Goal: Transaction & Acquisition: Purchase product/service

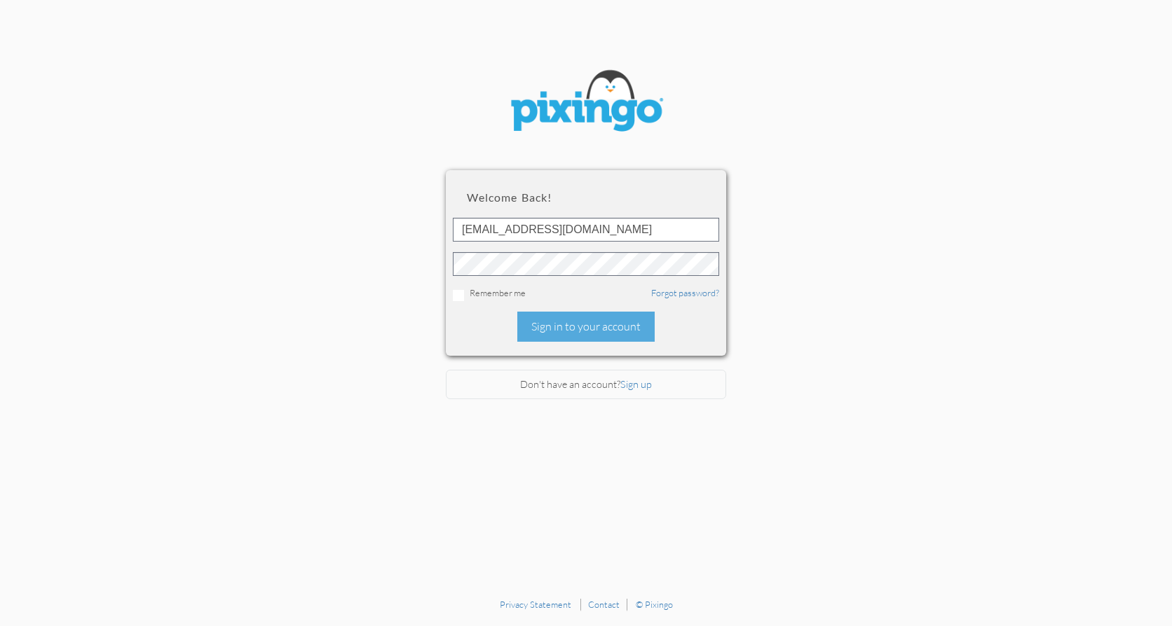
type input "[EMAIL_ADDRESS][DOMAIN_NAME]"
click at [596, 324] on div "Sign in to your account" at bounding box center [585, 327] width 137 height 30
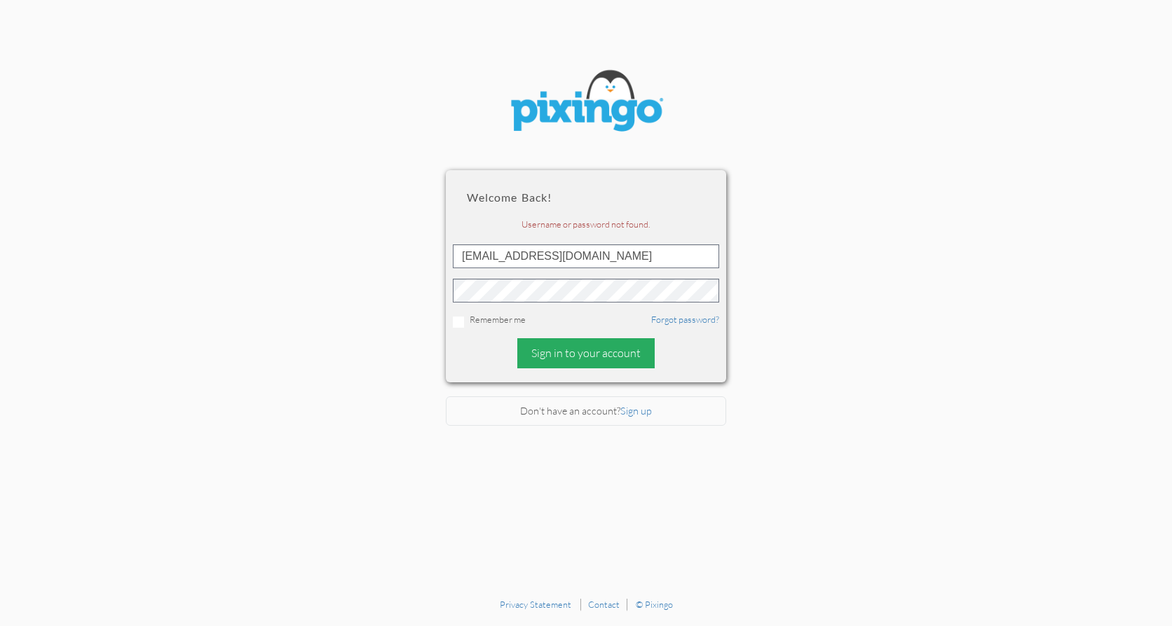
click at [591, 349] on div "Sign in to your account" at bounding box center [585, 353] width 137 height 30
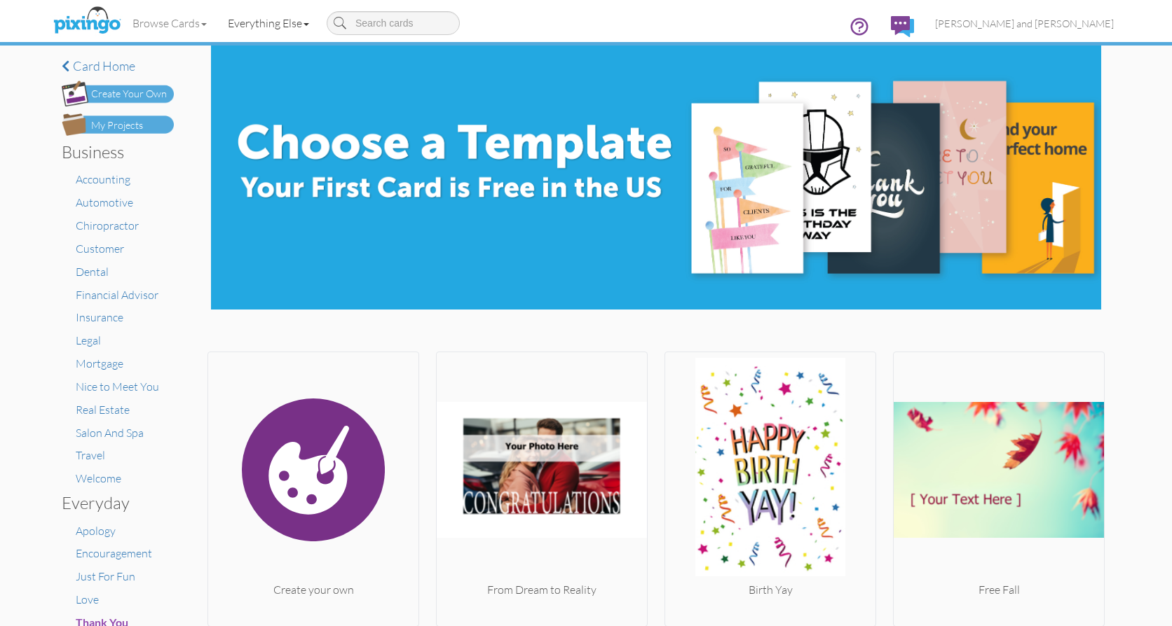
click at [309, 23] on span at bounding box center [306, 24] width 6 height 3
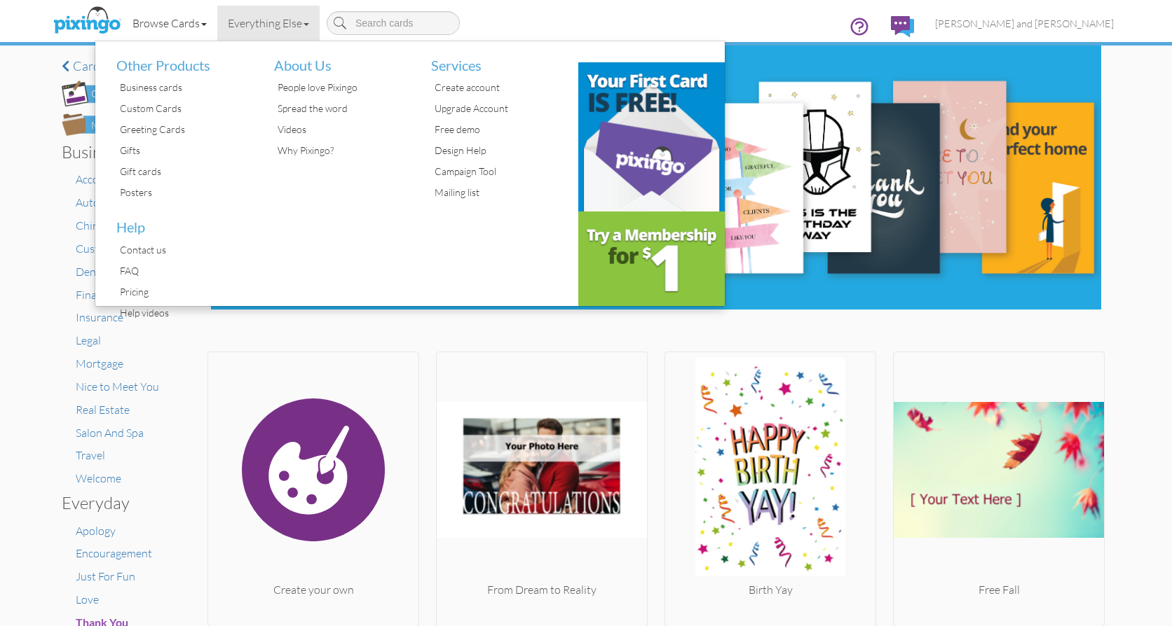
click at [205, 23] on span at bounding box center [204, 24] width 6 height 3
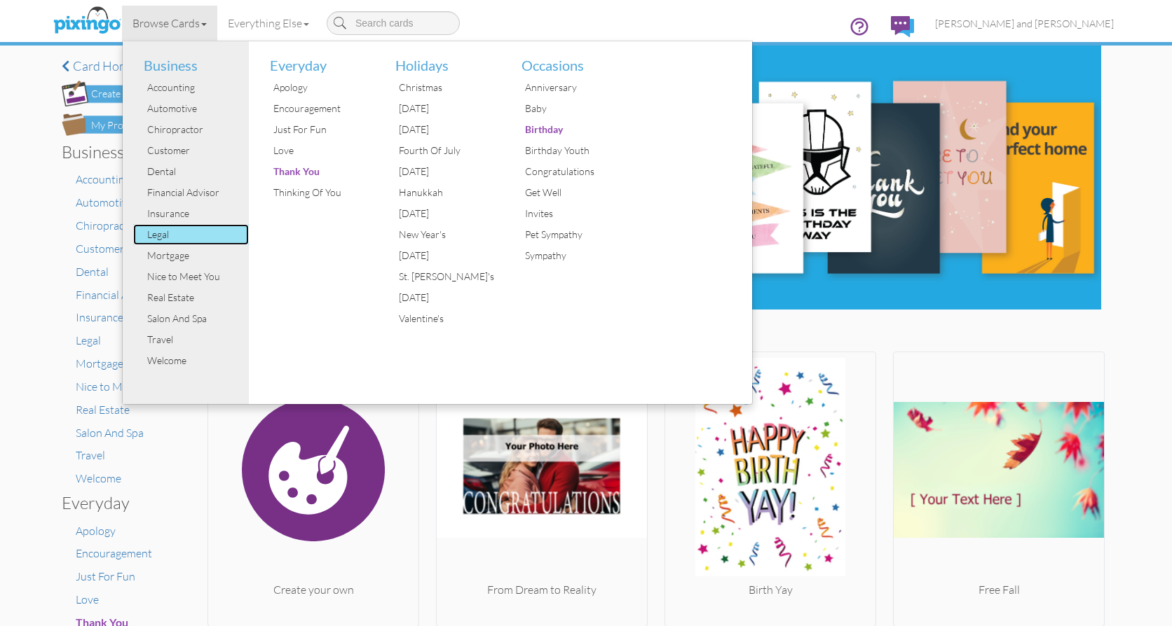
click at [165, 234] on div "Legal" at bounding box center [196, 234] width 105 height 21
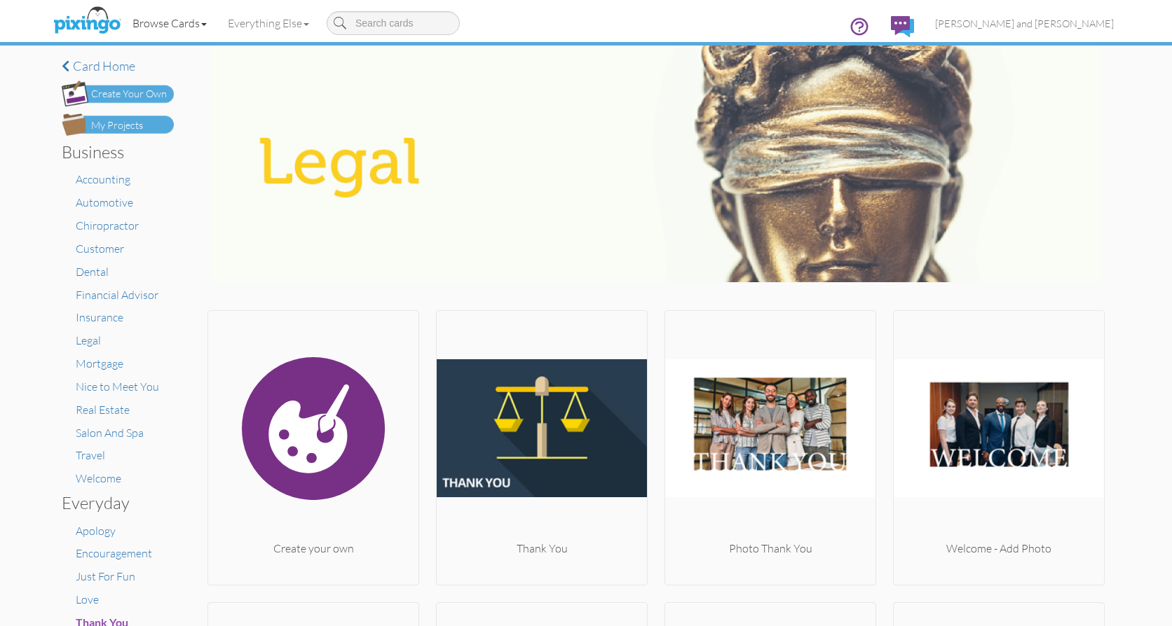
click at [205, 23] on span at bounding box center [204, 24] width 6 height 3
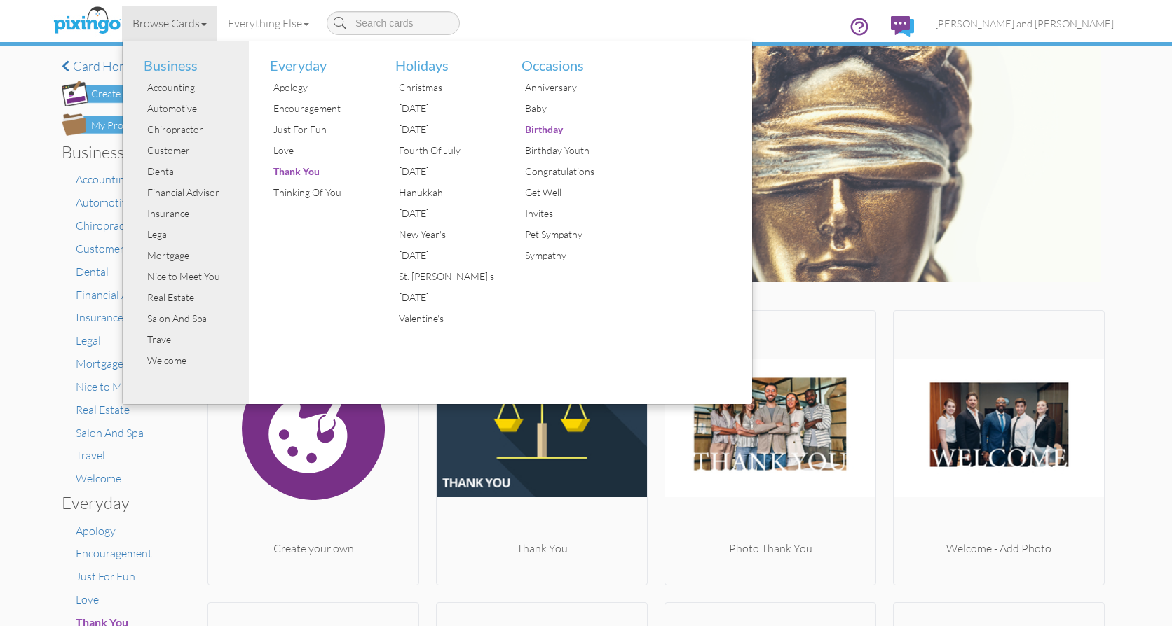
click at [205, 23] on span at bounding box center [204, 24] width 6 height 3
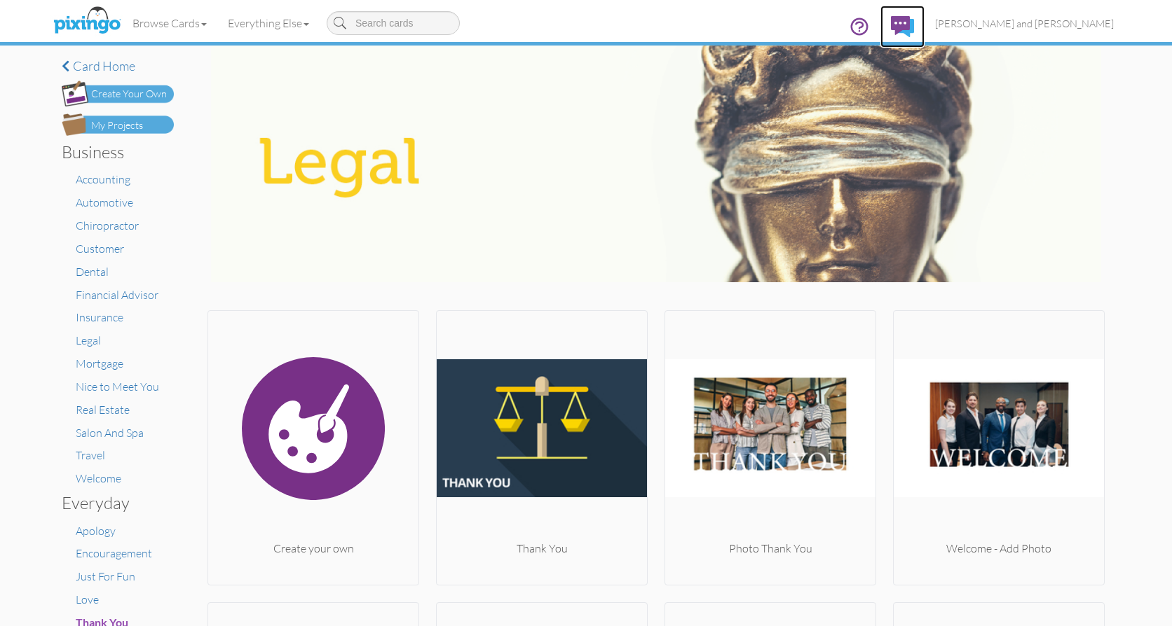
click at [914, 22] on img at bounding box center [902, 26] width 23 height 21
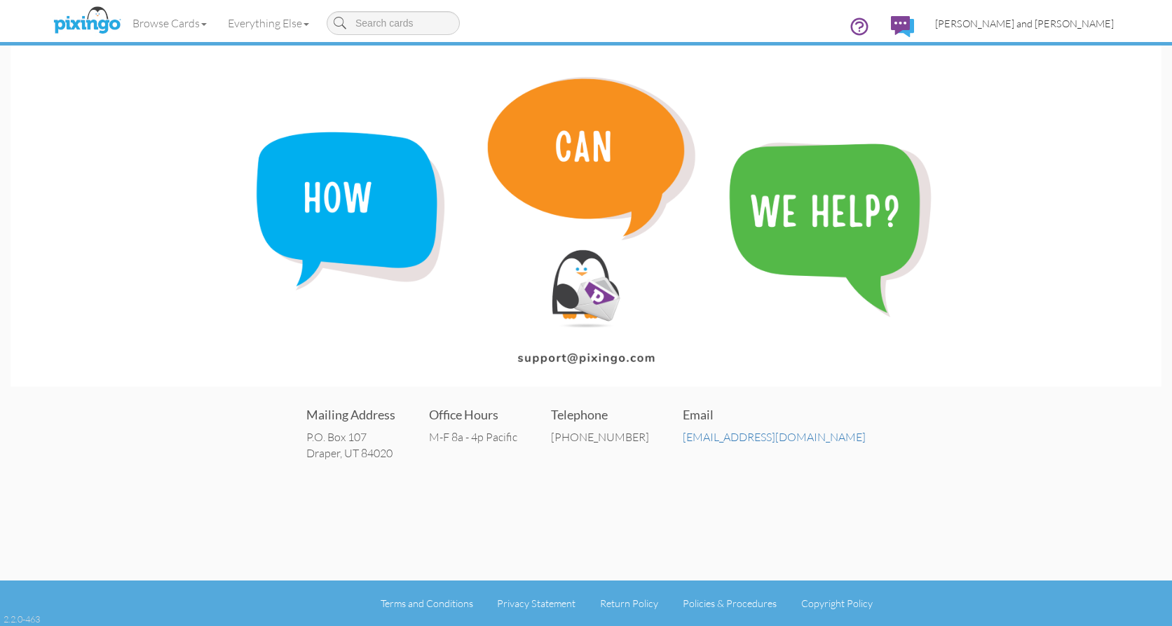
click at [1049, 22] on span "[PERSON_NAME] and [PERSON_NAME]" at bounding box center [1024, 24] width 179 height 12
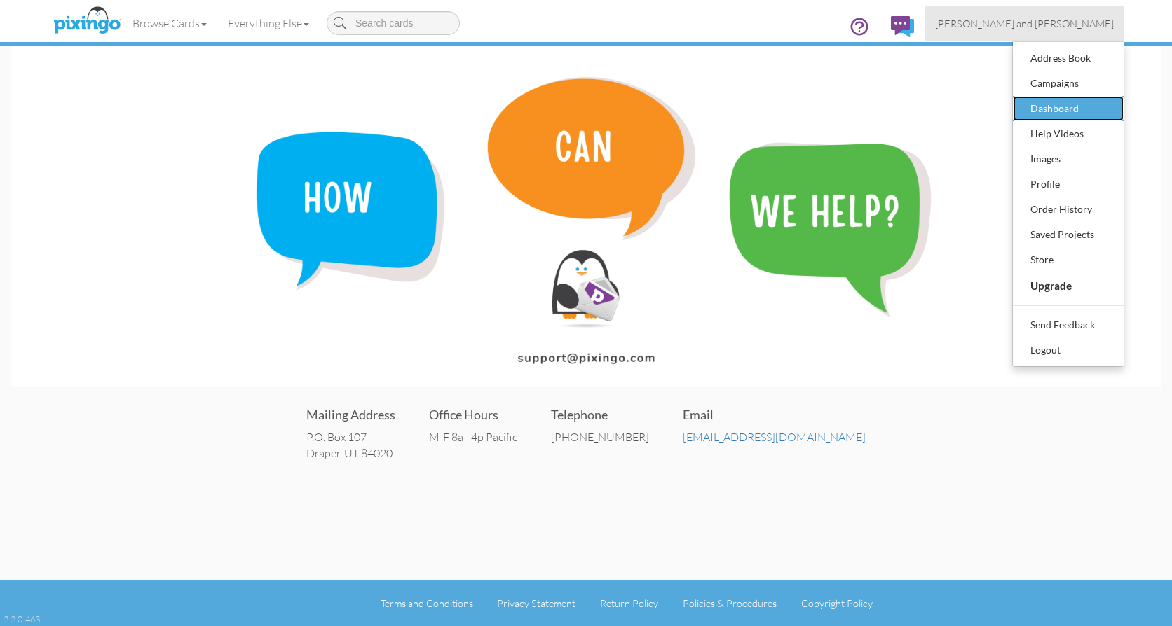
click at [1069, 106] on div "Dashboard" at bounding box center [1068, 108] width 83 height 21
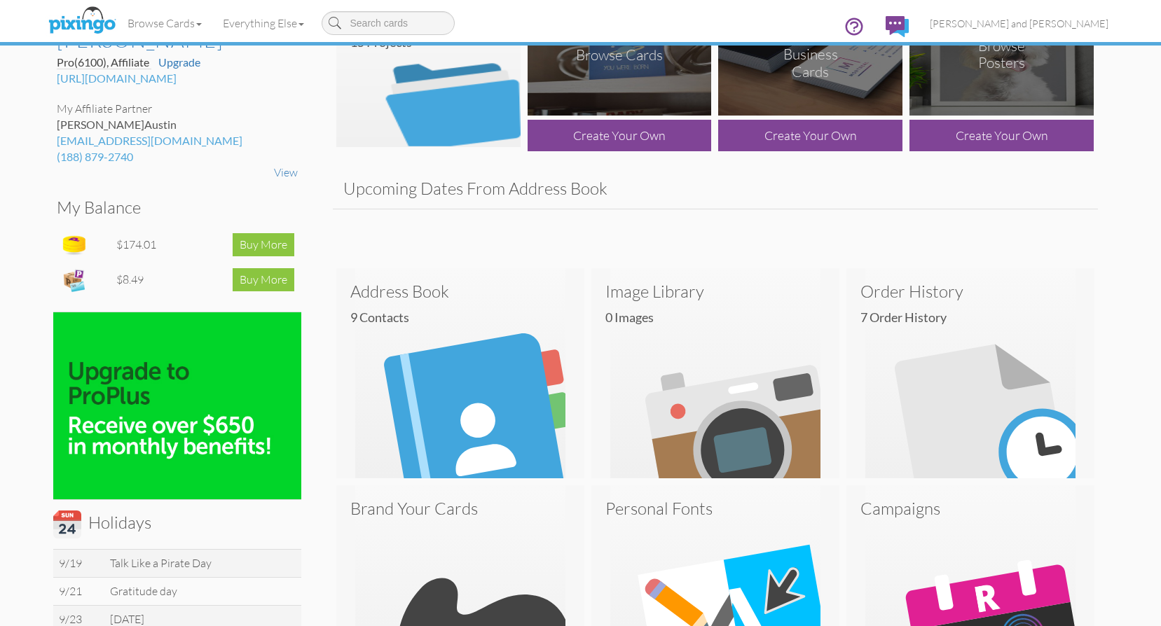
scroll to position [140, 0]
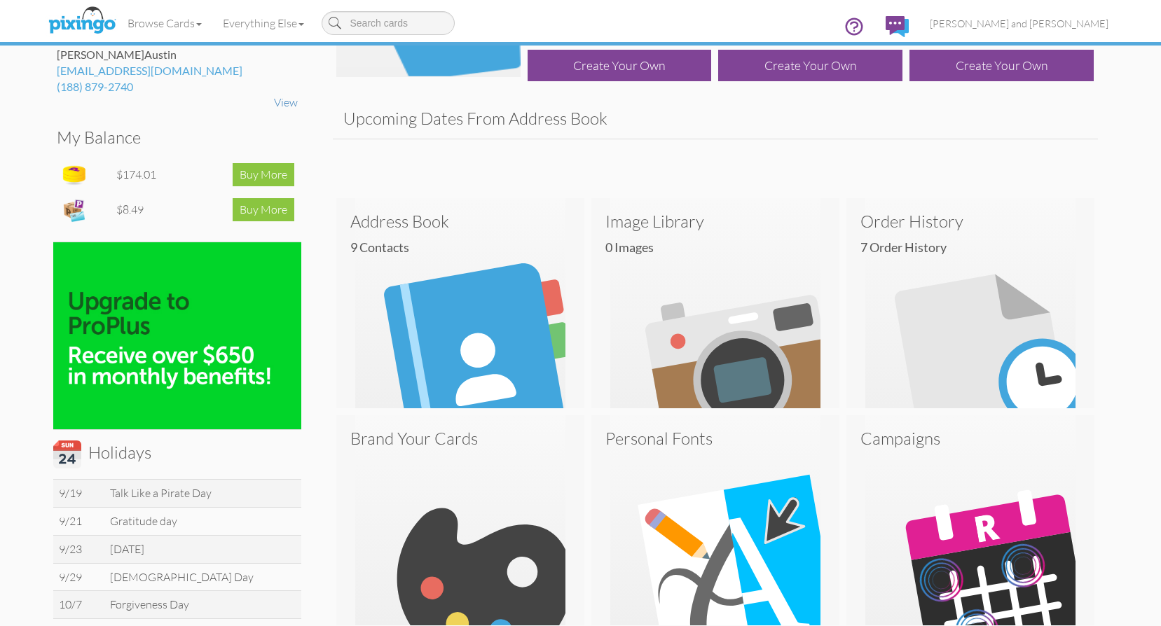
click at [156, 324] on img at bounding box center [177, 335] width 248 height 187
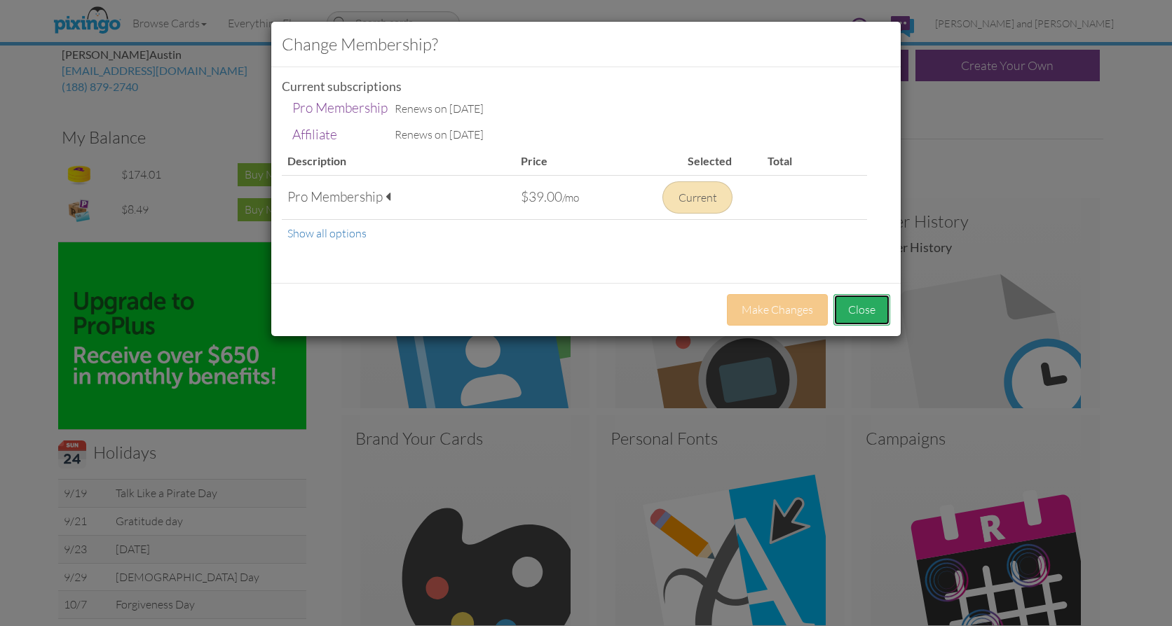
click at [866, 312] on button "Close" at bounding box center [861, 310] width 57 height 32
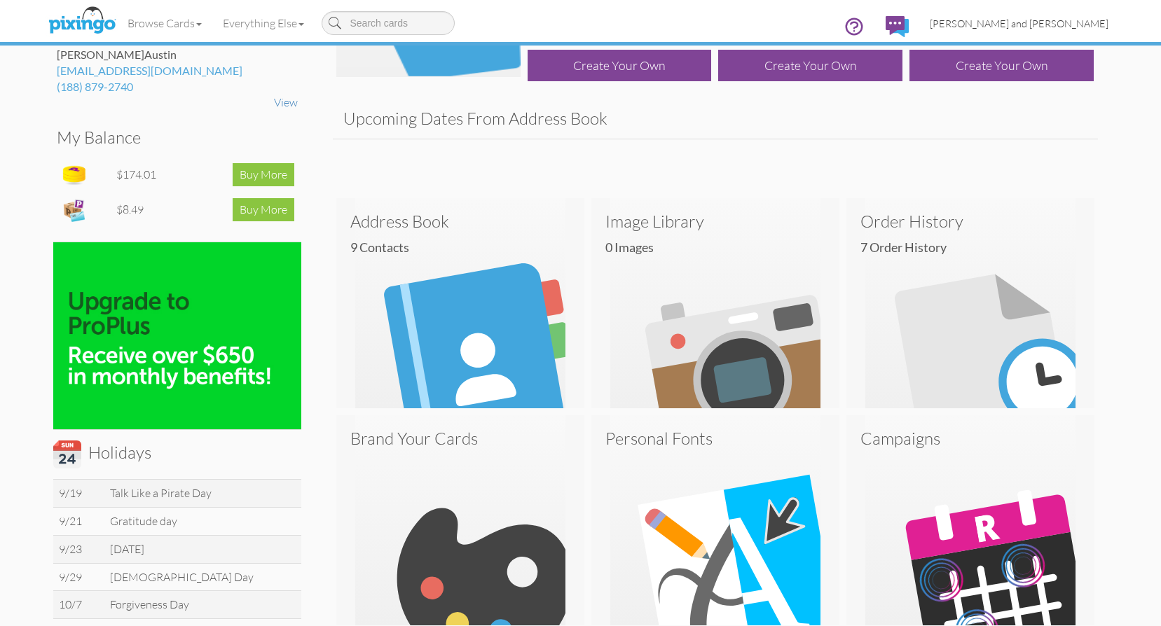
click at [1050, 20] on span "[PERSON_NAME] and [PERSON_NAME]" at bounding box center [1019, 24] width 179 height 12
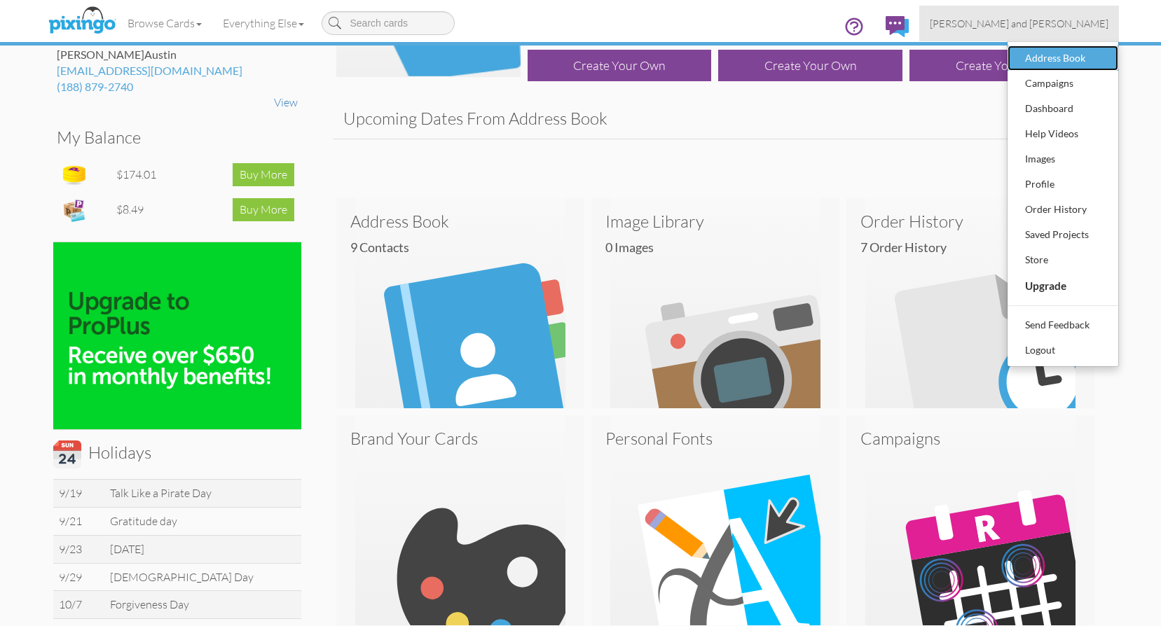
click at [1053, 54] on div "Address Book" at bounding box center [1063, 58] width 83 height 21
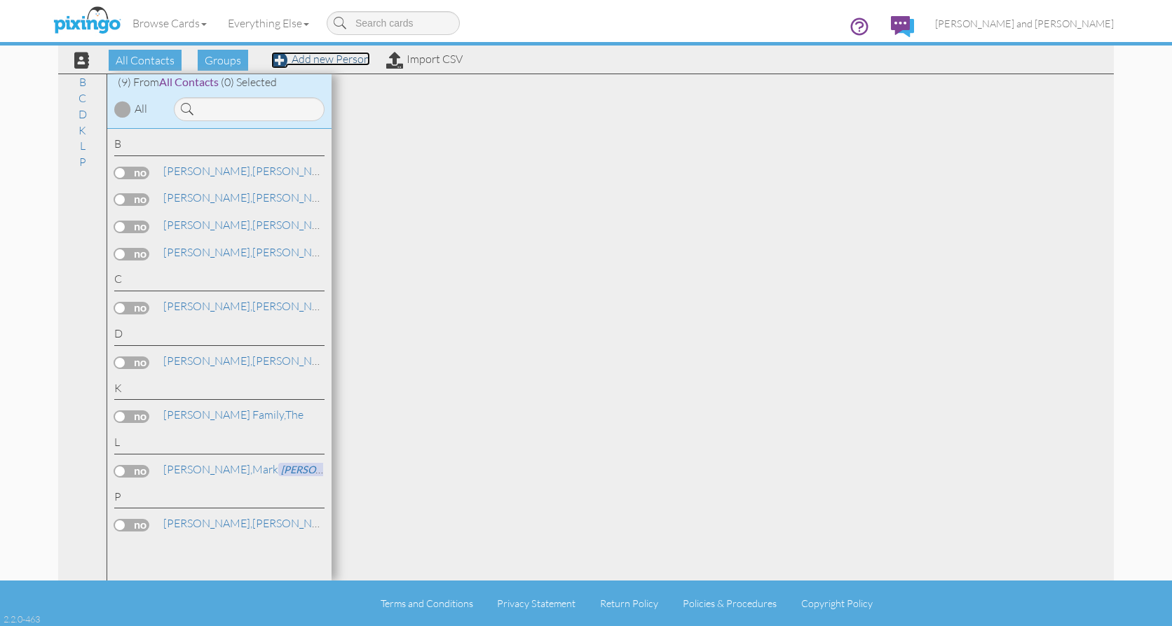
click at [343, 58] on link "Add new Person" at bounding box center [320, 59] width 99 height 14
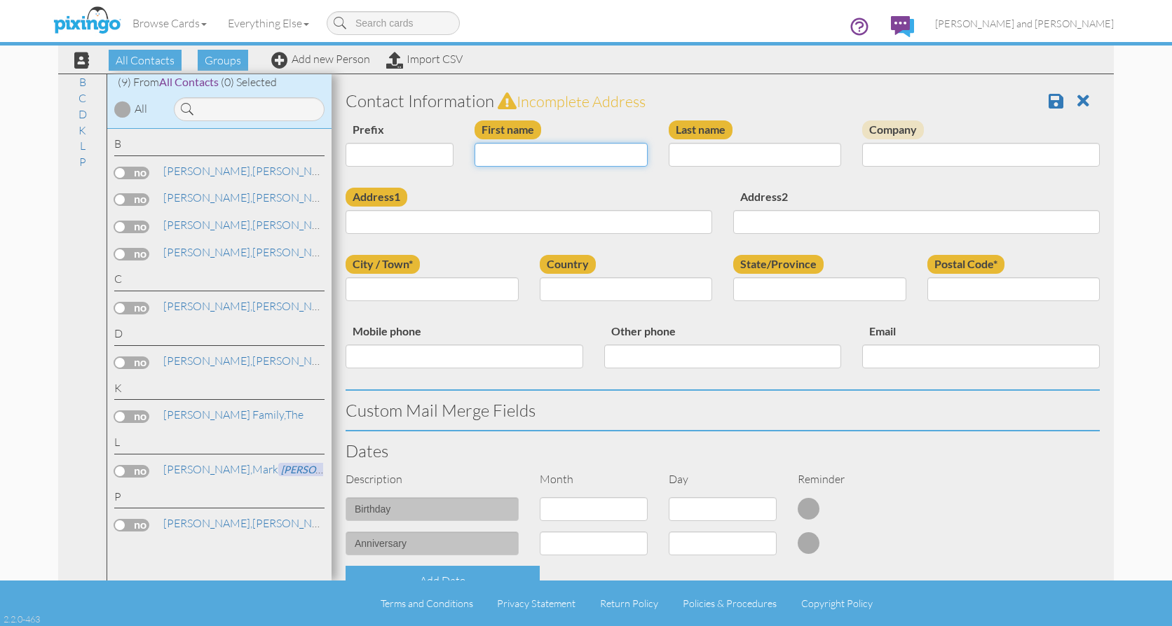
click at [535, 153] on input "First name" at bounding box center [560, 155] width 173 height 24
type input "[PERSON_NAME]"
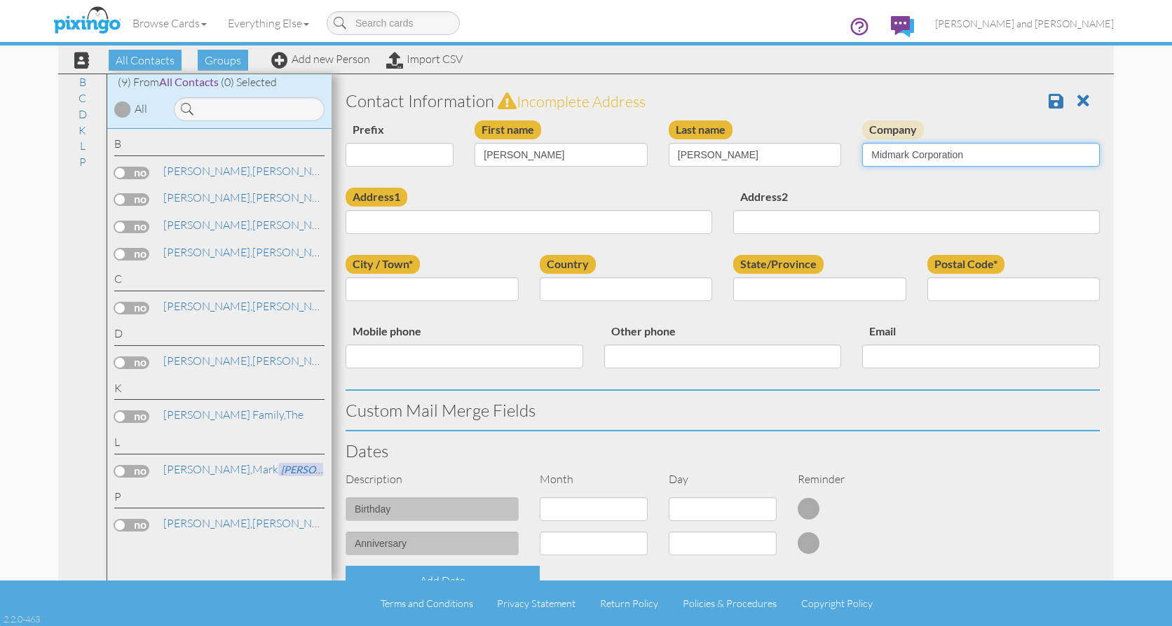
type input "Midmark Corporation"
click at [573, 224] on input "Address1" at bounding box center [528, 222] width 366 height 24
type input "[STREET_ADDRESS]"
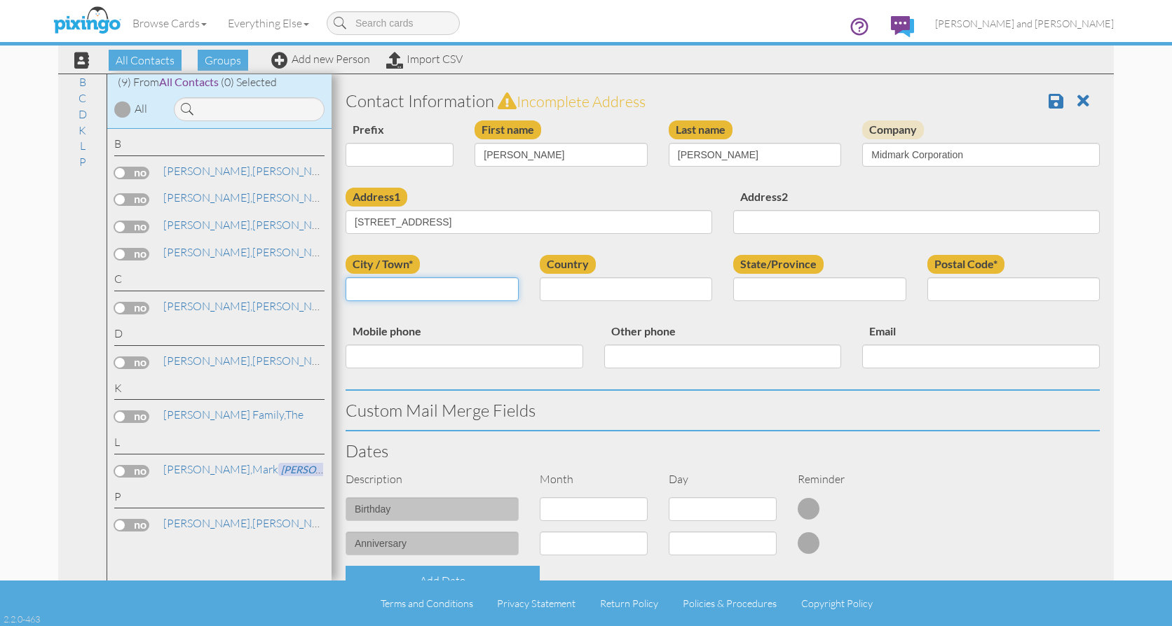
click at [443, 294] on input "City / Town*" at bounding box center [431, 289] width 173 height 24
type input "[GEOGRAPHIC_DATA]"
select select "object:1902"
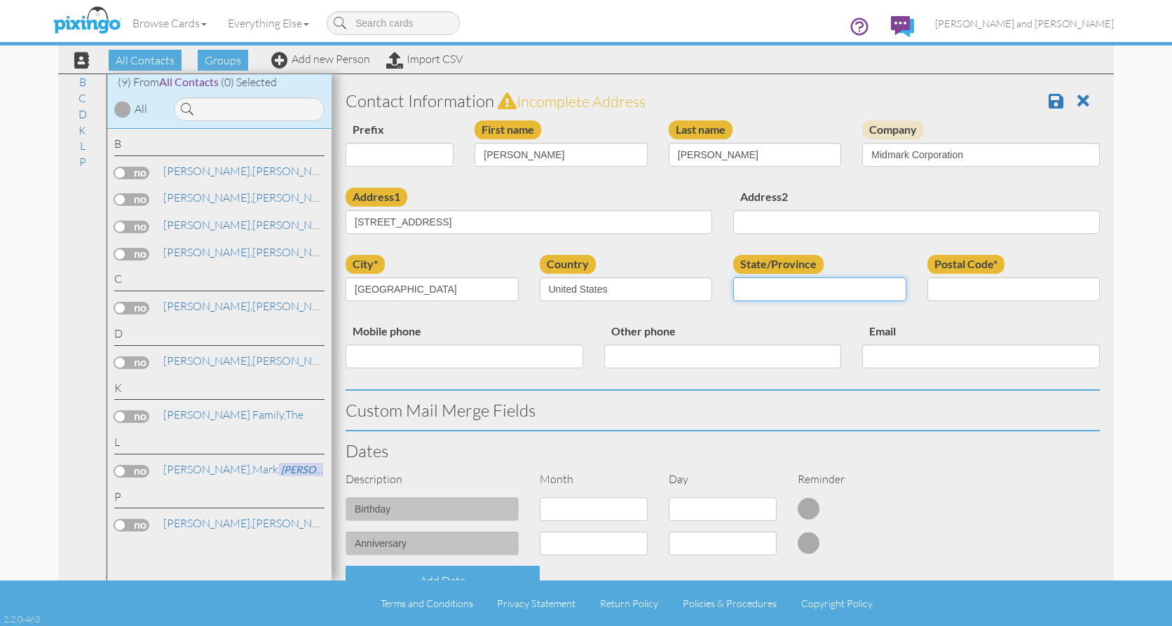
select select "object:2190"
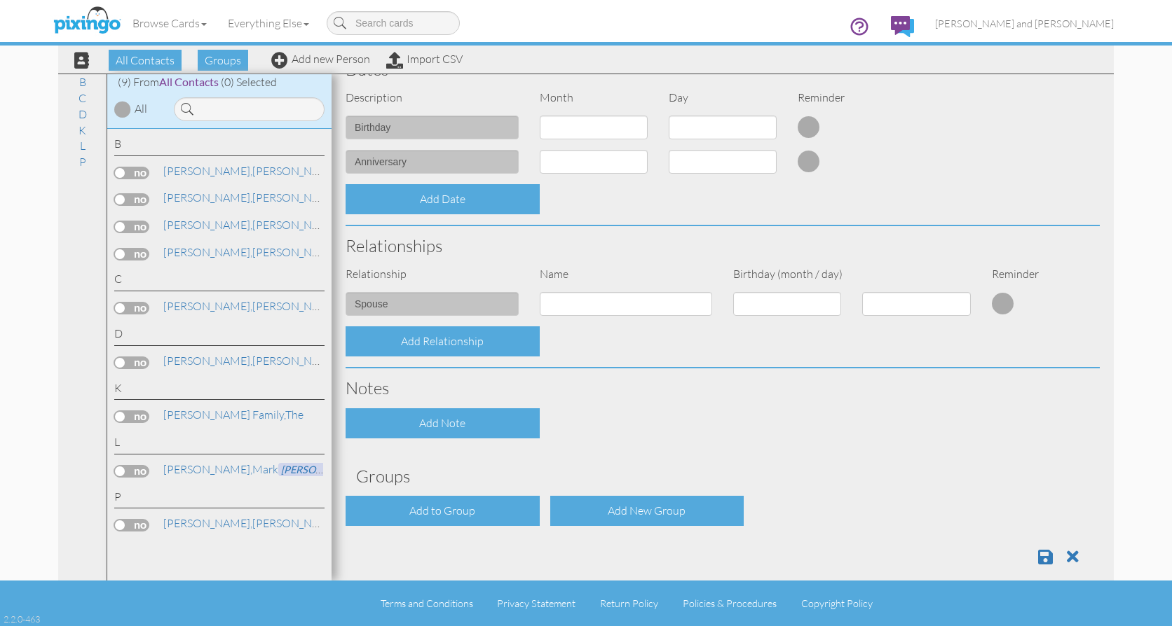
scroll to position [399, 0]
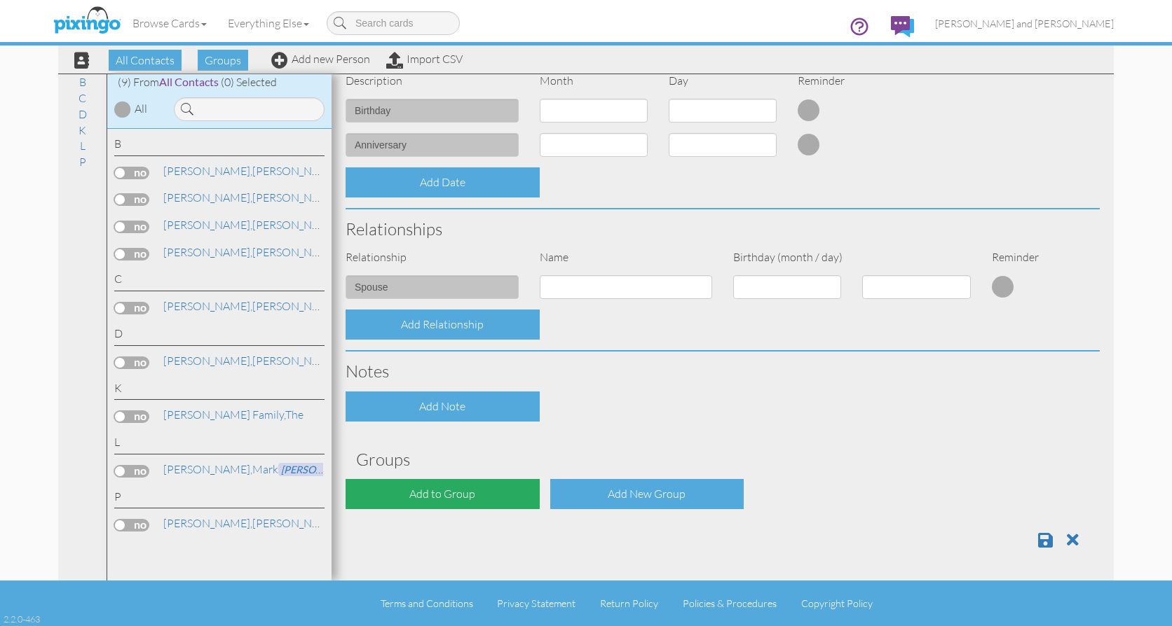
type input "45380"
click at [451, 493] on div "Add to Group" at bounding box center [442, 494] width 194 height 30
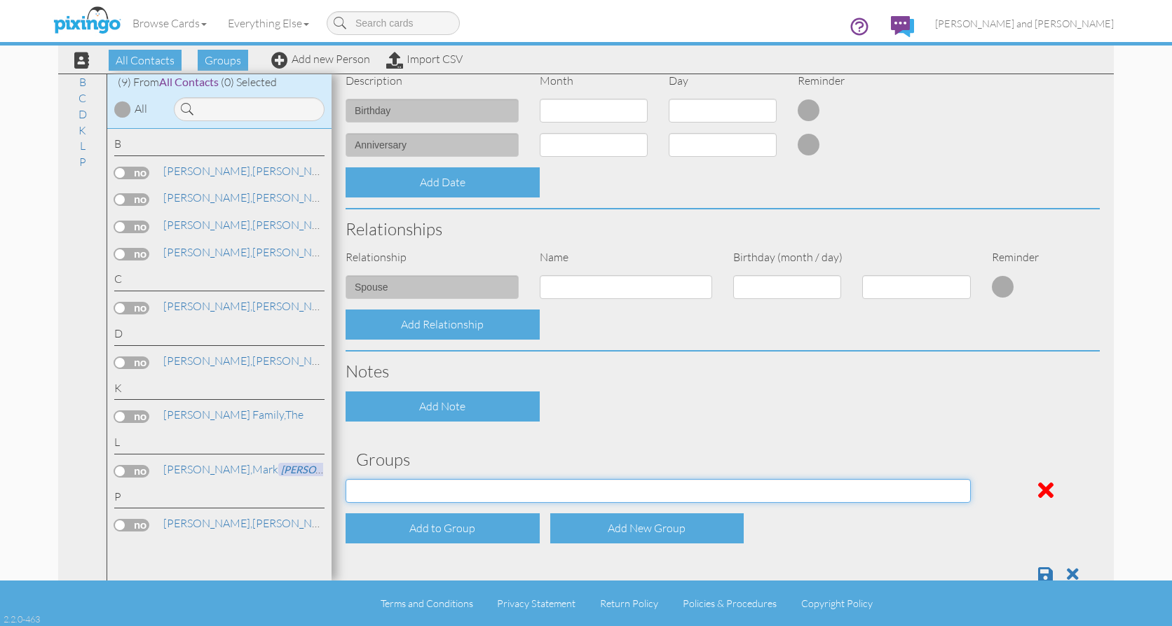
click at [957, 491] on select "C6 Intro Food Kure It Intro Pixingo Prospects" at bounding box center [657, 491] width 625 height 24
click at [987, 461] on h3 "Groups" at bounding box center [722, 460] width 733 height 18
click at [680, 530] on div "Add New Group" at bounding box center [647, 529] width 194 height 30
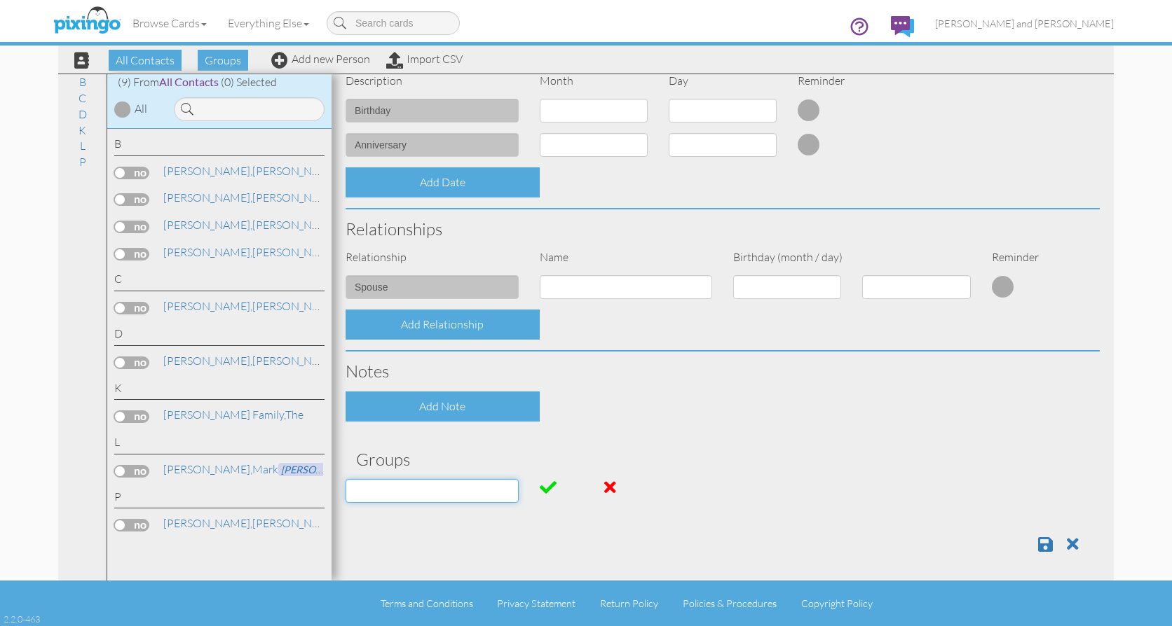
click at [457, 488] on input at bounding box center [431, 491] width 173 height 24
type input "Midmark Lunch"
click at [542, 486] on span at bounding box center [548, 487] width 17 height 17
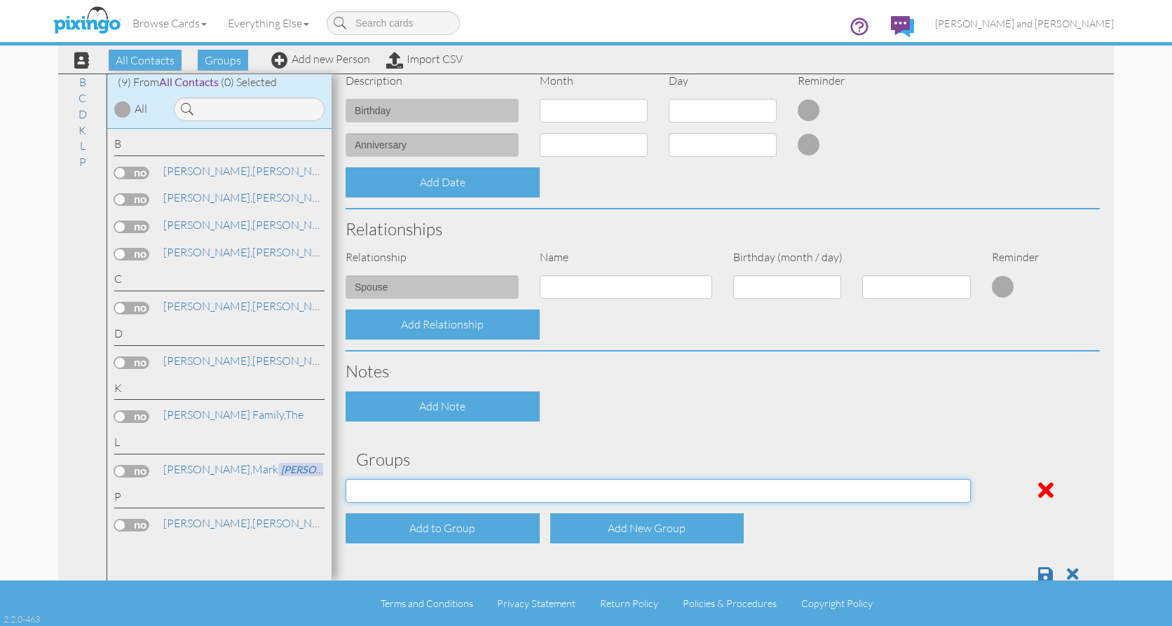
click at [959, 492] on select "C6 Intro Food Kure It Intro Midmark Lunch Pixingo Prospects" at bounding box center [657, 491] width 625 height 24
click at [345, 479] on select "C6 Intro Food Kure It Intro Midmark Lunch Pixingo Prospects" at bounding box center [657, 491] width 625 height 24
click at [954, 493] on select "C6 Intro Food Kure It Intro Midmark Lunch Pixingo Prospects" at bounding box center [657, 491] width 625 height 24
click at [992, 434] on div "Contact Information Prefix Dr. Mr. Mrs. First name Josh Last name Meyer Company…" at bounding box center [722, 139] width 754 height 912
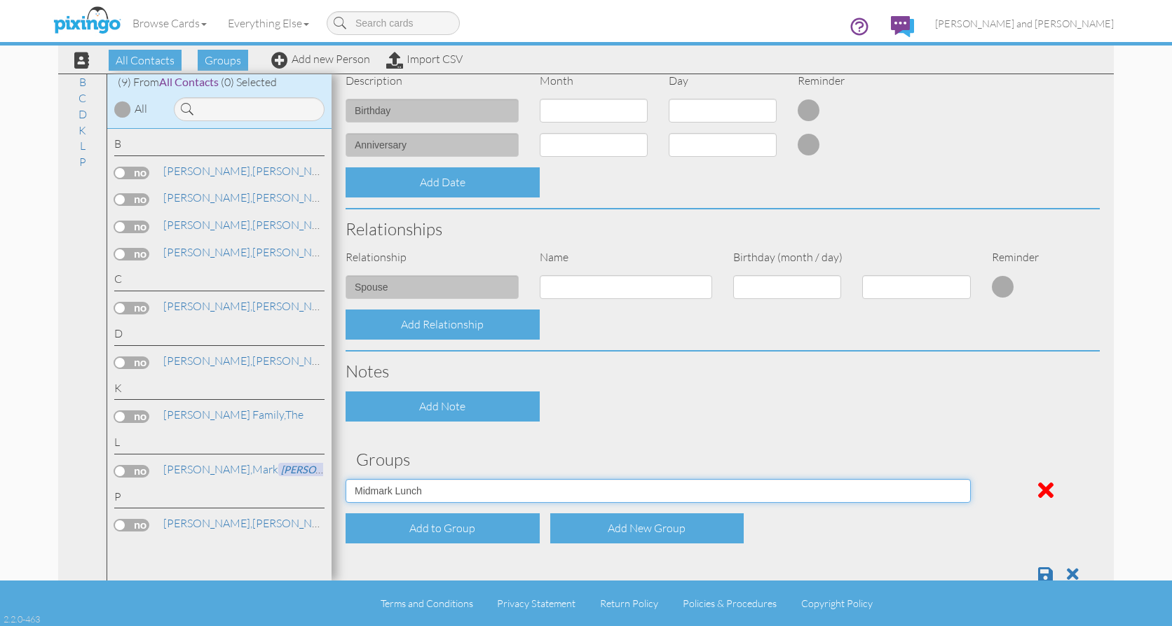
click at [957, 491] on select "C6 Intro Food Kure It Intro Midmark Lunch Pixingo Prospects" at bounding box center [657, 491] width 625 height 24
select select "object:2211"
click at [345, 479] on select "C6 Intro Food Kure It Intro Midmark Lunch Pixingo Prospects" at bounding box center [657, 491] width 625 height 24
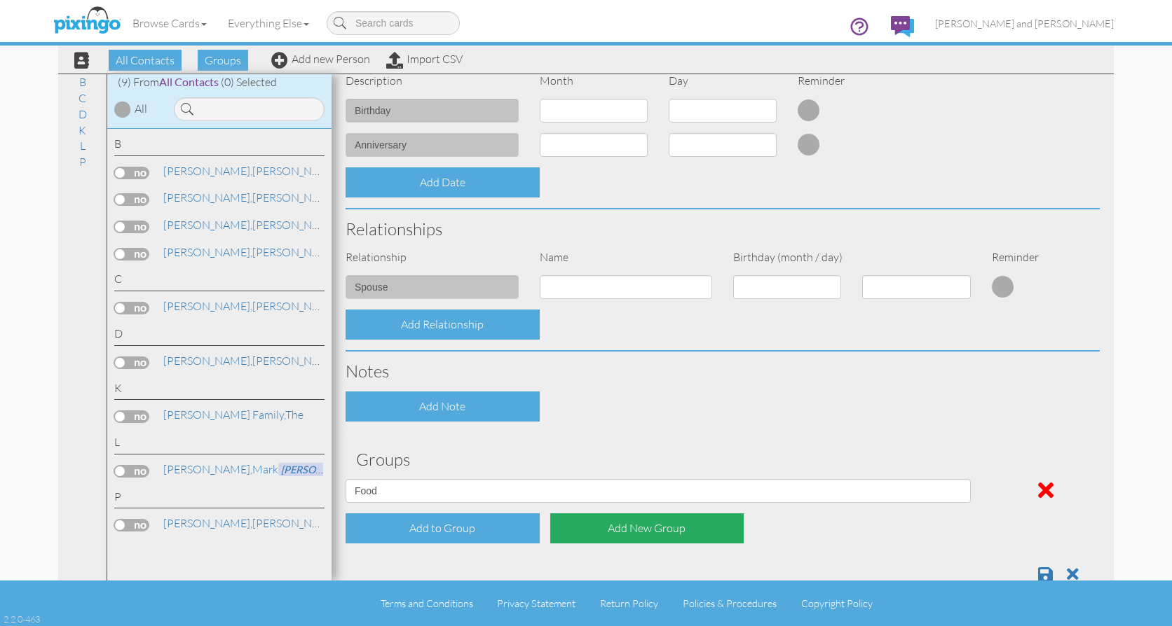
click at [637, 528] on div "Add New Group" at bounding box center [647, 529] width 194 height 30
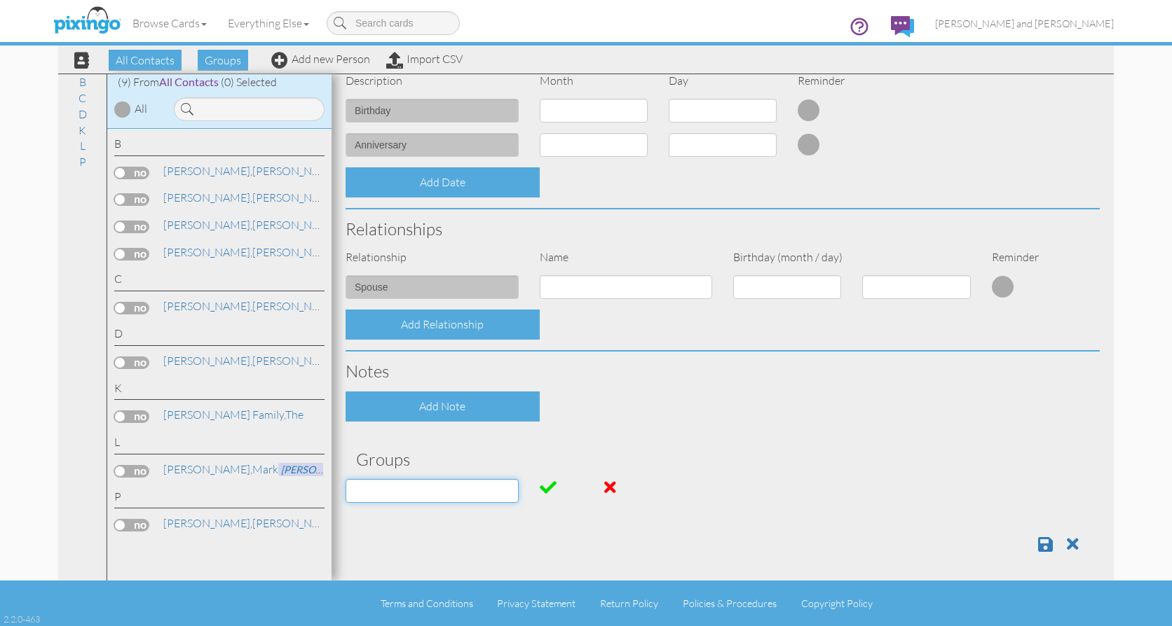
click at [509, 490] on input at bounding box center [431, 491] width 173 height 24
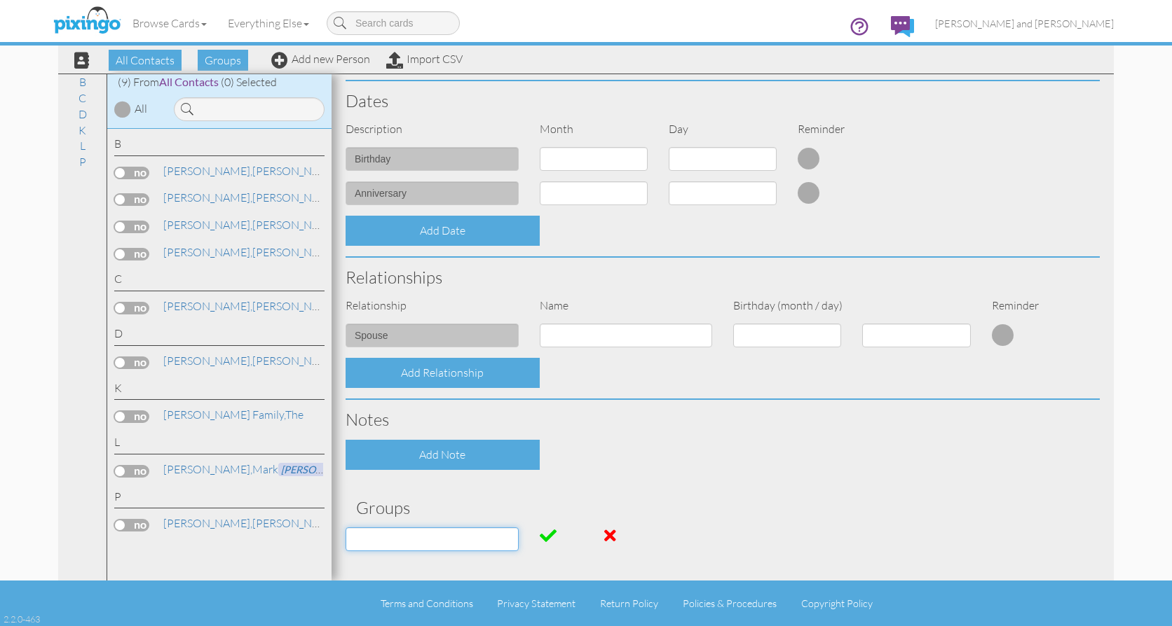
scroll to position [403, 0]
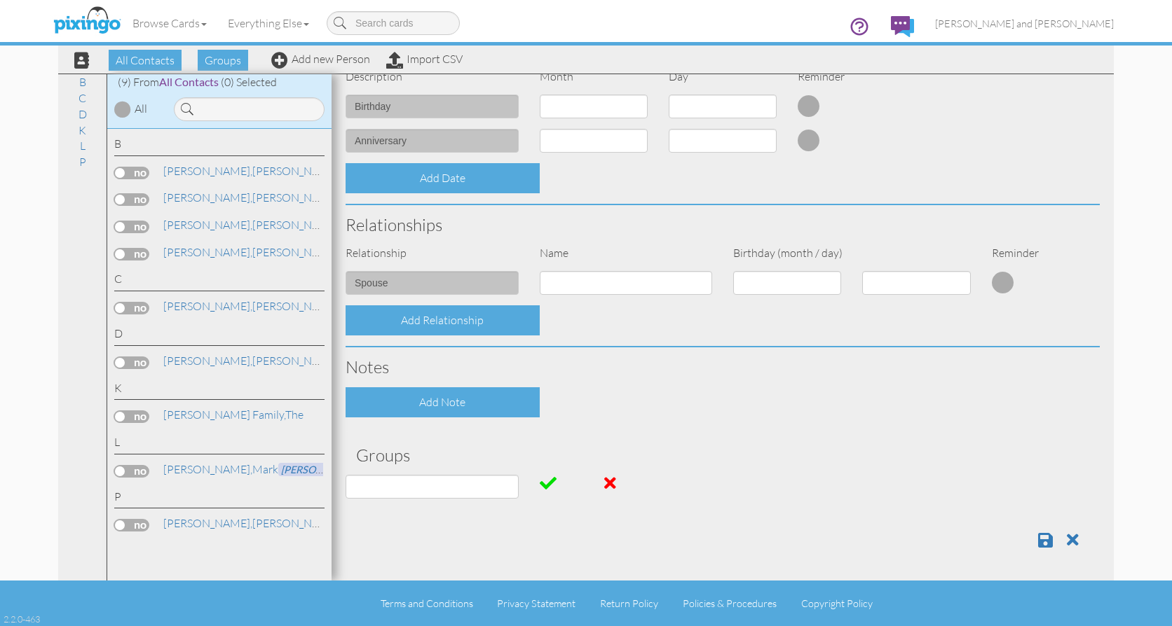
click at [544, 485] on span at bounding box center [548, 483] width 17 height 17
click at [495, 483] on input at bounding box center [431, 487] width 173 height 24
click at [1038, 537] on span at bounding box center [1045, 540] width 15 height 17
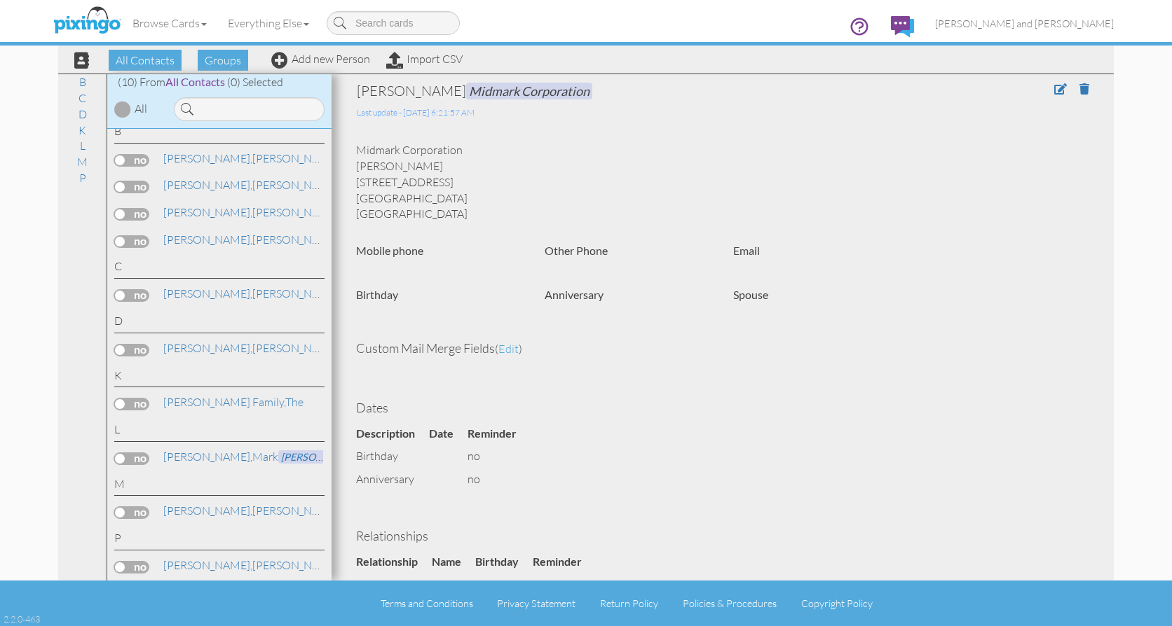
scroll to position [16, 0]
click at [177, 507] on span "[PERSON_NAME]," at bounding box center [207, 507] width 89 height 14
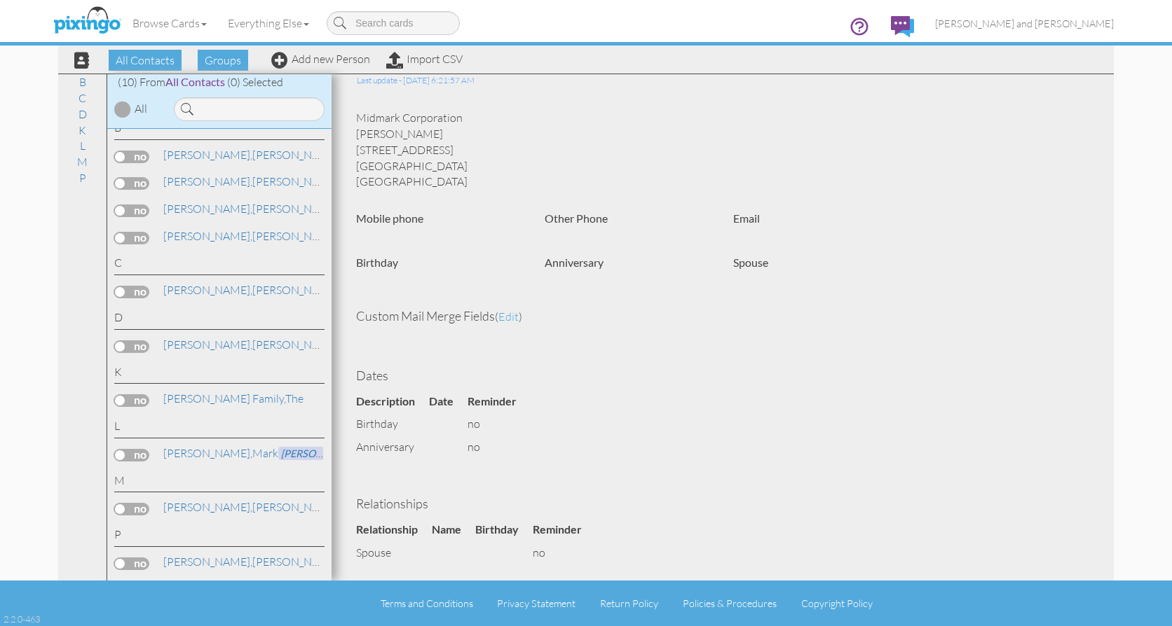
scroll to position [0, 0]
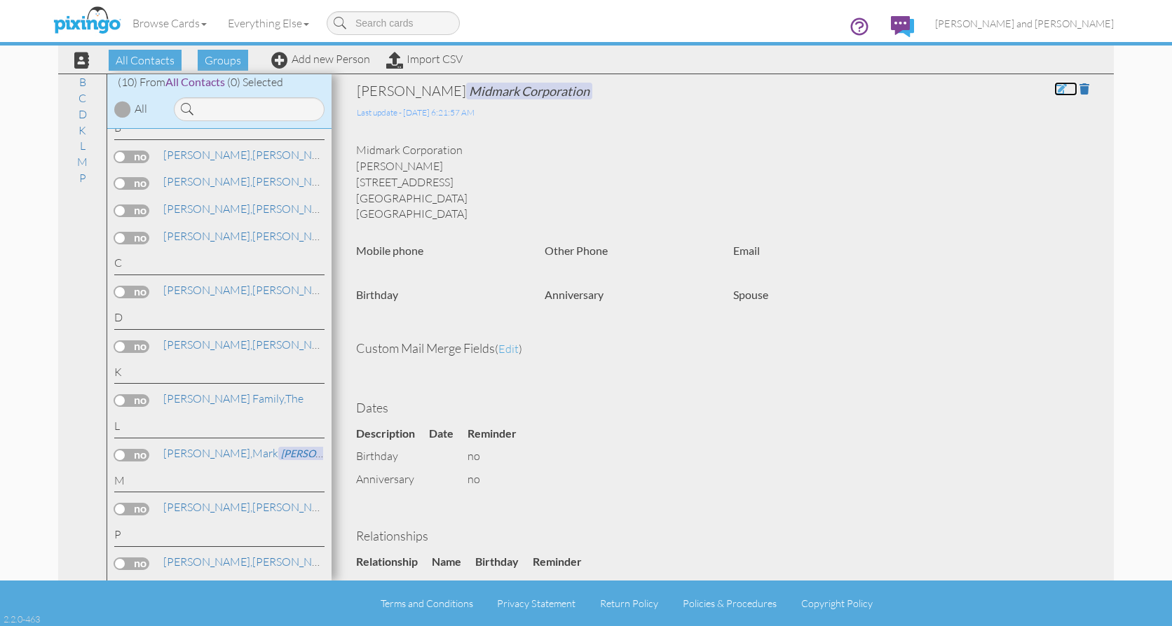
click at [1054, 86] on span at bounding box center [1060, 88] width 13 height 11
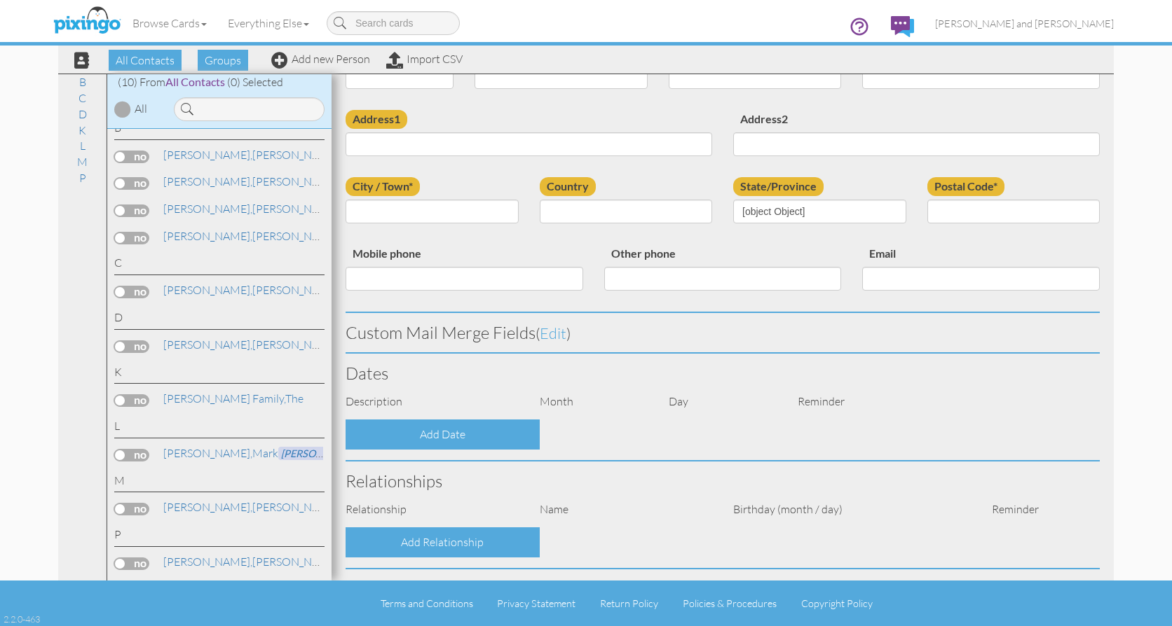
type input "[PERSON_NAME]"
type input "Midmark Corporation"
type input "[STREET_ADDRESS]"
type input "[GEOGRAPHIC_DATA]"
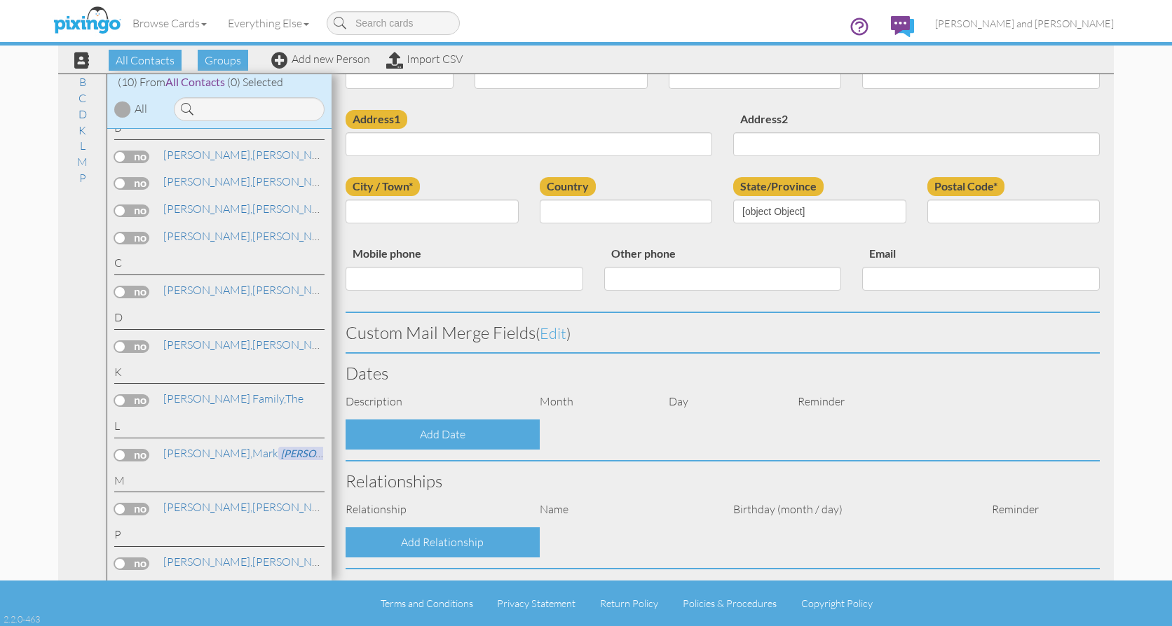
type input "45380"
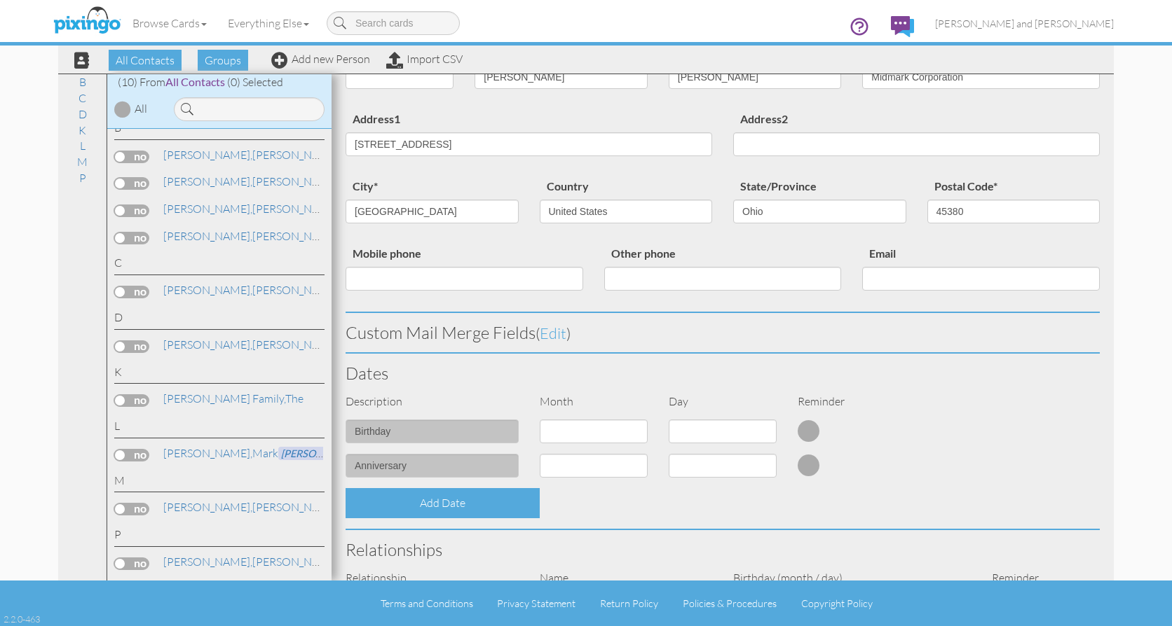
select select "object:245"
select select "object:490"
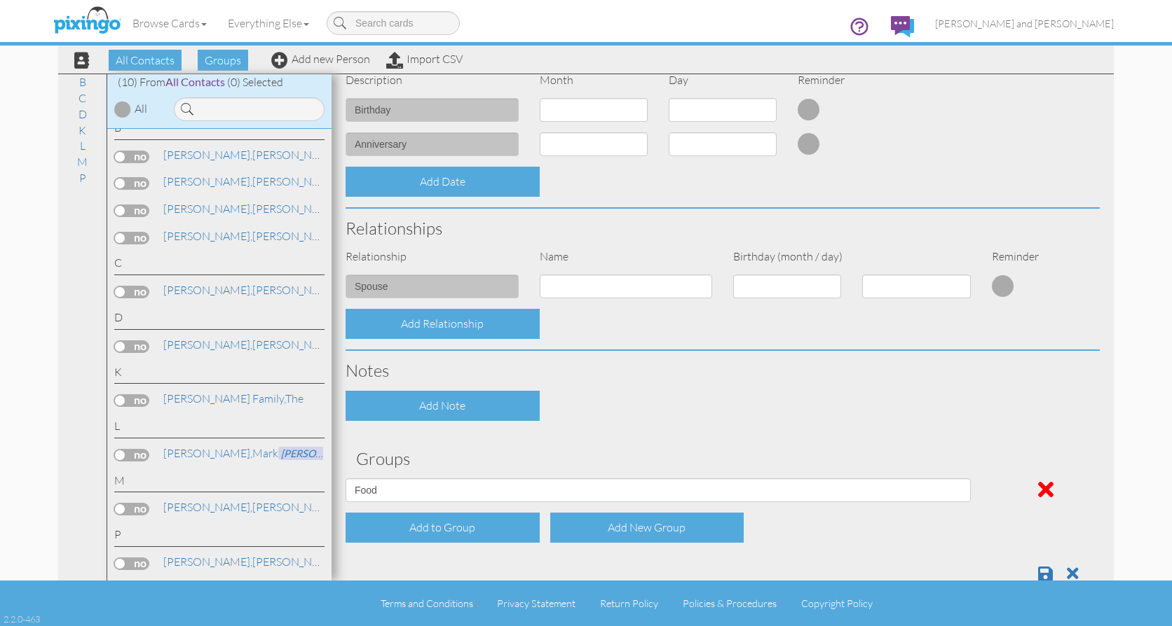
scroll to position [434, 0]
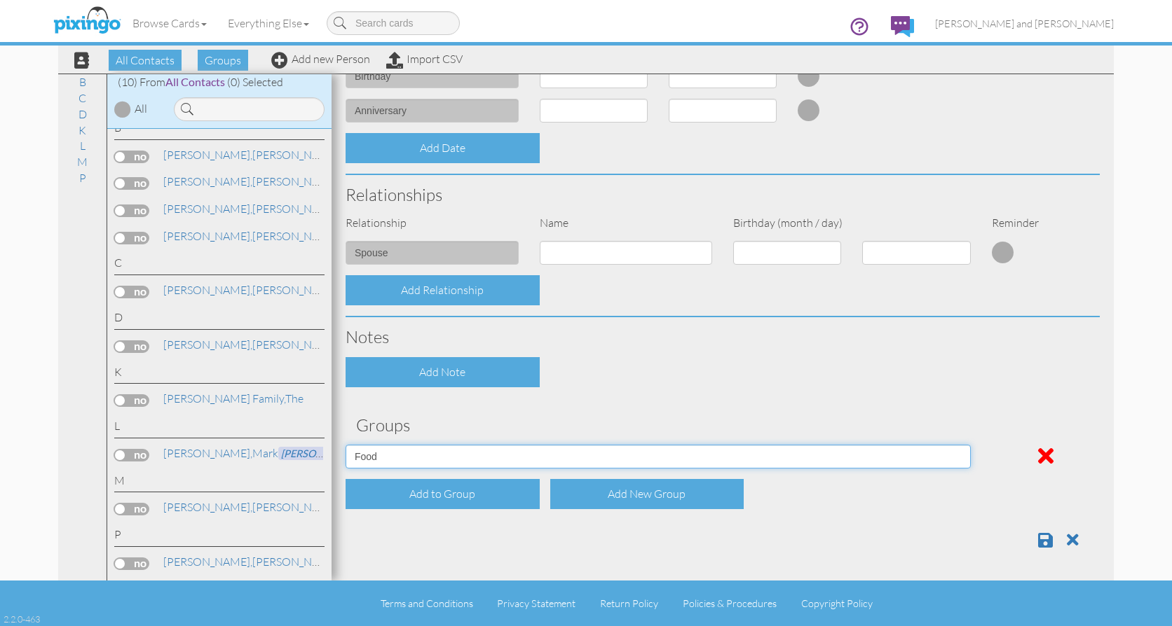
click at [959, 457] on select "C6 Intro Food Kure It Intro Midmark Lunch Pixingo Prospects" at bounding box center [657, 457] width 625 height 24
select select "object:243"
click at [345, 445] on select "C6 Intro Food Kure It Intro Midmark Lunch Pixingo Prospects" at bounding box center [657, 457] width 625 height 24
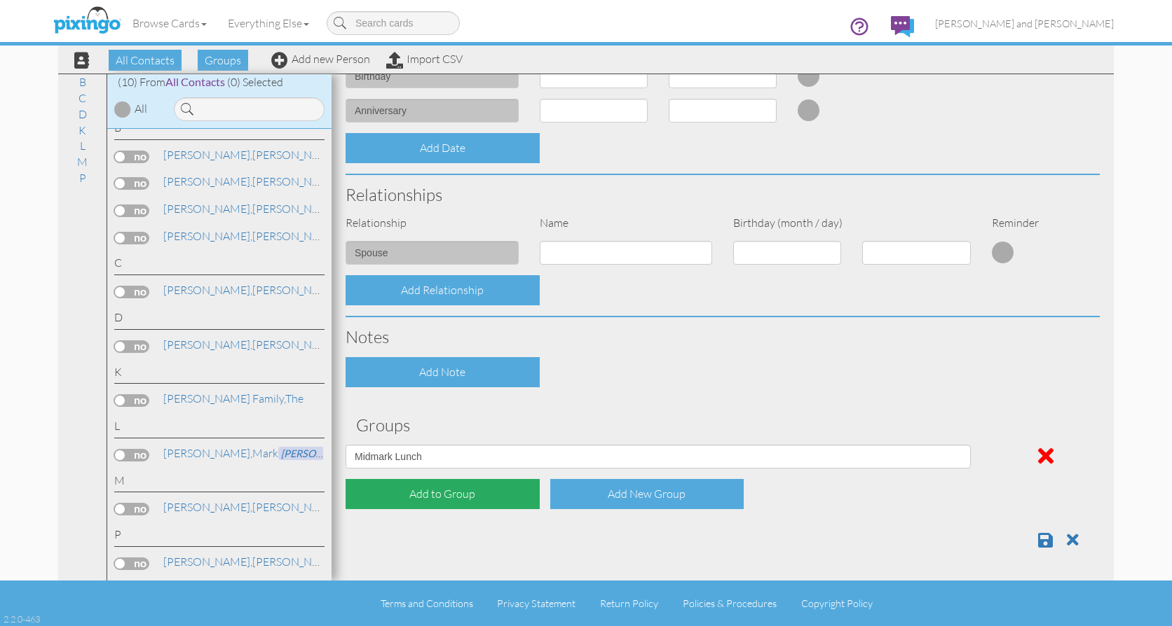
click at [467, 496] on div "Add to Group" at bounding box center [442, 494] width 194 height 30
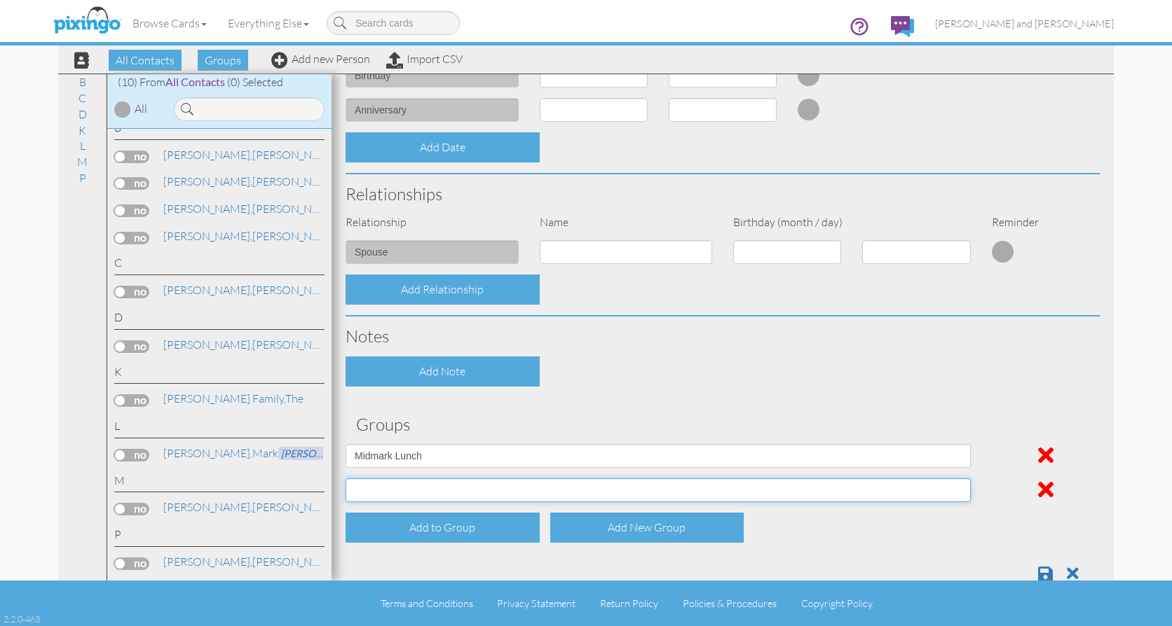
click at [957, 487] on select "C6 Intro Food Kure It Intro Midmark Lunch Pixingo Prospects" at bounding box center [657, 491] width 625 height 24
select select "object:241"
click at [345, 479] on select "C6 Intro Food Kure It Intro Midmark Lunch Pixingo Prospects" at bounding box center [657, 491] width 625 height 24
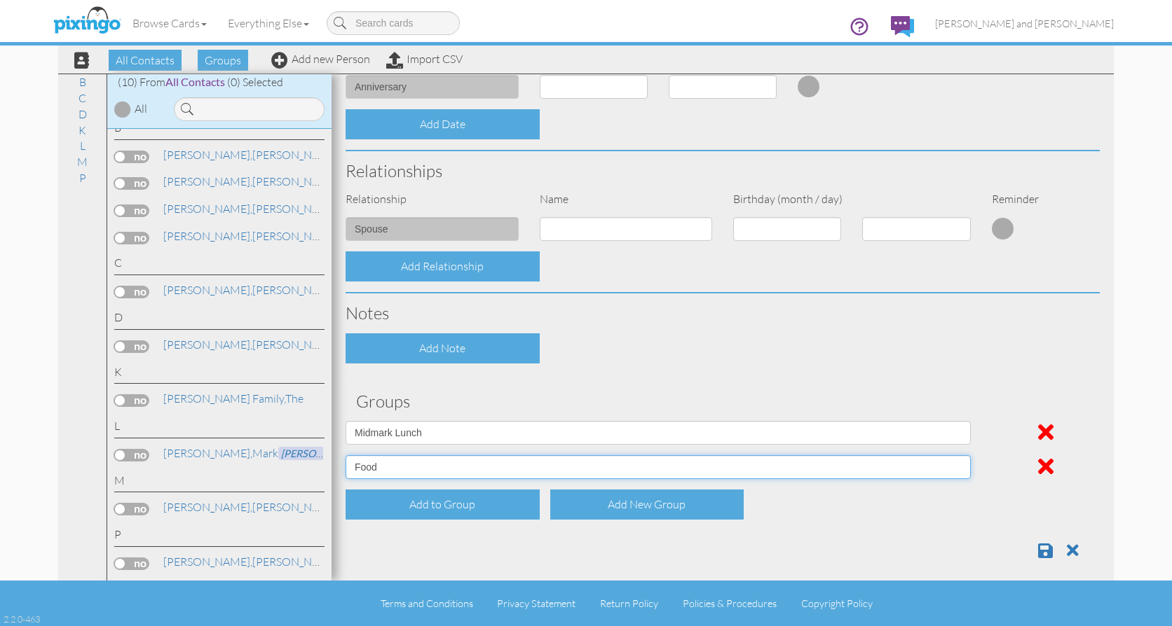
scroll to position [468, 0]
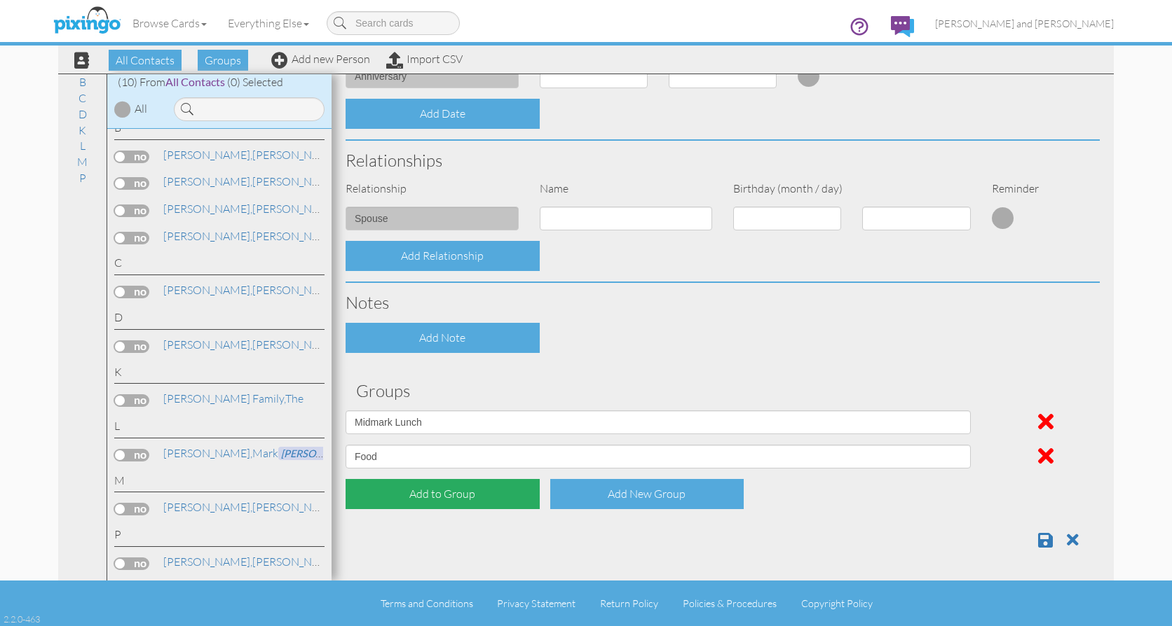
click at [454, 493] on div "Add to Group" at bounding box center [442, 494] width 194 height 30
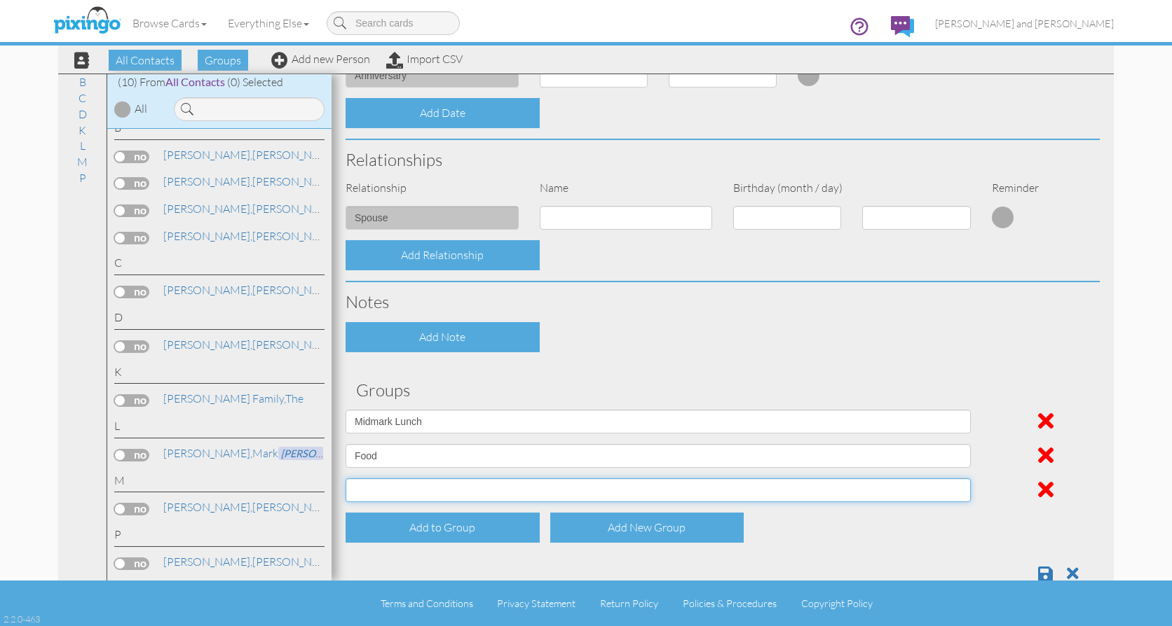
click at [446, 486] on select "C6 Intro Food Kure It Intro Midmark Lunch Pixingo Prospects" at bounding box center [657, 491] width 625 height 24
click at [994, 506] on div "C6 Intro Food Kure It Intro Midmark Lunch Pixingo Prospects" at bounding box center [722, 496] width 775 height 34
click at [674, 526] on div "Add New Group" at bounding box center [647, 528] width 194 height 30
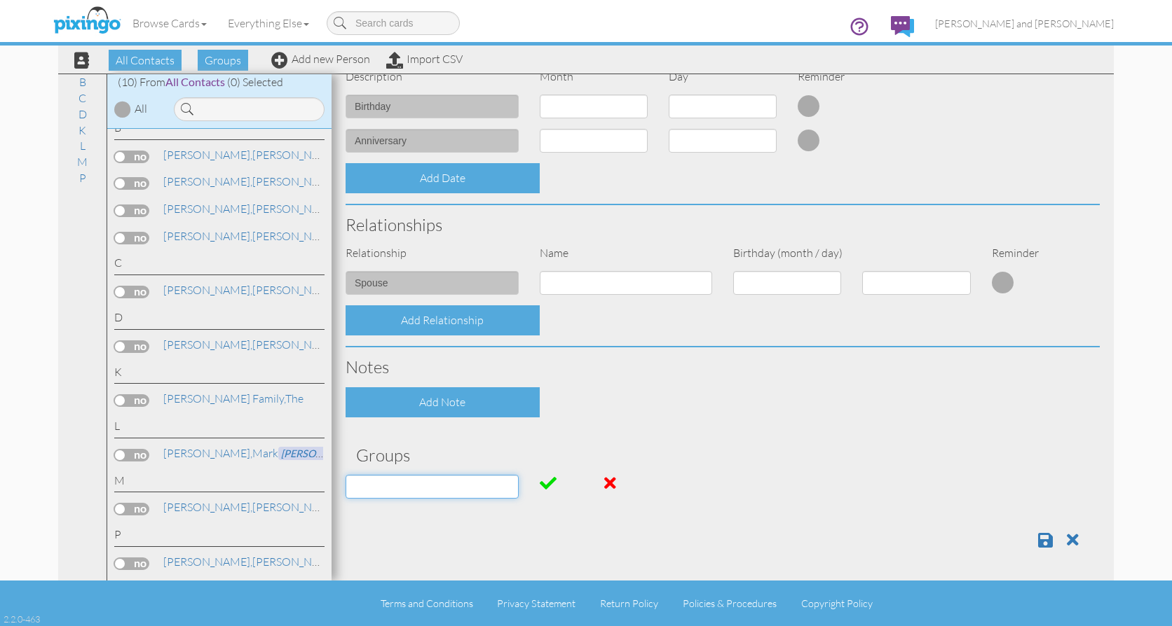
click at [428, 489] on input at bounding box center [431, 487] width 173 height 24
type input "Corporate Outing"
click at [547, 481] on span at bounding box center [548, 483] width 17 height 17
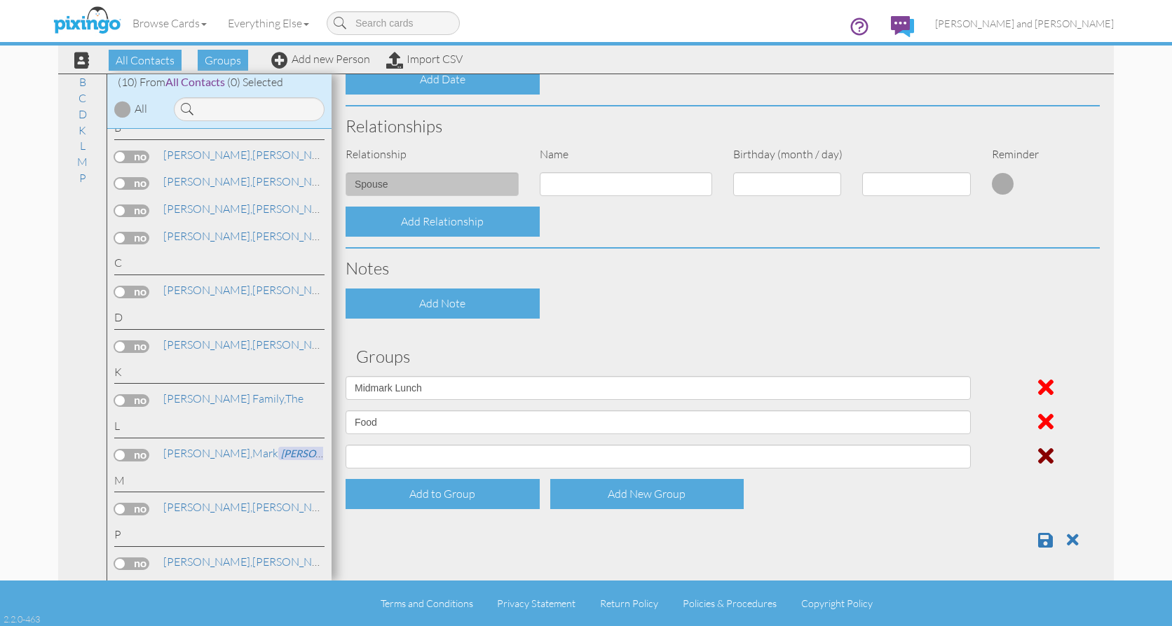
scroll to position [502, 0]
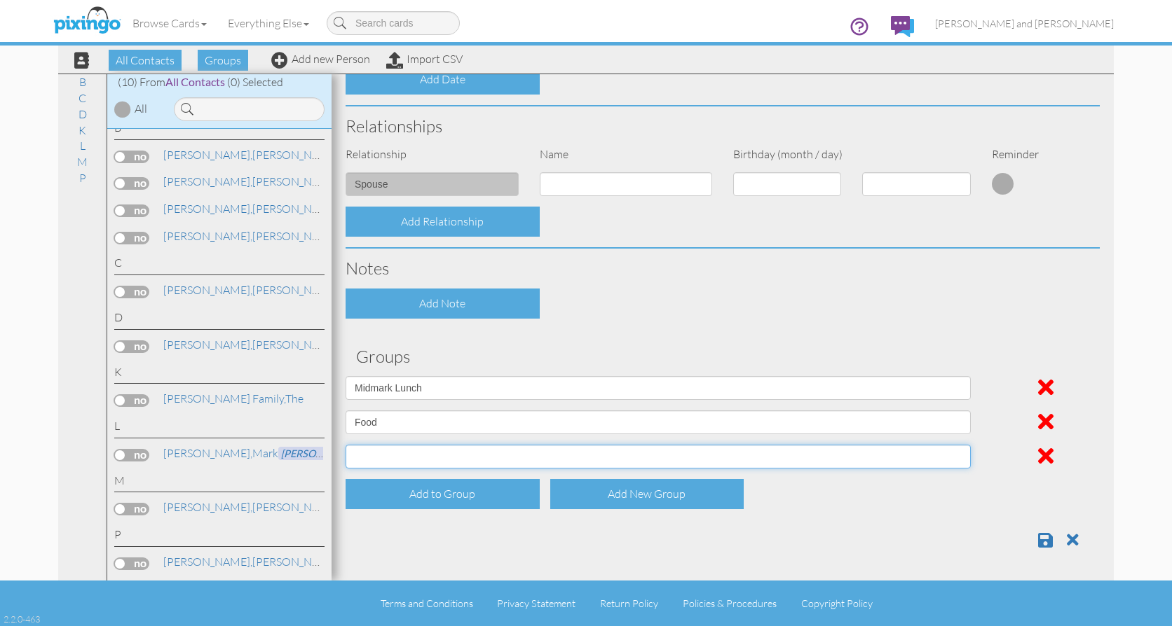
click at [956, 455] on select "C6 Intro Corporate Outing Food Kure It Intro Midmark Lunch Pixingo Prospects" at bounding box center [657, 457] width 625 height 24
select select "object:572"
click at [345, 445] on select "C6 Intro Corporate Outing Food Kure It Intro Midmark Lunch Pixingo Prospects" at bounding box center [657, 457] width 625 height 24
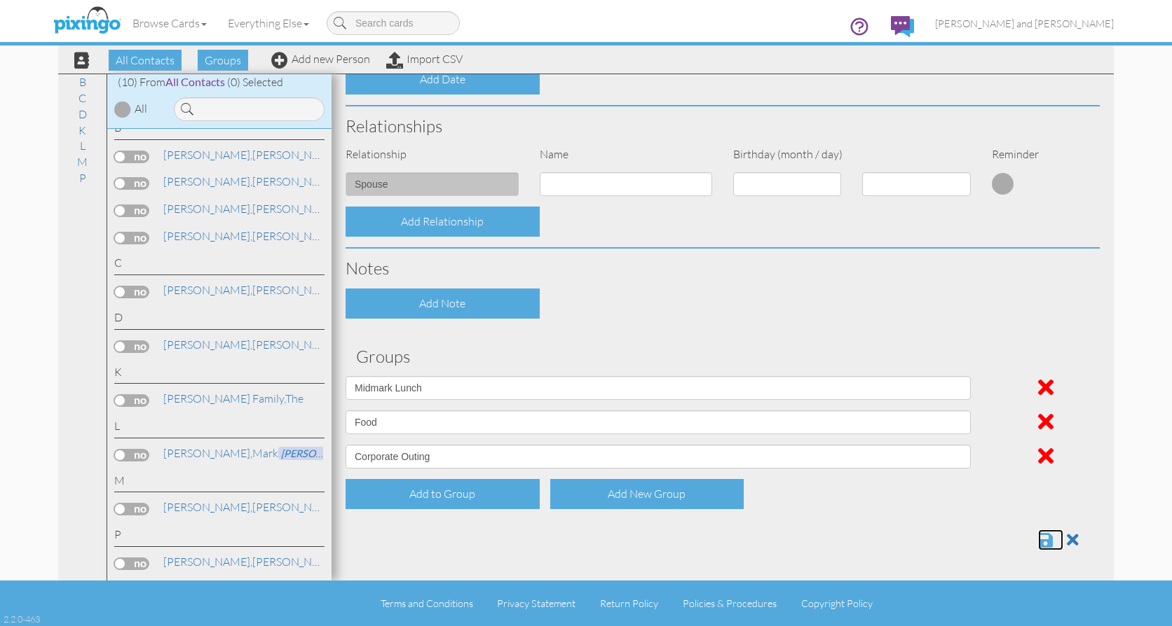
click at [1038, 537] on span at bounding box center [1045, 540] width 15 height 17
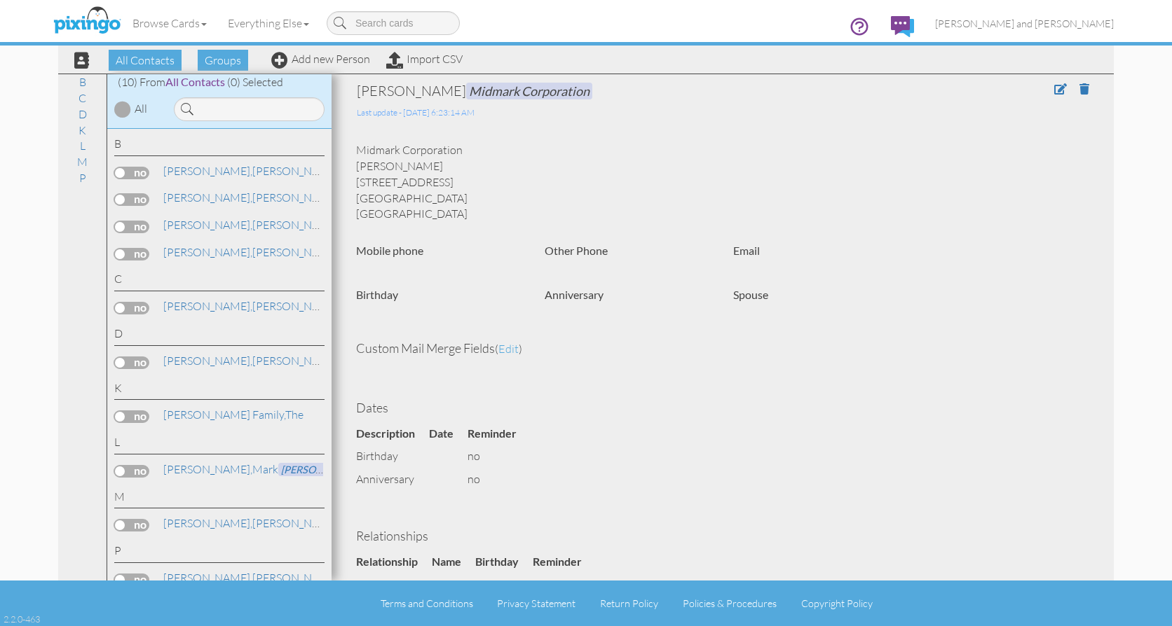
scroll to position [16, 0]
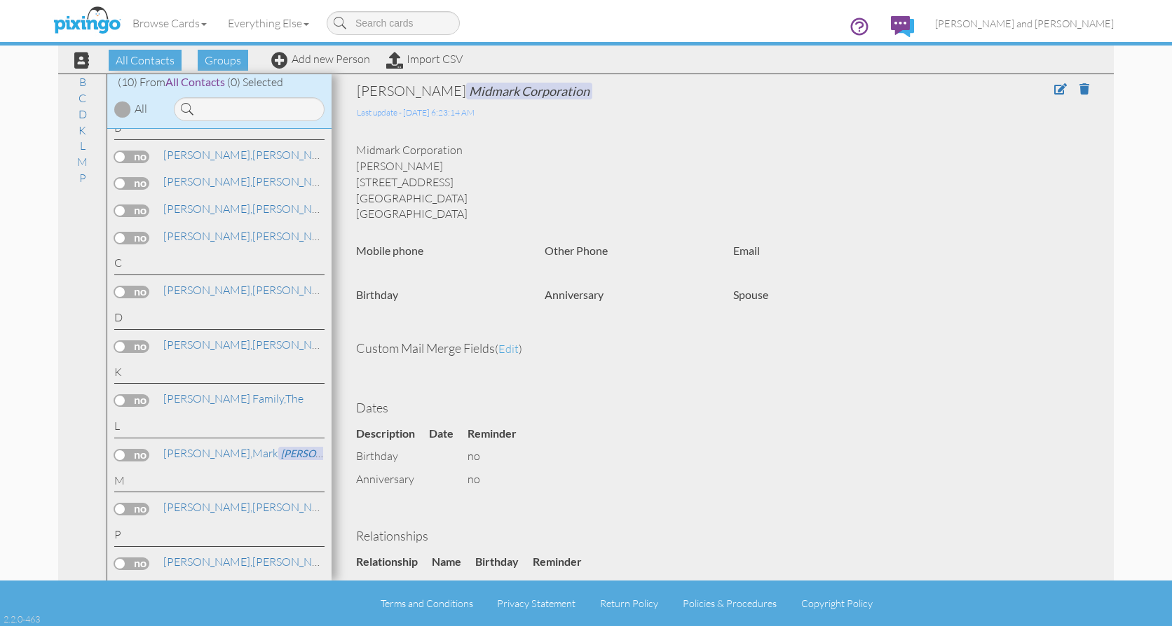
click at [117, 508] on label at bounding box center [131, 509] width 35 height 13
click at [0, 0] on input "checkbox" at bounding box center [0, 0] width 0 height 0
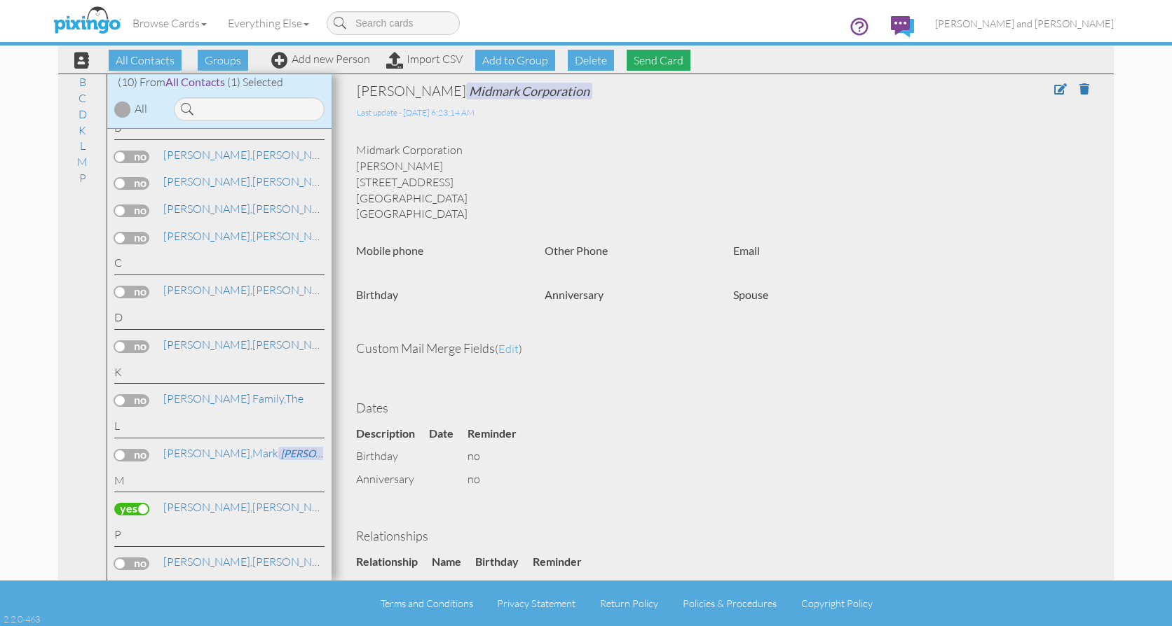
click at [666, 57] on span "Send Card" at bounding box center [658, 60] width 64 height 21
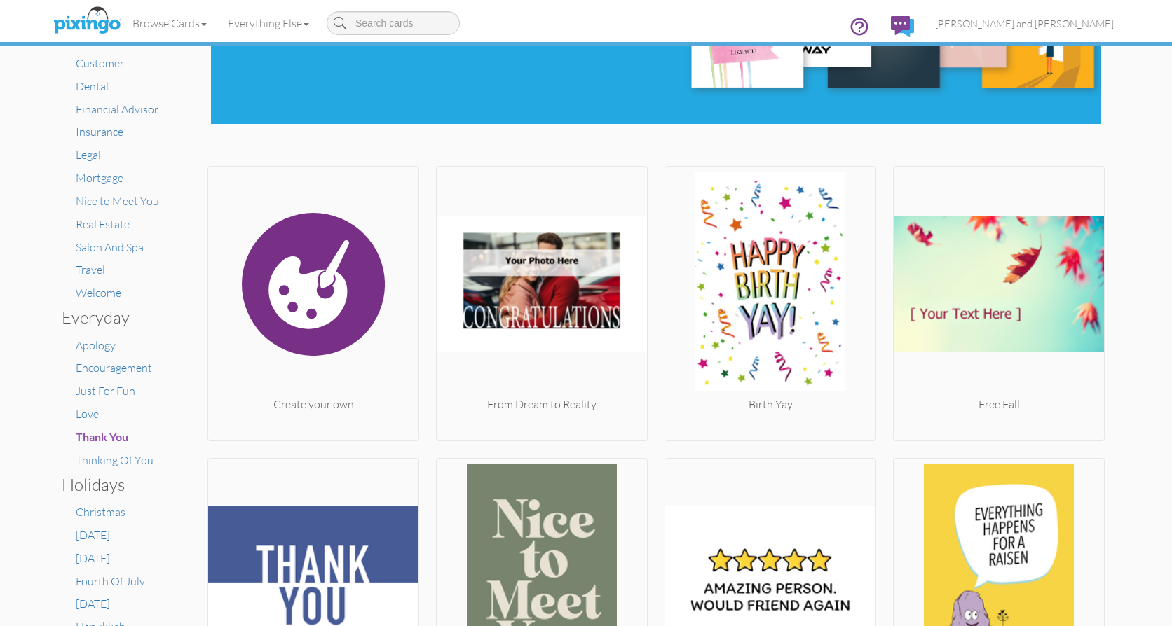
scroll to position [210, 0]
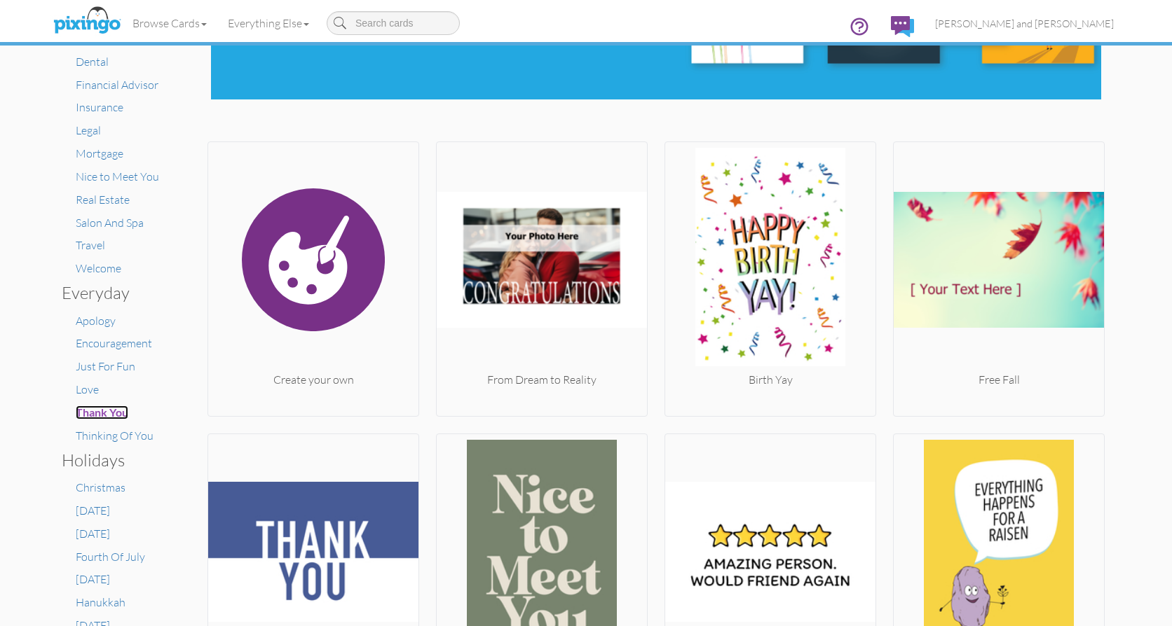
click at [103, 411] on span "Thank You" at bounding box center [102, 412] width 53 height 13
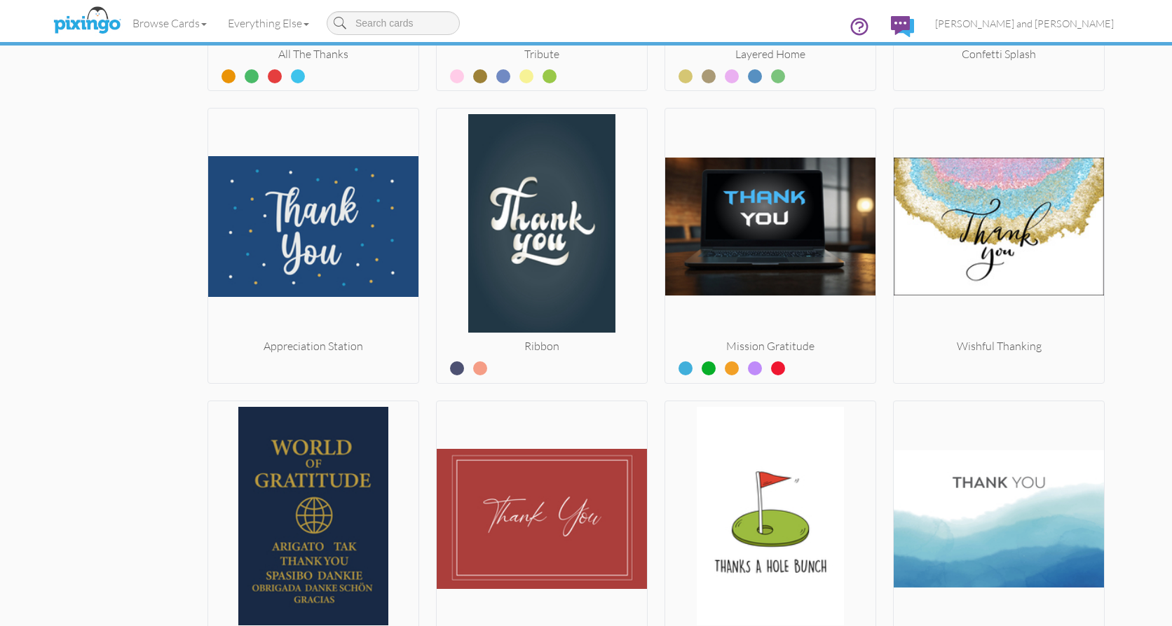
scroll to position [1982, 0]
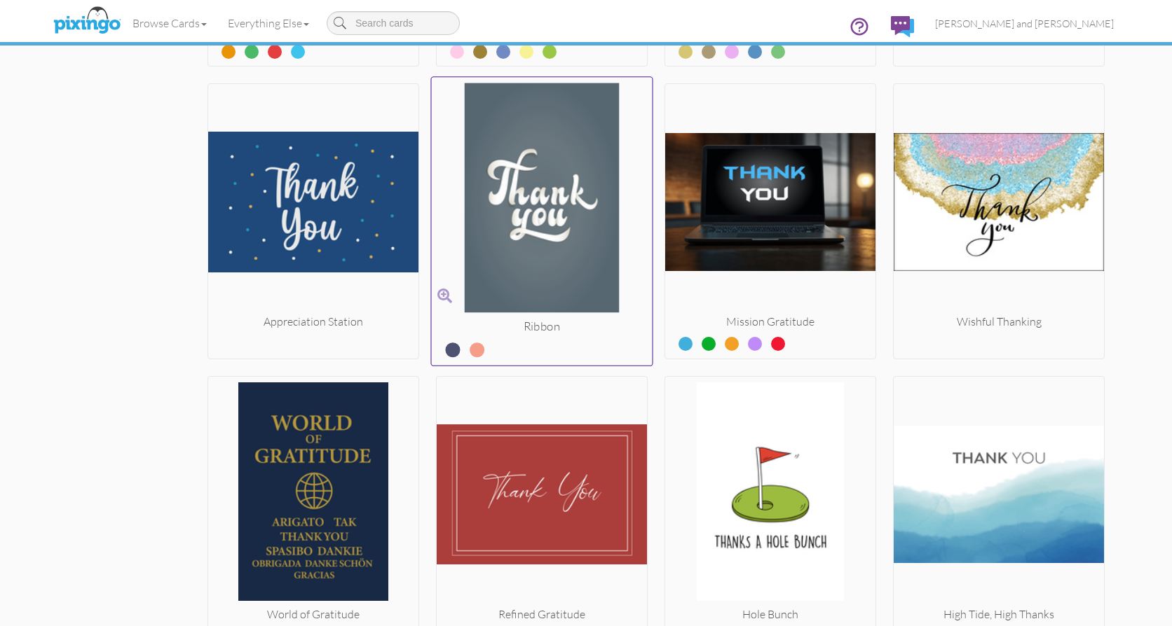
click at [467, 347] on label at bounding box center [467, 345] width 0 height 18
click at [0, 0] on input "radio" at bounding box center [0, 0] width 0 height 0
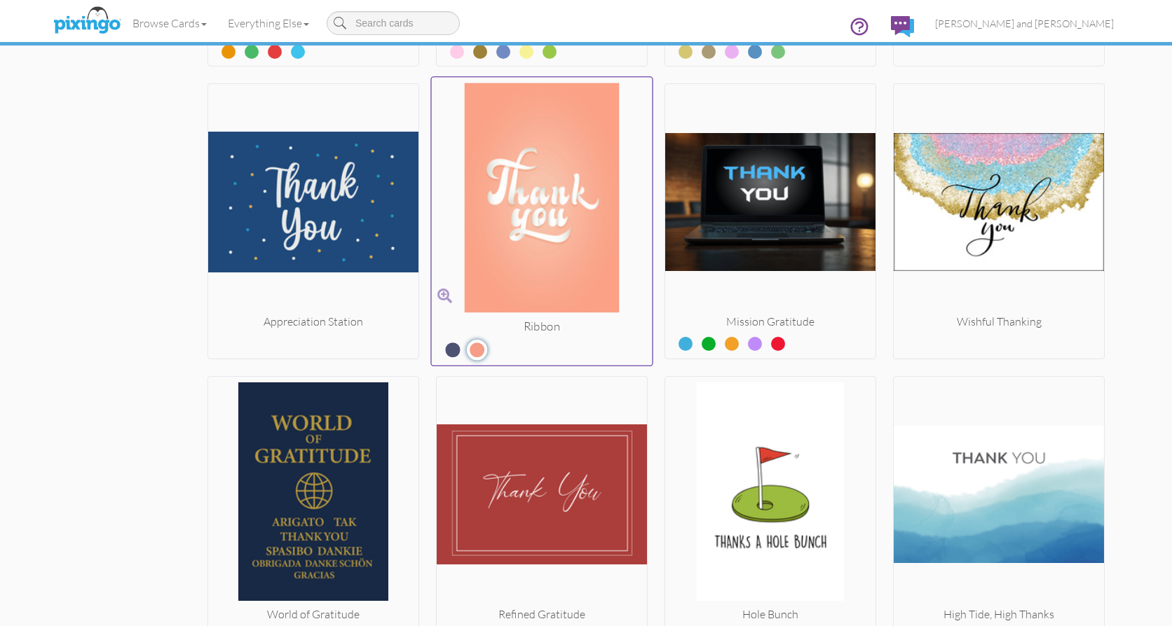
click at [442, 345] on label at bounding box center [442, 345] width 0 height 18
click at [0, 0] on input "radio" at bounding box center [0, 0] width 0 height 0
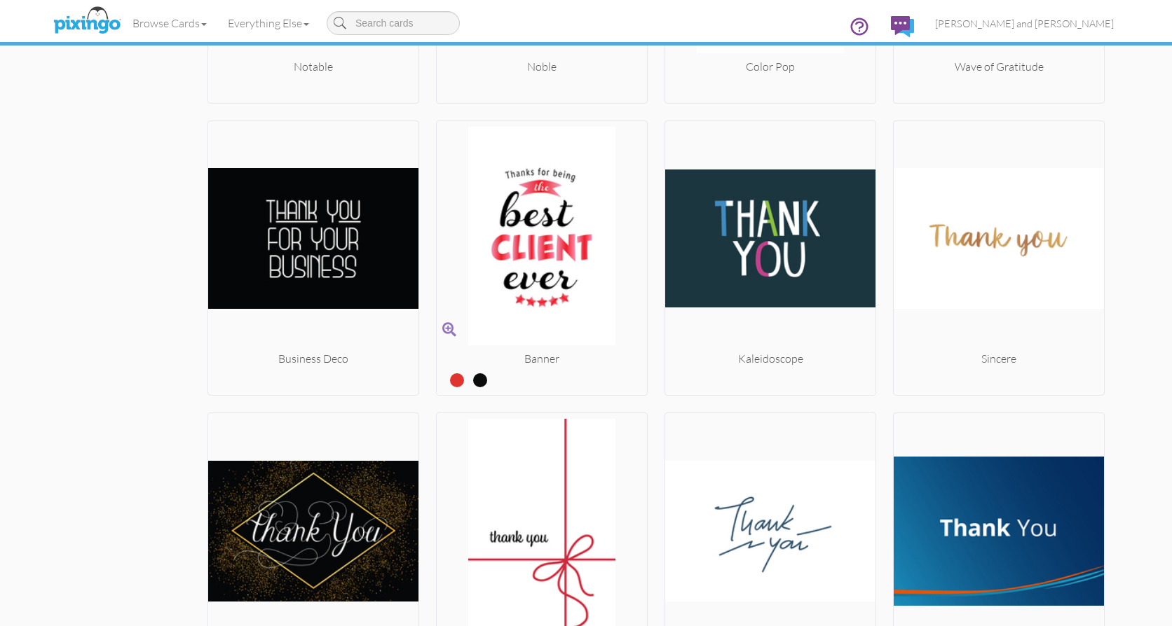
scroll to position [2893, 0]
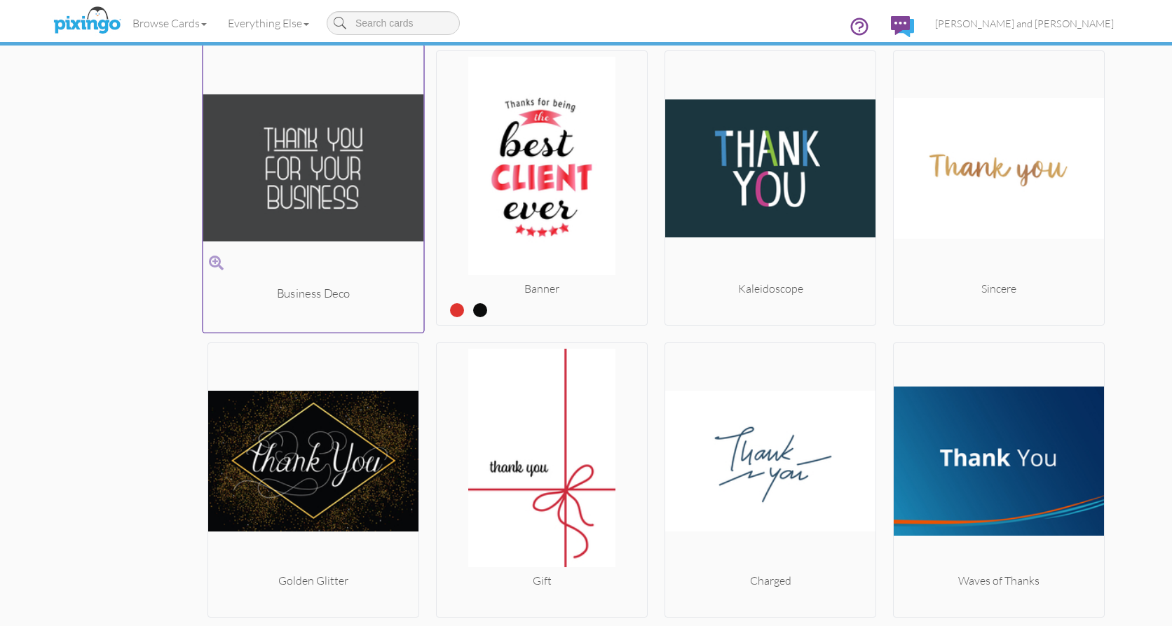
click at [317, 170] on img at bounding box center [313, 167] width 221 height 235
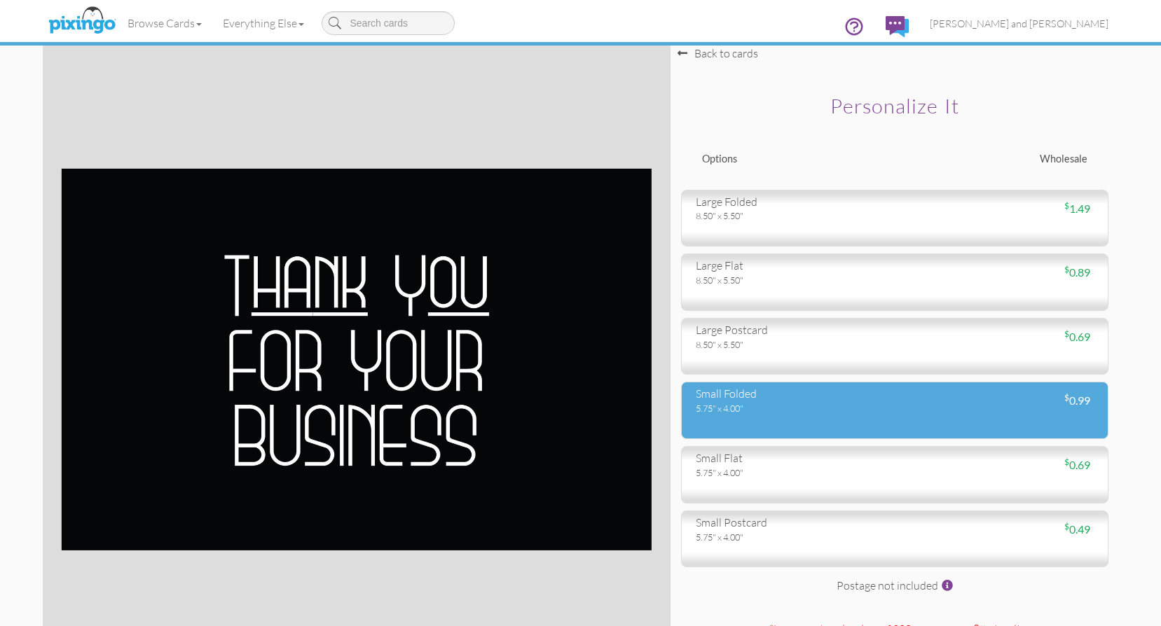
click at [861, 404] on div "5.75" x 4.00"" at bounding box center [790, 408] width 189 height 13
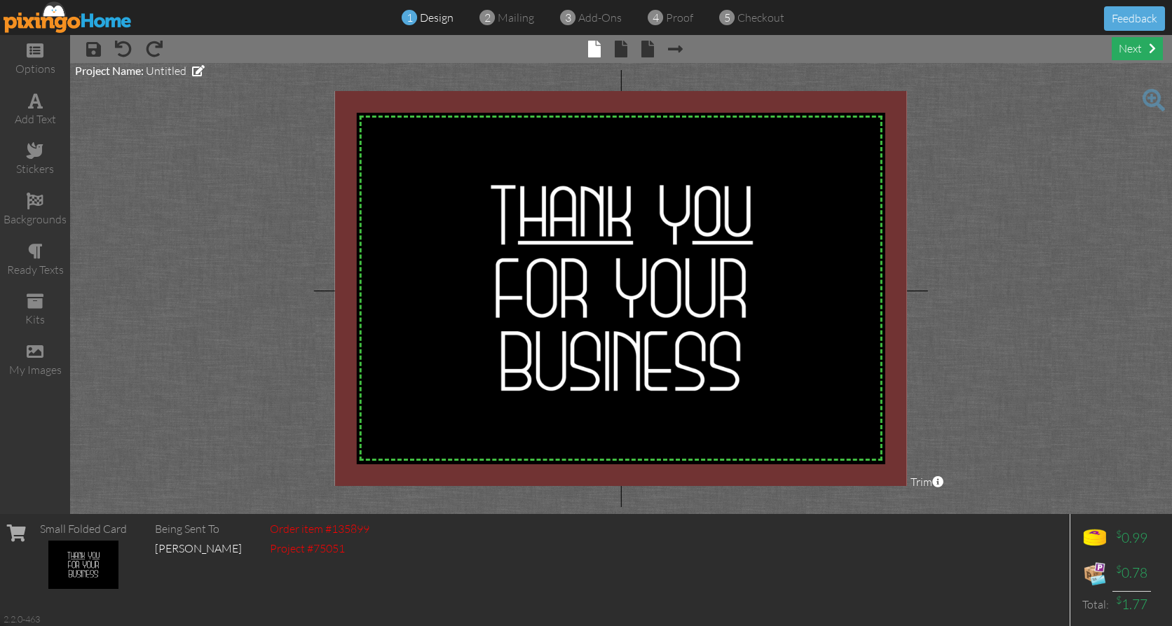
click at [1128, 48] on div "next" at bounding box center [1136, 48] width 51 height 23
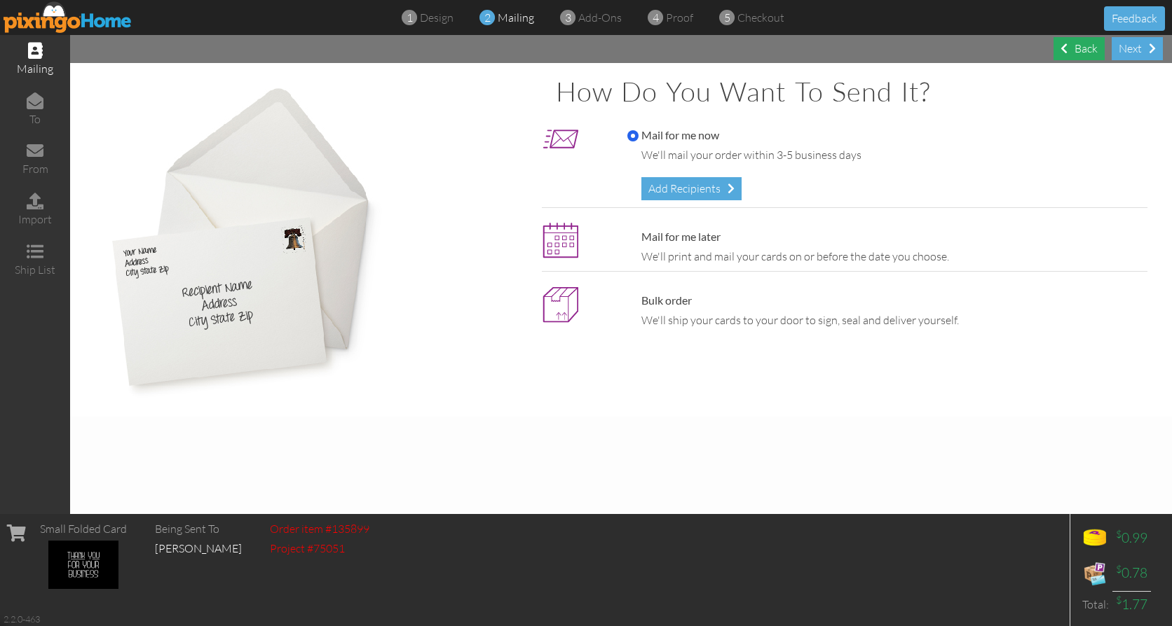
click at [1080, 46] on div "Back" at bounding box center [1078, 48] width 51 height 23
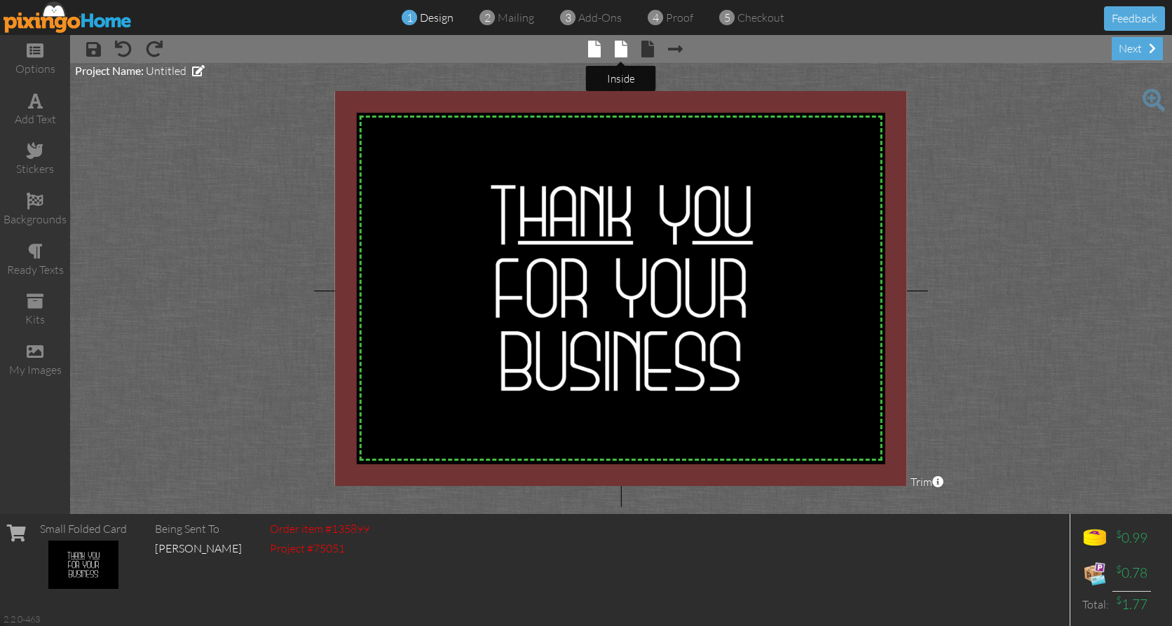
click at [619, 49] on span at bounding box center [621, 49] width 13 height 17
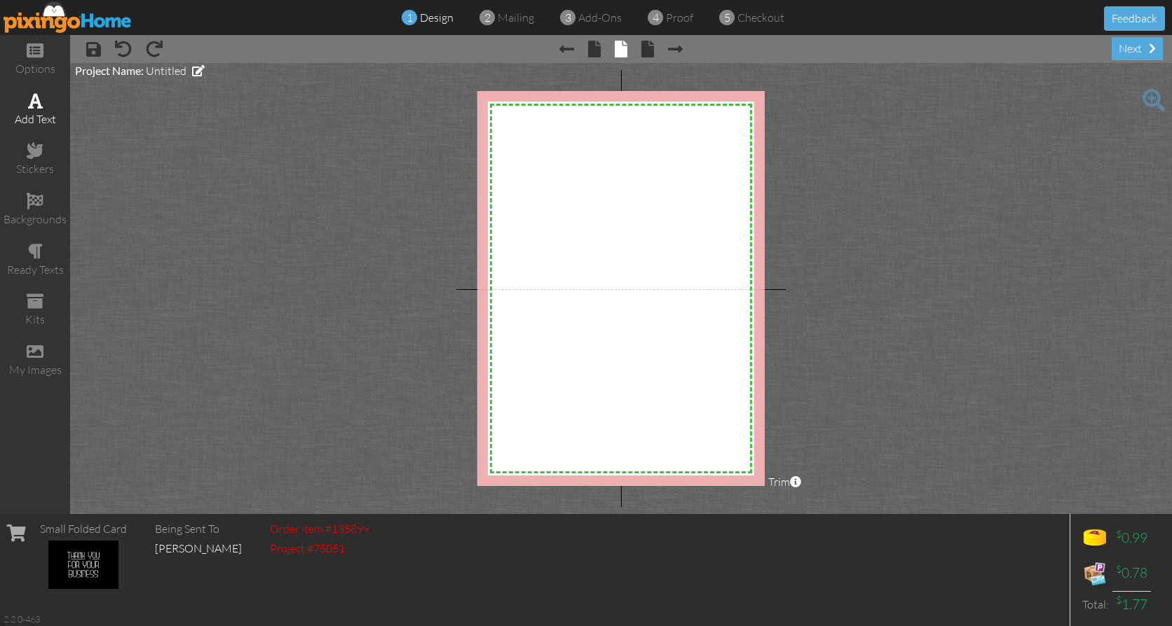
click at [36, 108] on span at bounding box center [35, 100] width 15 height 17
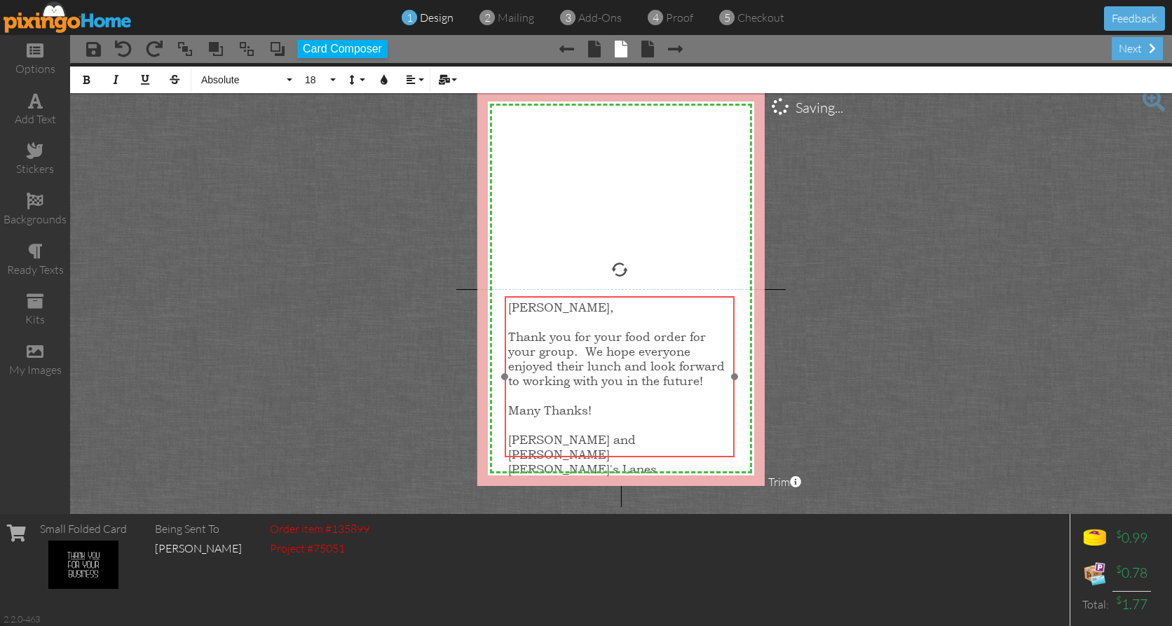
drag, startPoint x: 624, startPoint y: 309, endPoint x: 622, endPoint y: 297, distance: 12.0
click at [622, 297] on div "Josh, ​ Thank you for your food order for your group. We hope everyone enjoyed …" at bounding box center [620, 388] width 230 height 184
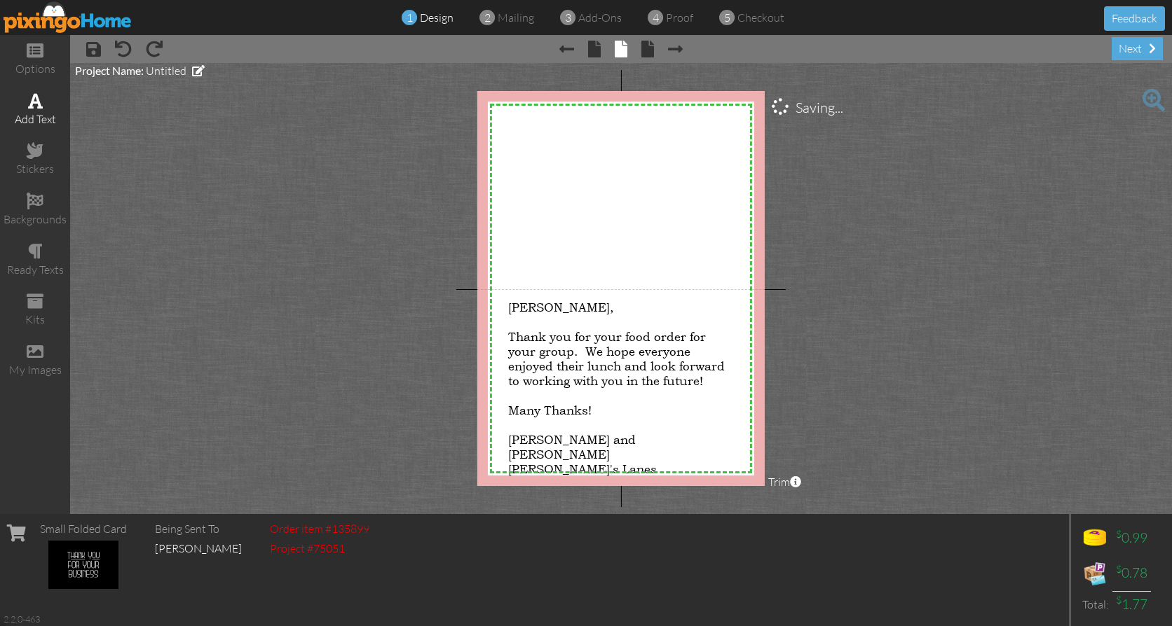
click at [34, 100] on span at bounding box center [35, 100] width 15 height 17
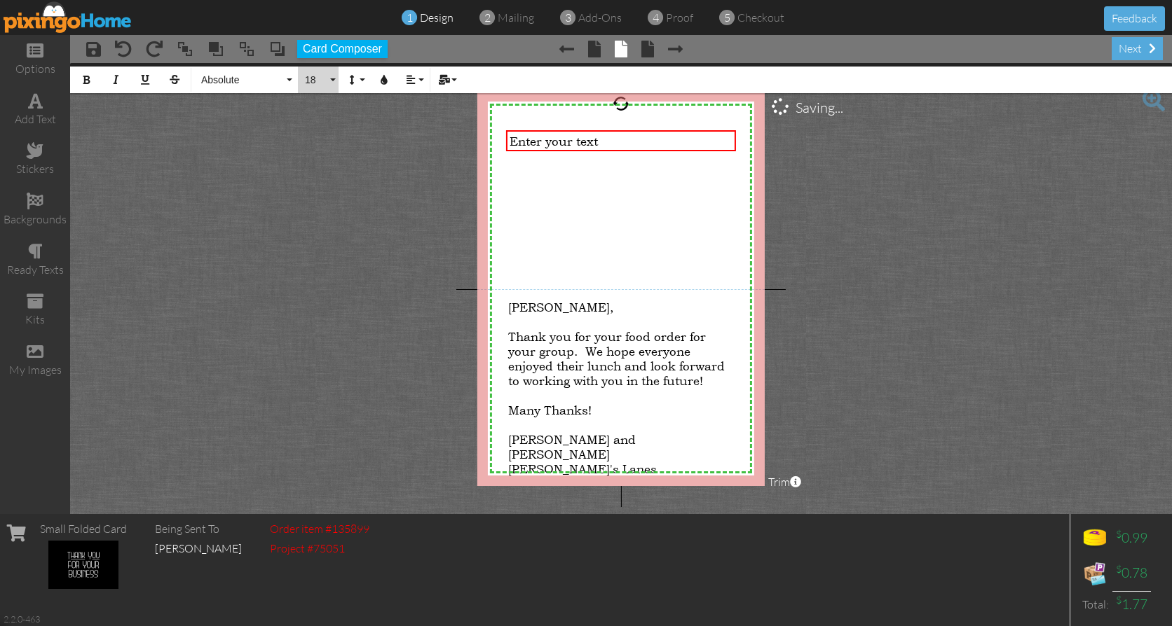
click at [334, 80] on button "18" at bounding box center [318, 80] width 41 height 27
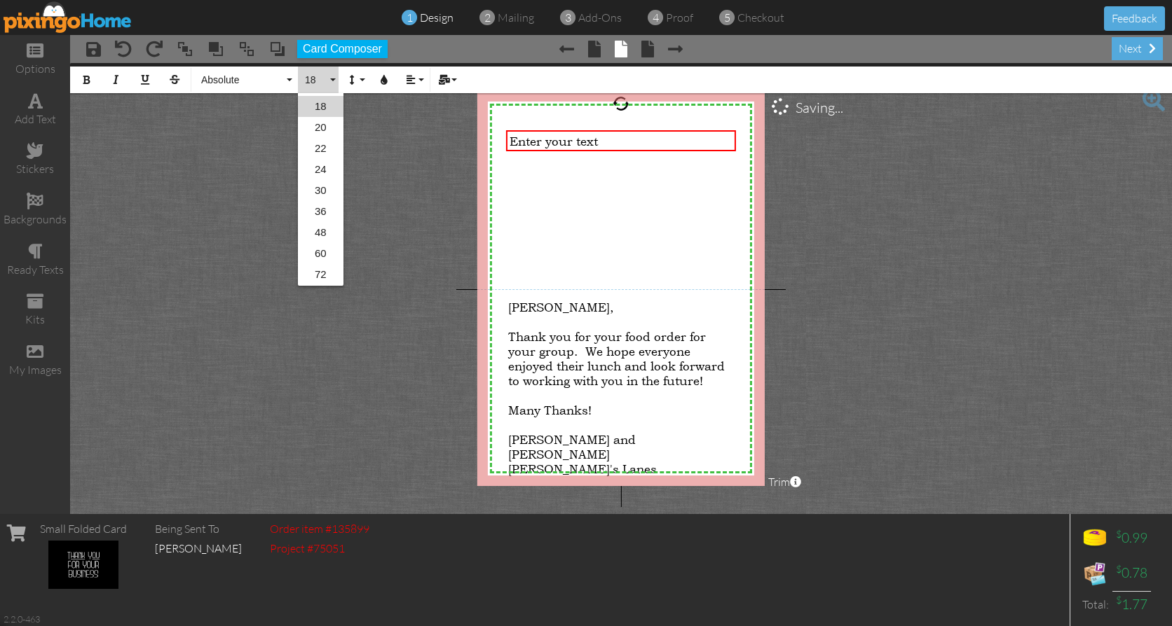
scroll to position [209, 0]
click at [327, 232] on link "48" at bounding box center [321, 231] width 46 height 21
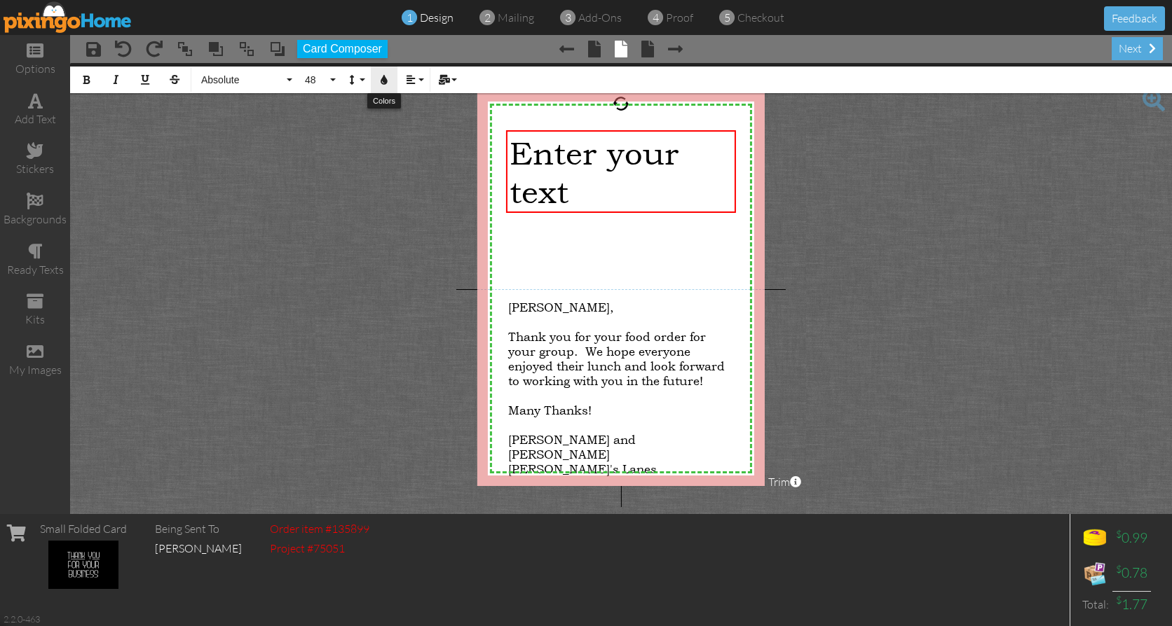
click at [384, 79] on icon "button" at bounding box center [384, 80] width 10 height 10
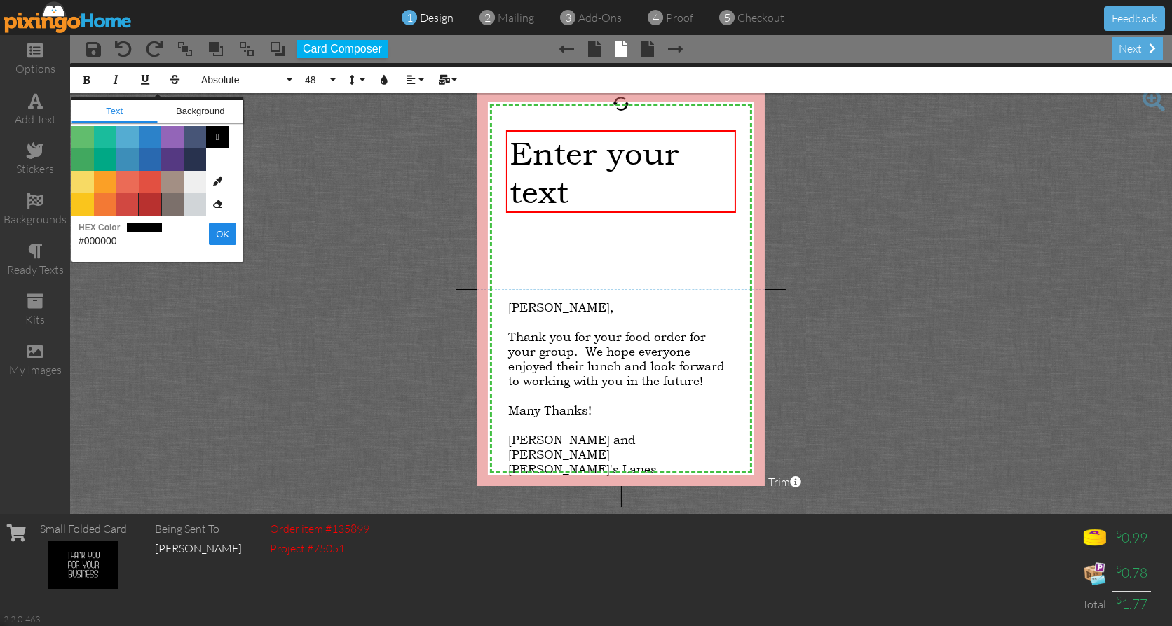
click at [152, 207] on span "Color #B8312F" at bounding box center [150, 204] width 22 height 22
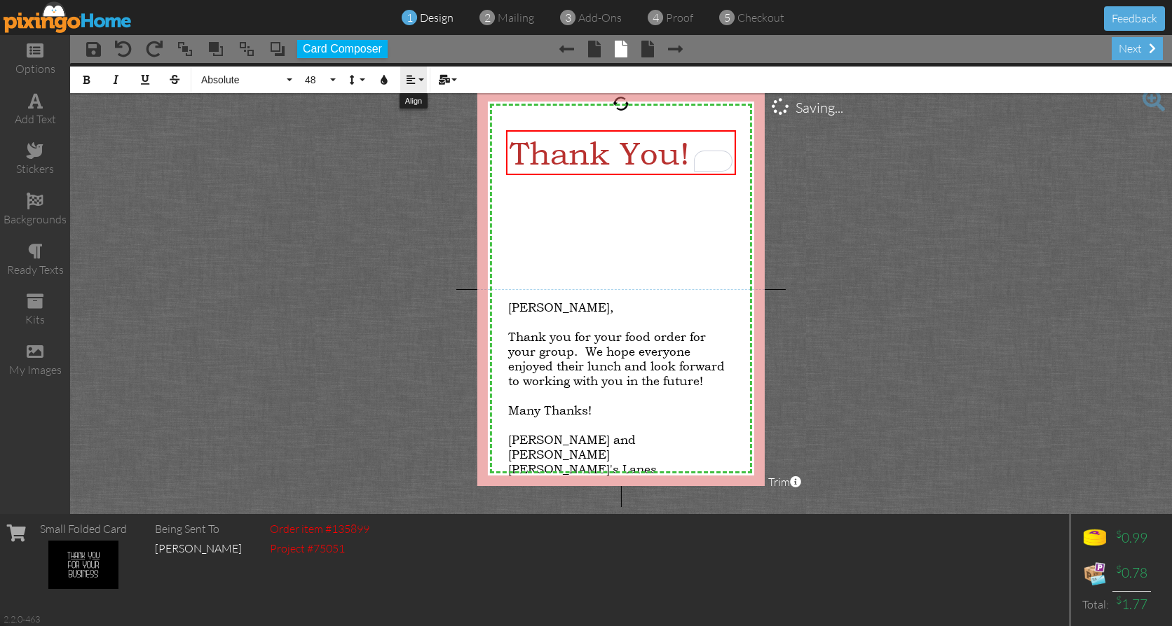
click at [418, 80] on button "Align" at bounding box center [413, 80] width 27 height 27
click at [423, 123] on icon at bounding box center [421, 124] width 9 height 11
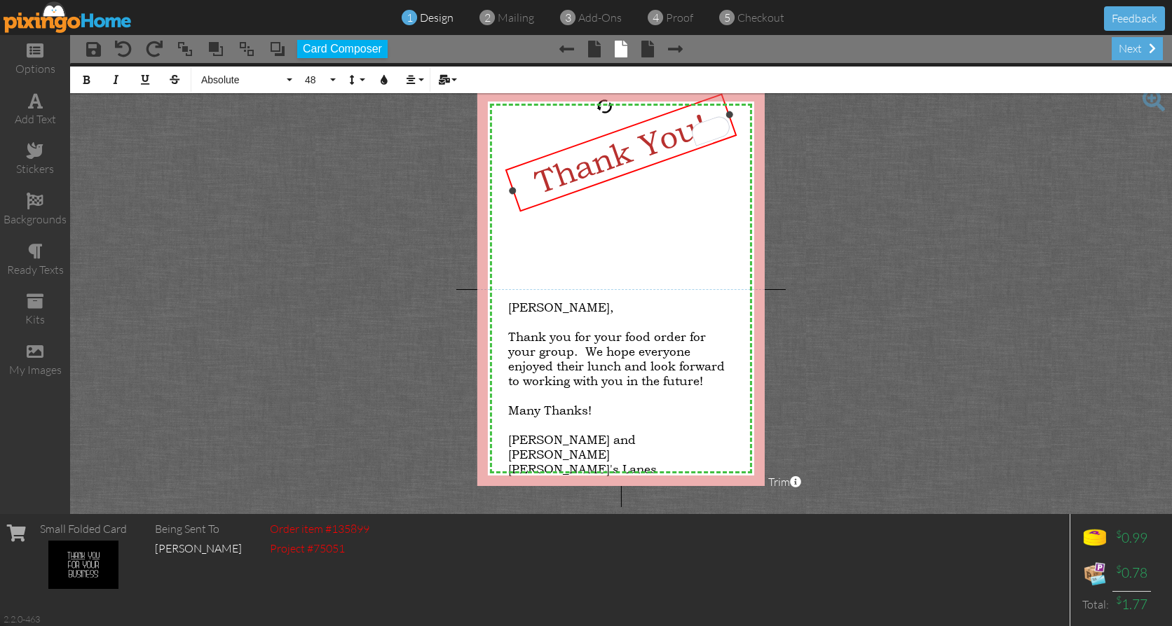
drag, startPoint x: 620, startPoint y: 100, endPoint x: 603, endPoint y: 103, distance: 17.2
click at [603, 103] on div at bounding box center [605, 107] width 22 height 22
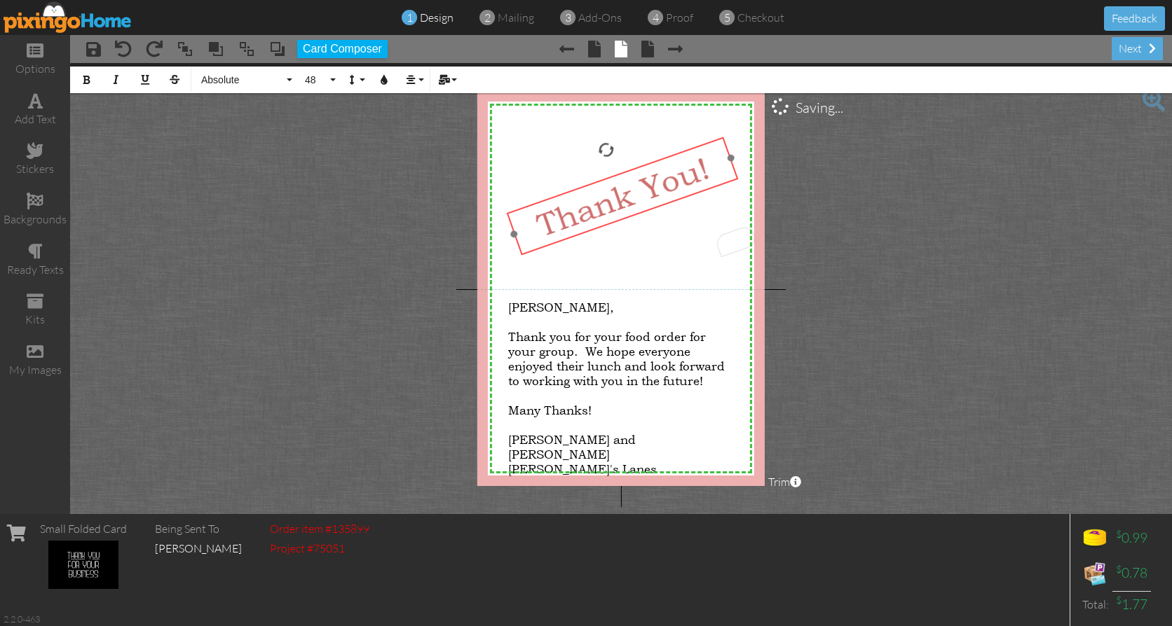
drag, startPoint x: 640, startPoint y: 170, endPoint x: 641, endPoint y: 214, distance: 43.5
click at [641, 214] on div at bounding box center [622, 195] width 240 height 127
click at [844, 231] on project-studio-wrapper "X X X X X X X X X X X X X X X X X X X X X X X X X X X X X X X X X X X X X X X X…" at bounding box center [621, 288] width 1102 height 451
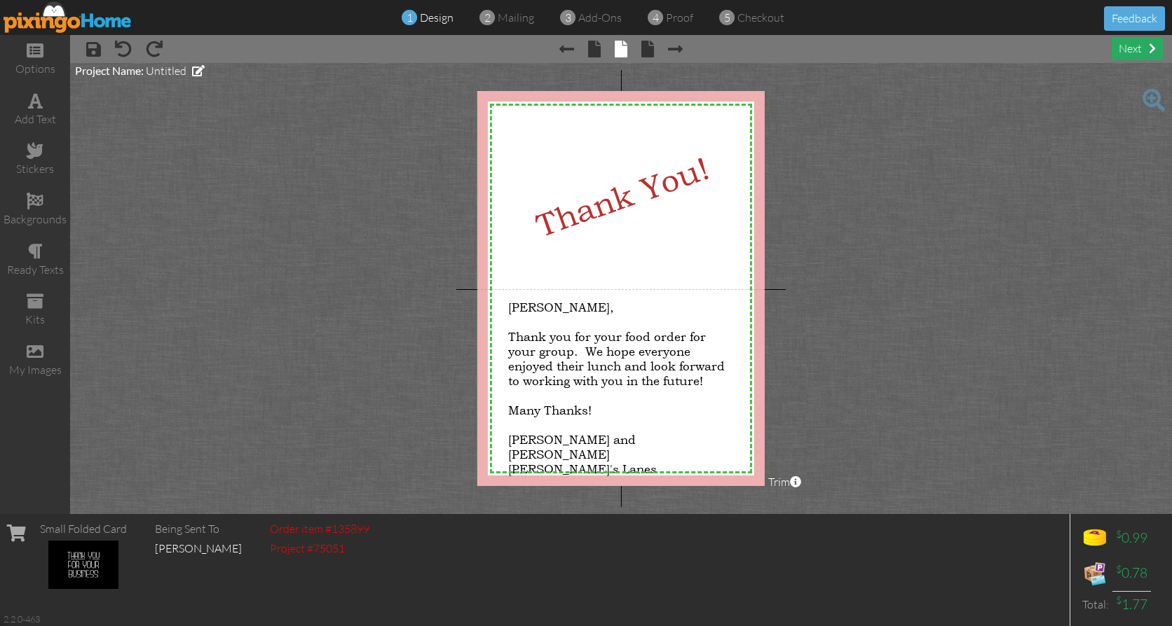
click at [1134, 46] on div "next" at bounding box center [1136, 48] width 51 height 23
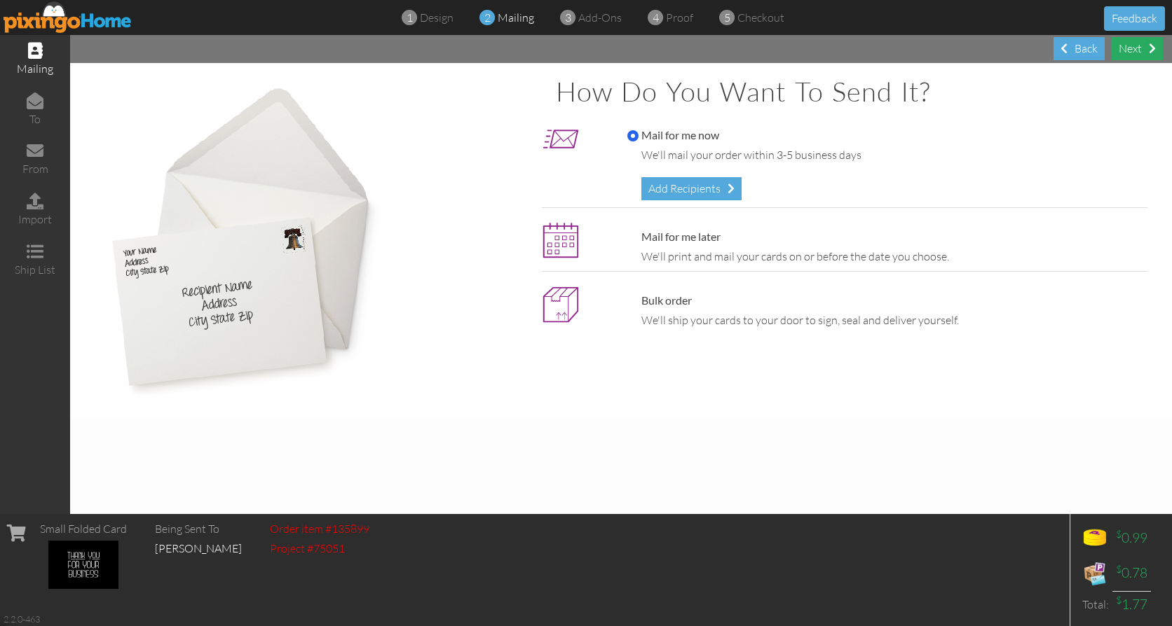
click at [1127, 48] on div "Next" at bounding box center [1136, 48] width 51 height 23
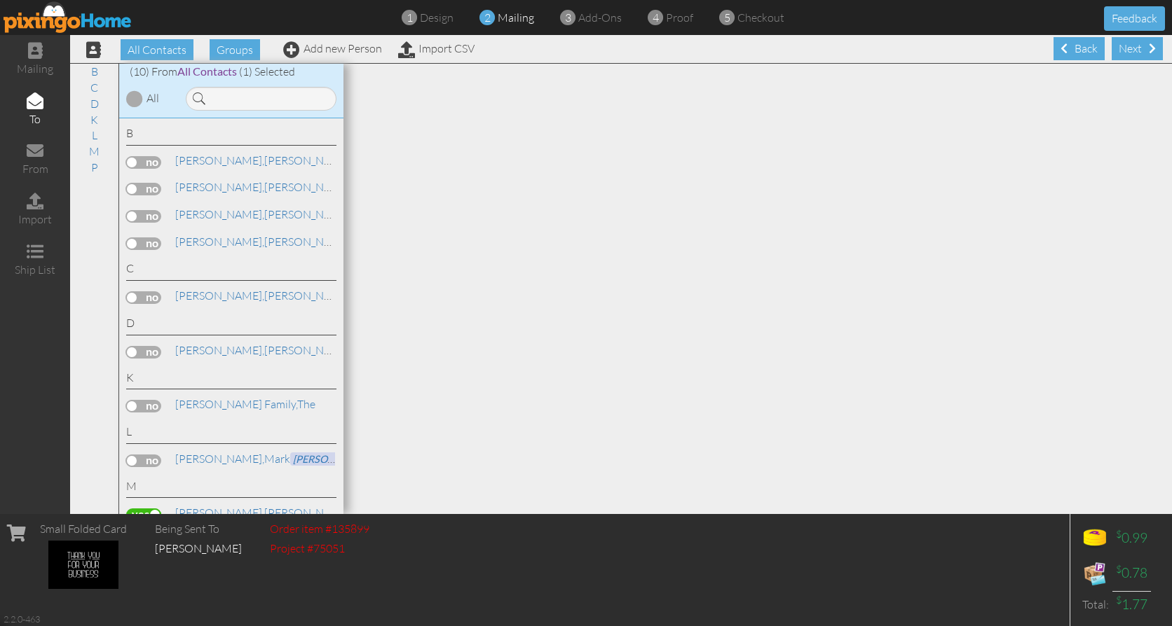
scroll to position [1, 0]
drag, startPoint x: 1118, startPoint y: 48, endPoint x: 1108, endPoint y: 63, distance: 18.7
click at [1118, 48] on div "Next" at bounding box center [1136, 47] width 51 height 23
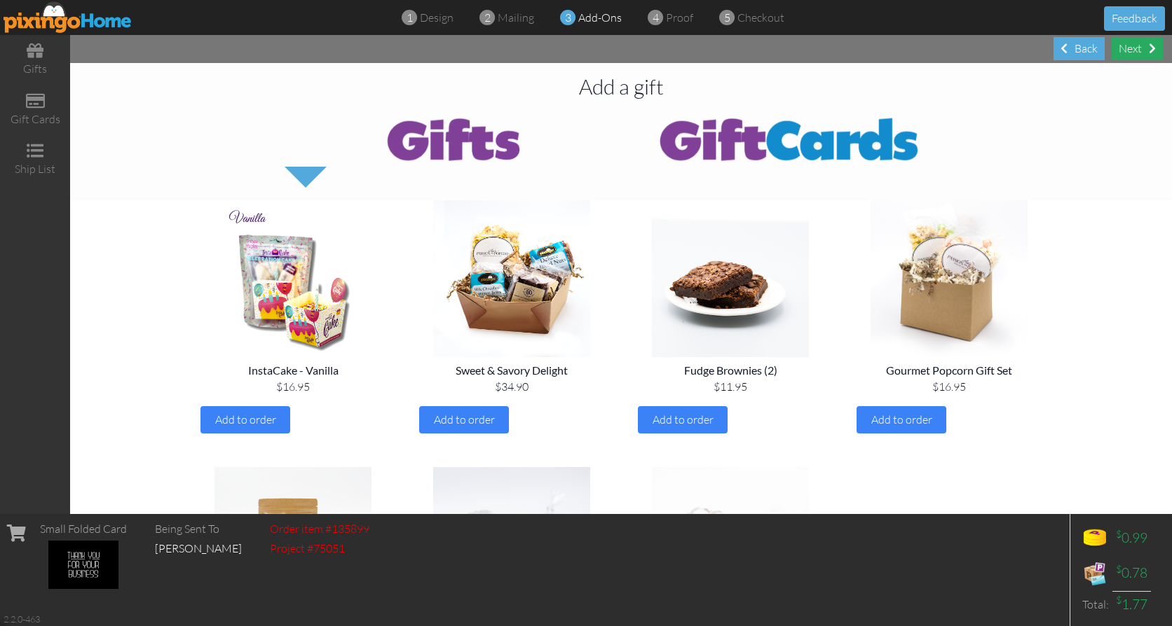
click at [1125, 47] on div "Next" at bounding box center [1136, 48] width 51 height 23
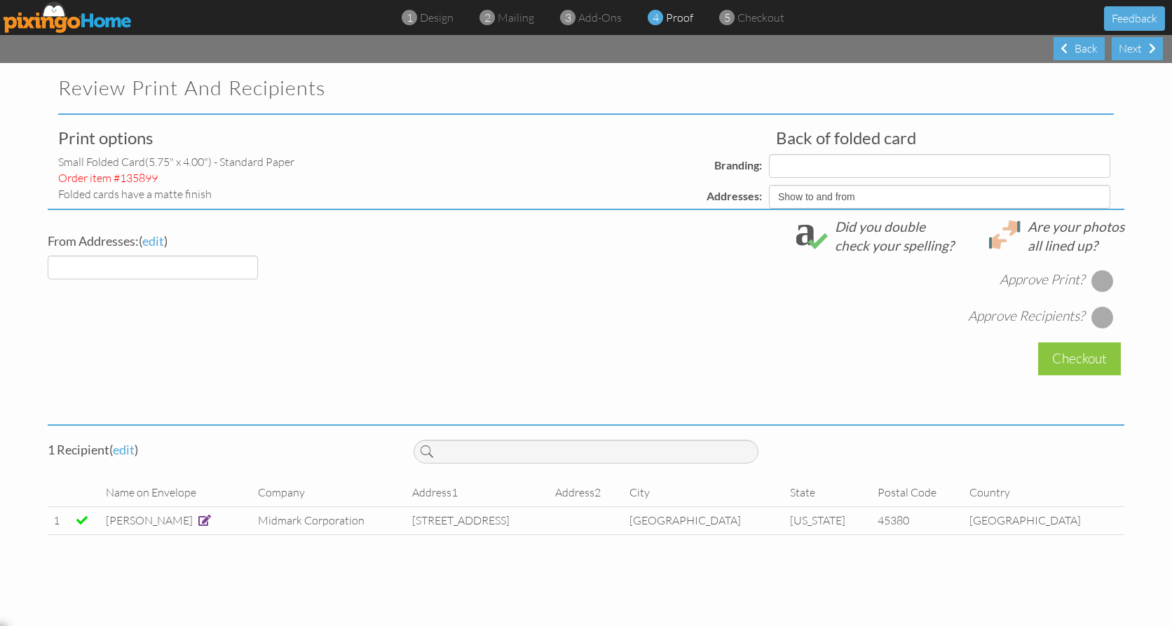
select select "object:1910"
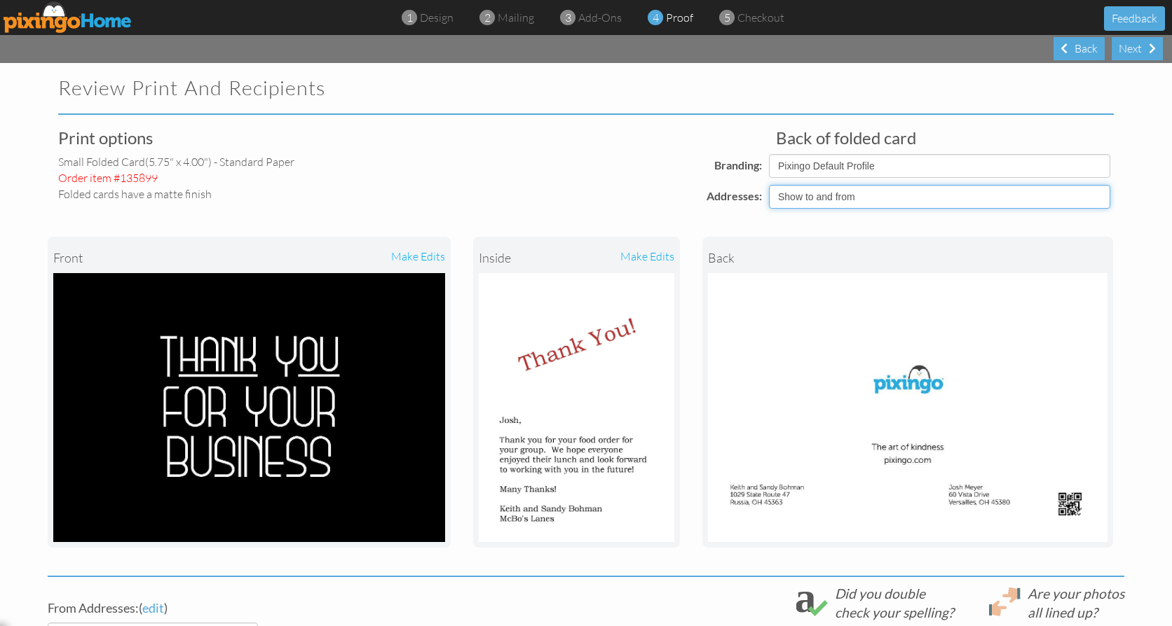
click at [1099, 196] on select "Show to and from Show from only Hide to and from" at bounding box center [939, 197] width 341 height 24
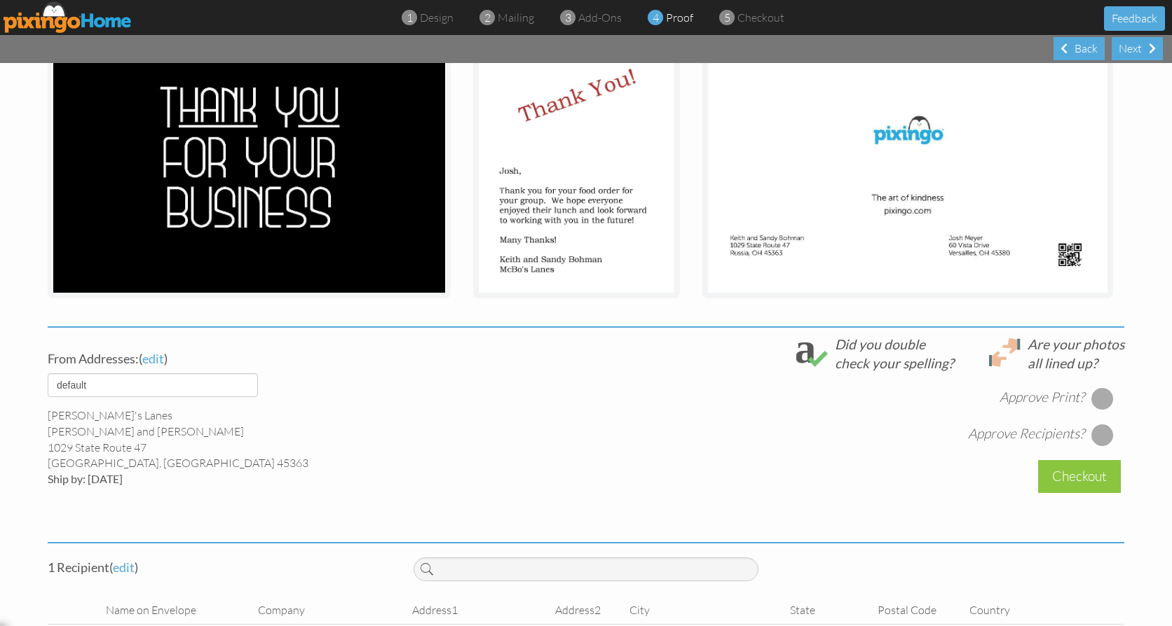
scroll to position [280, 0]
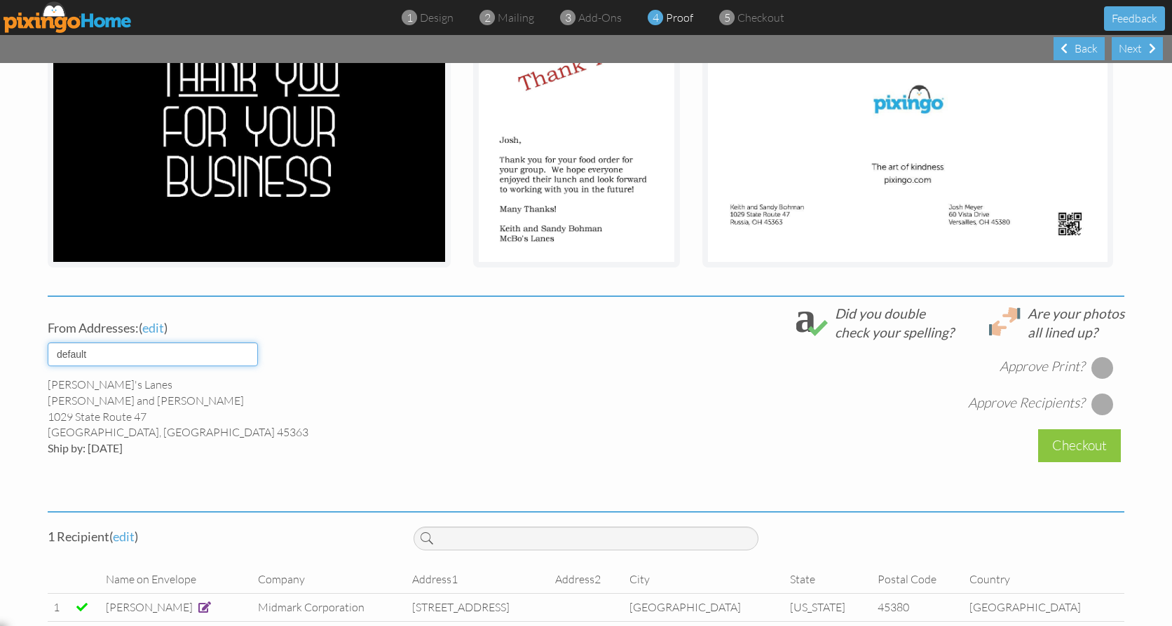
click at [247, 357] on select "default McBo's Lanes" at bounding box center [153, 355] width 210 height 24
select select "object:1909"
click at [48, 343] on select "default McBo's Lanes" at bounding box center [153, 355] width 210 height 24
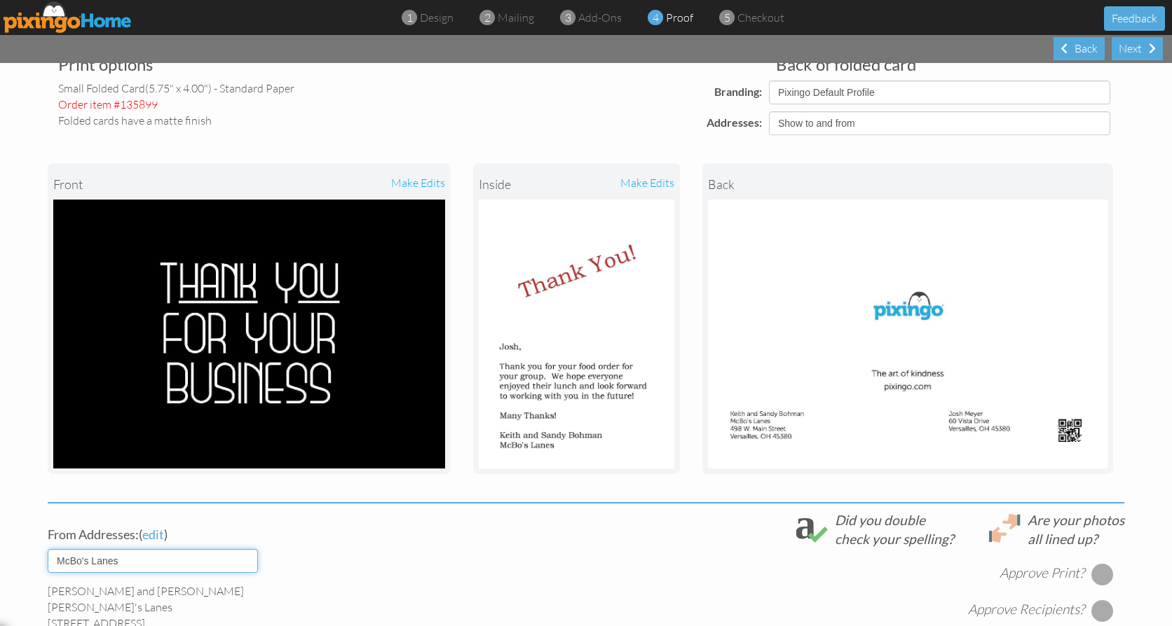
scroll to position [0, 0]
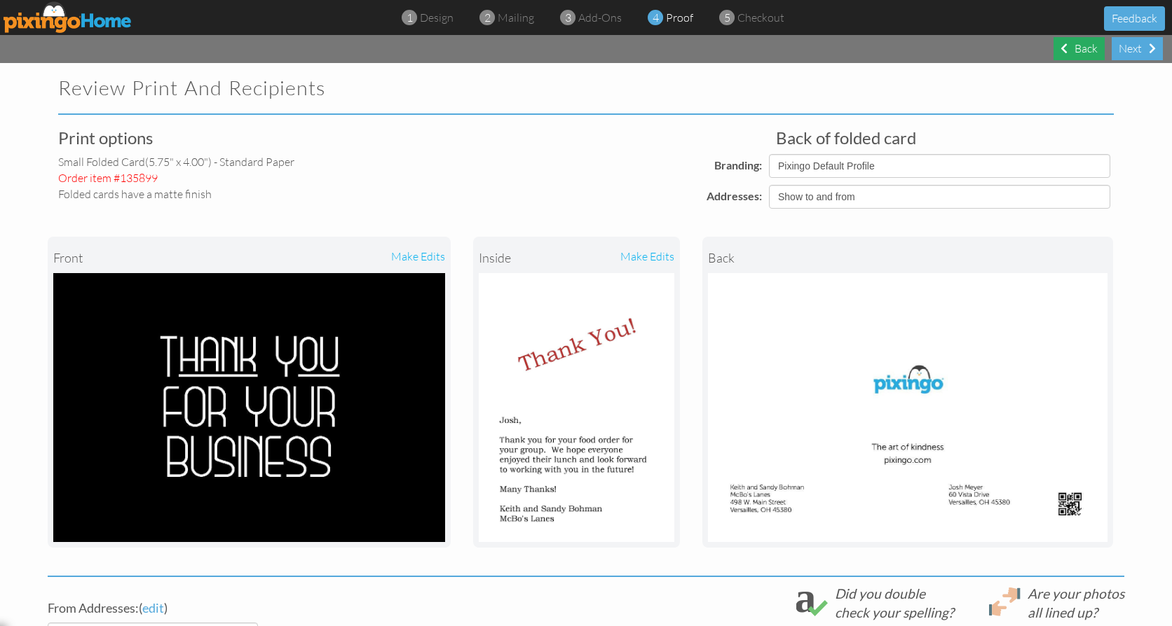
click at [1076, 47] on div "Back" at bounding box center [1078, 48] width 51 height 23
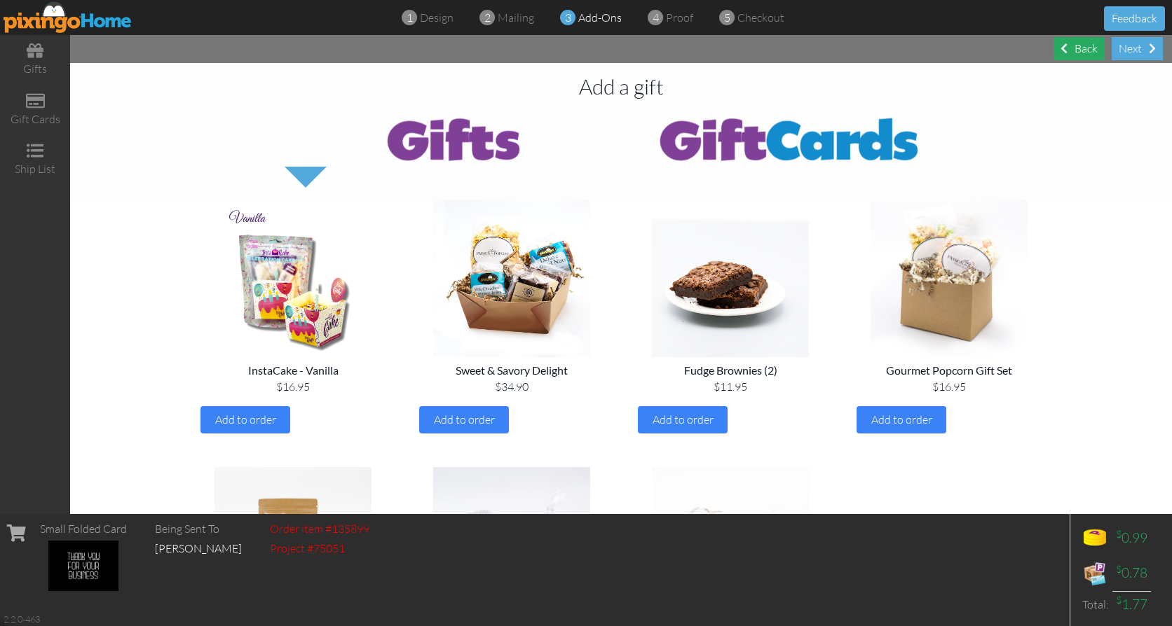
click at [1080, 45] on div "Back" at bounding box center [1078, 48] width 51 height 23
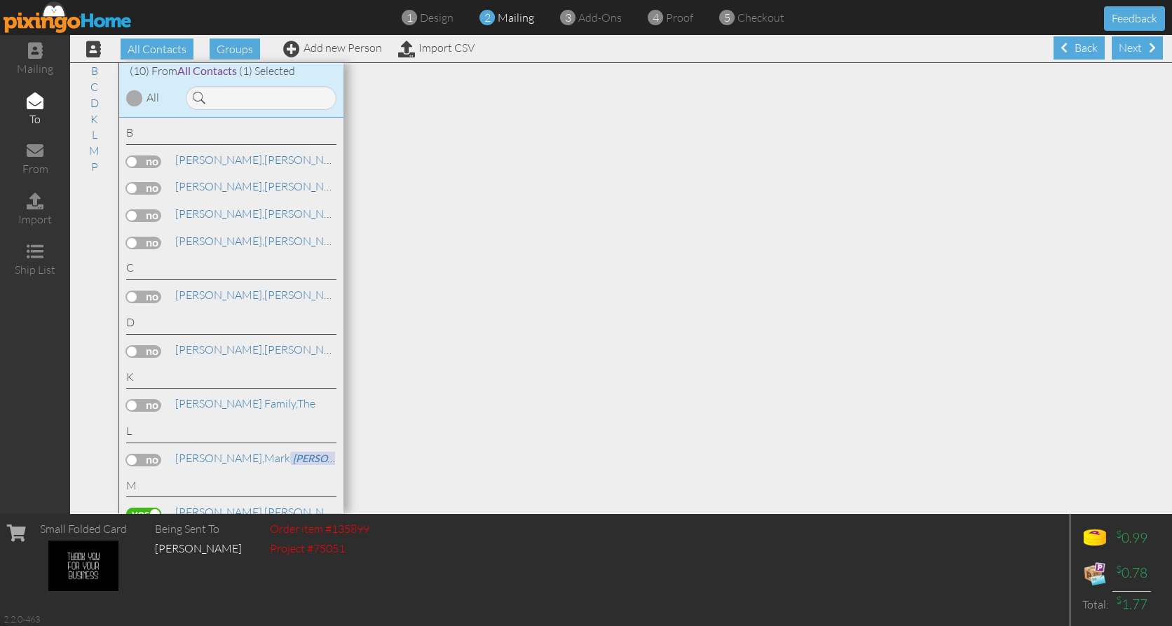
scroll to position [72, 0]
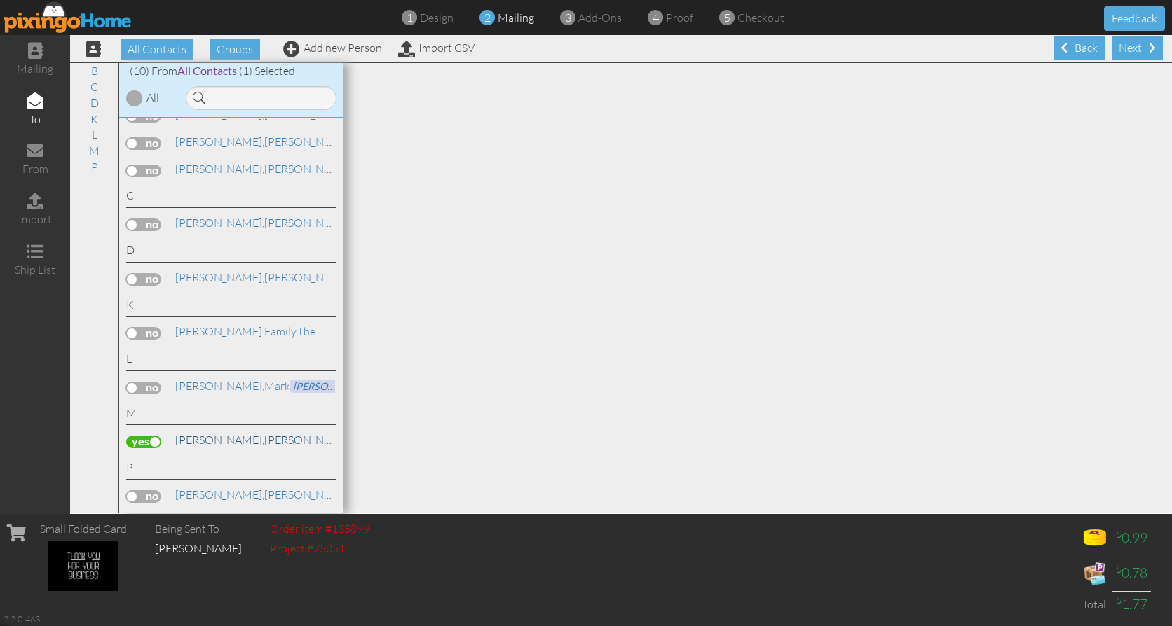
click at [210, 439] on span "[PERSON_NAME]," at bounding box center [219, 440] width 89 height 14
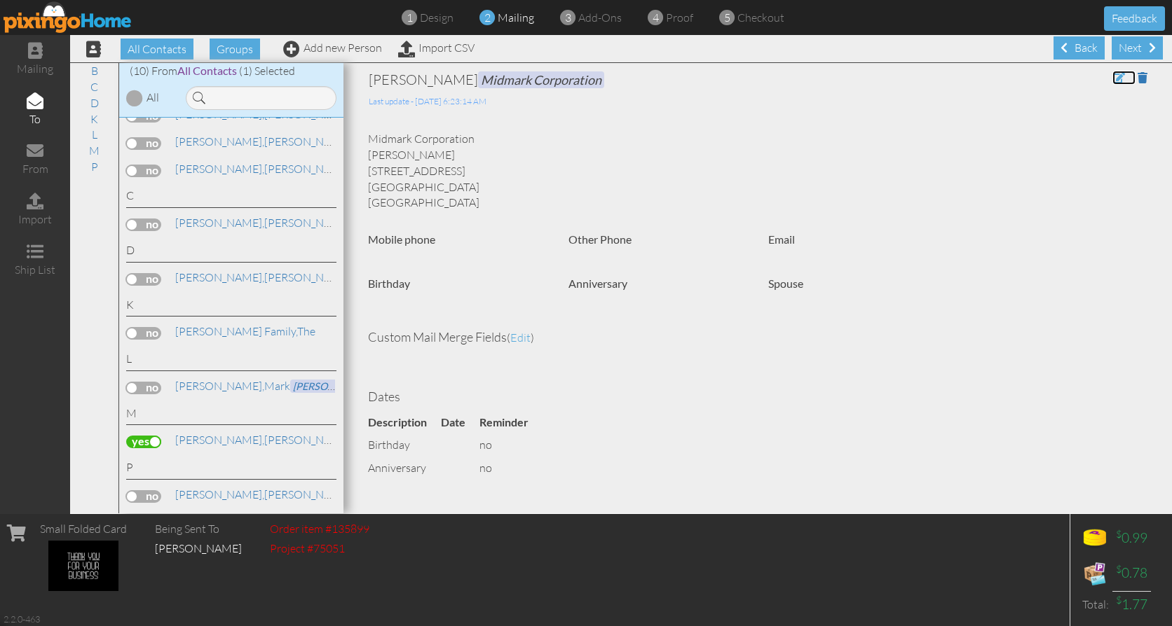
click at [1112, 77] on span at bounding box center [1118, 77] width 13 height 11
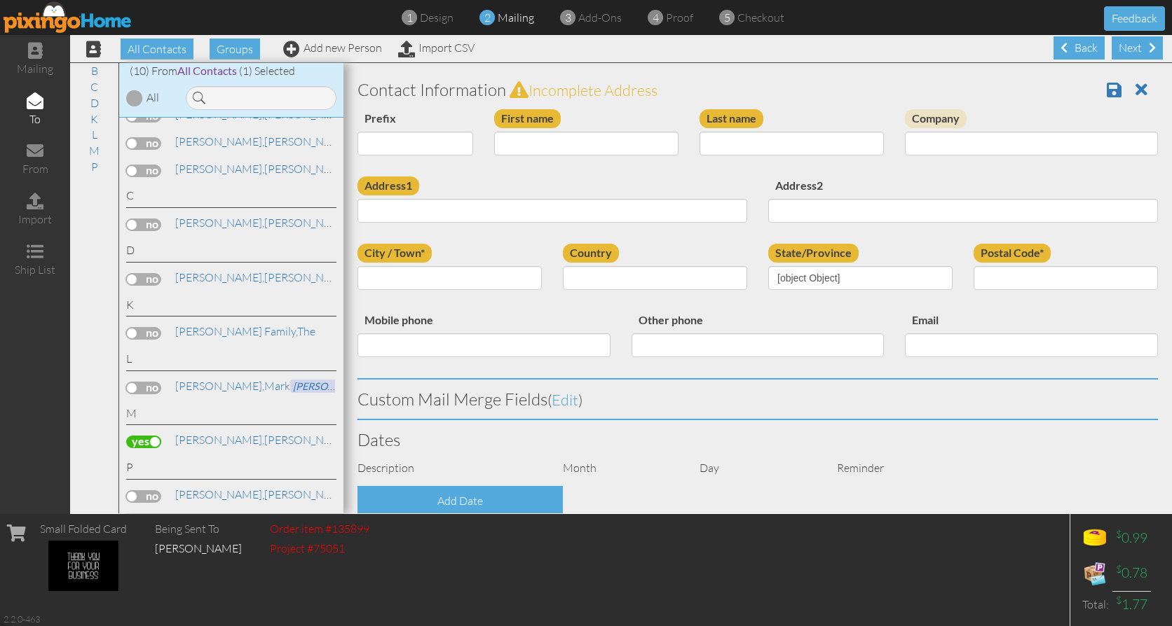
type input "[PERSON_NAME]"
type input "Midmark Corporation"
type input "[STREET_ADDRESS]"
type input "[GEOGRAPHIC_DATA]"
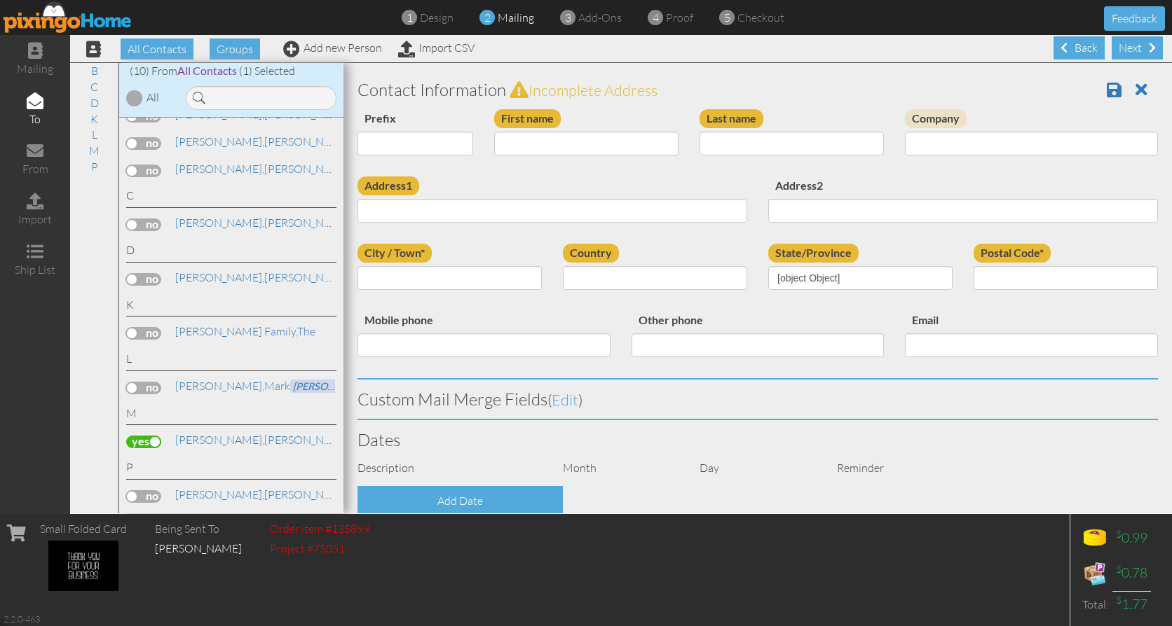
type input "45380"
select select "object:2161"
select select "object:2406"
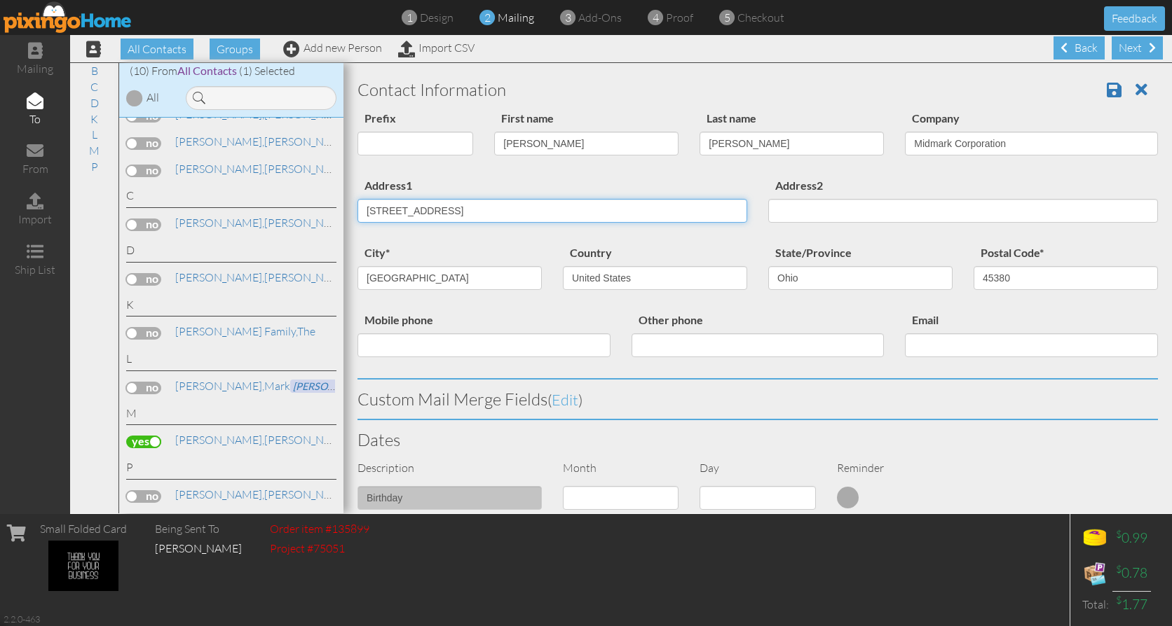
drag, startPoint x: 487, startPoint y: 211, endPoint x: 505, endPoint y: 212, distance: 17.5
click at [487, 210] on input "[STREET_ADDRESS]" at bounding box center [552, 211] width 390 height 24
type input "6"
type input "Midmark Corporation"
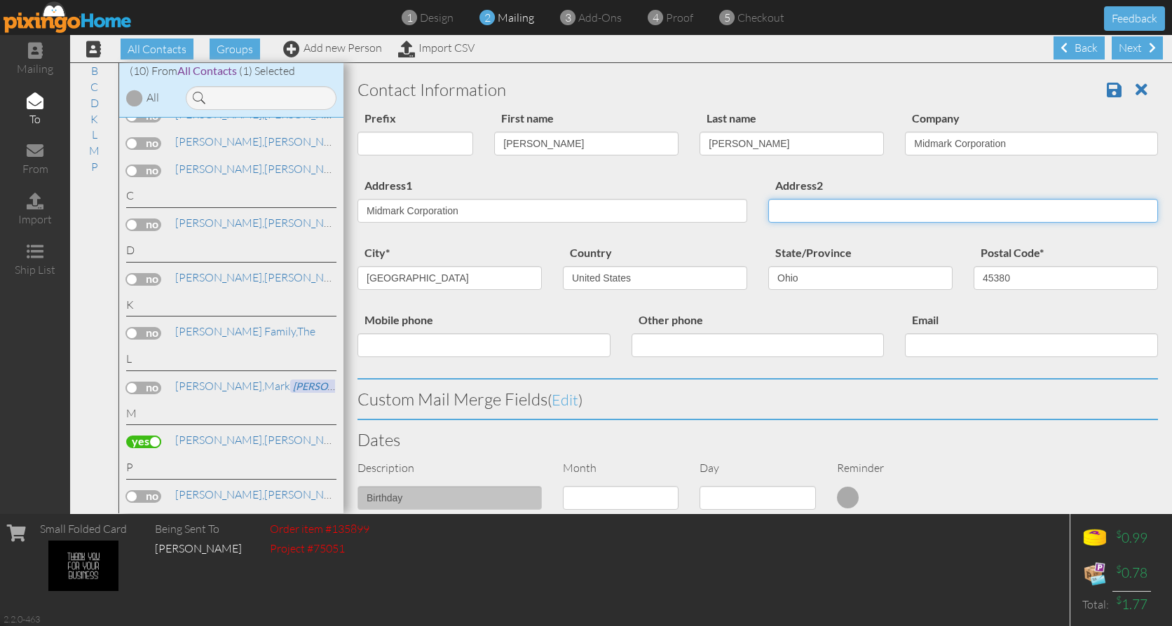
click at [849, 208] on input "Address2" at bounding box center [963, 211] width 390 height 24
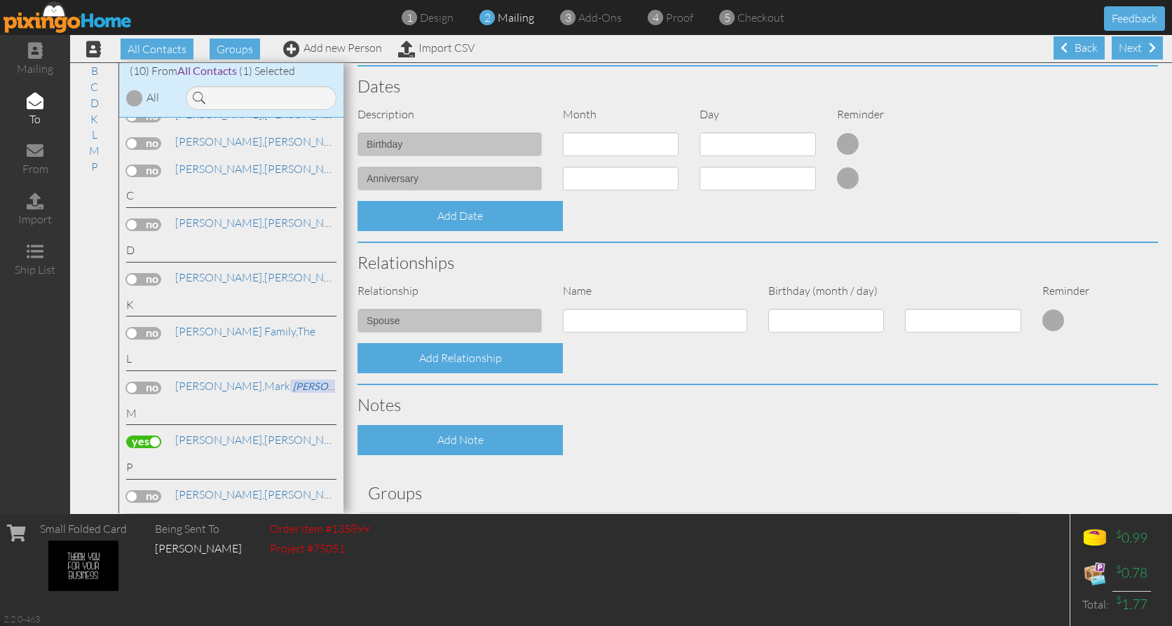
scroll to position [559, 0]
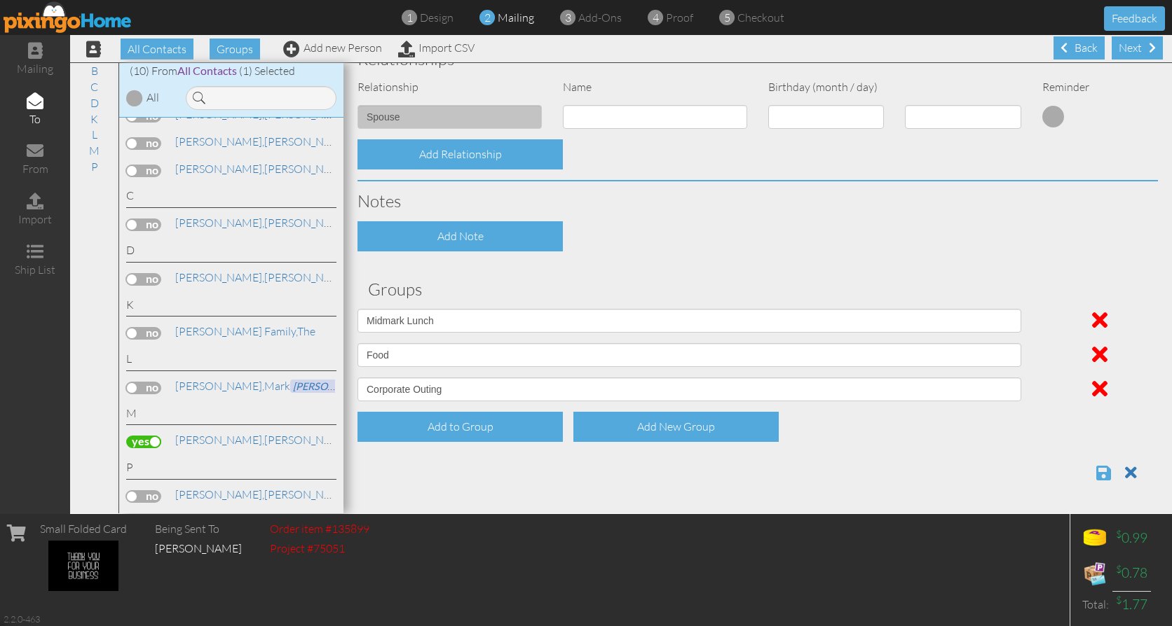
type input "[STREET_ADDRESS]"
click at [1096, 472] on span at bounding box center [1103, 473] width 15 height 17
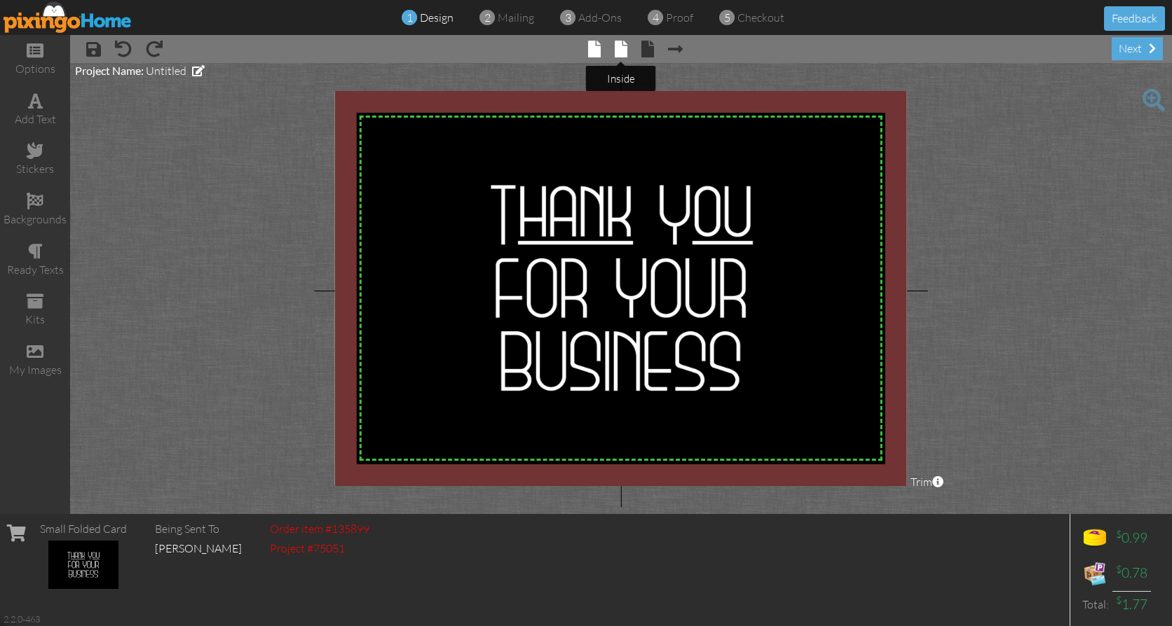
click at [617, 49] on span at bounding box center [621, 49] width 13 height 17
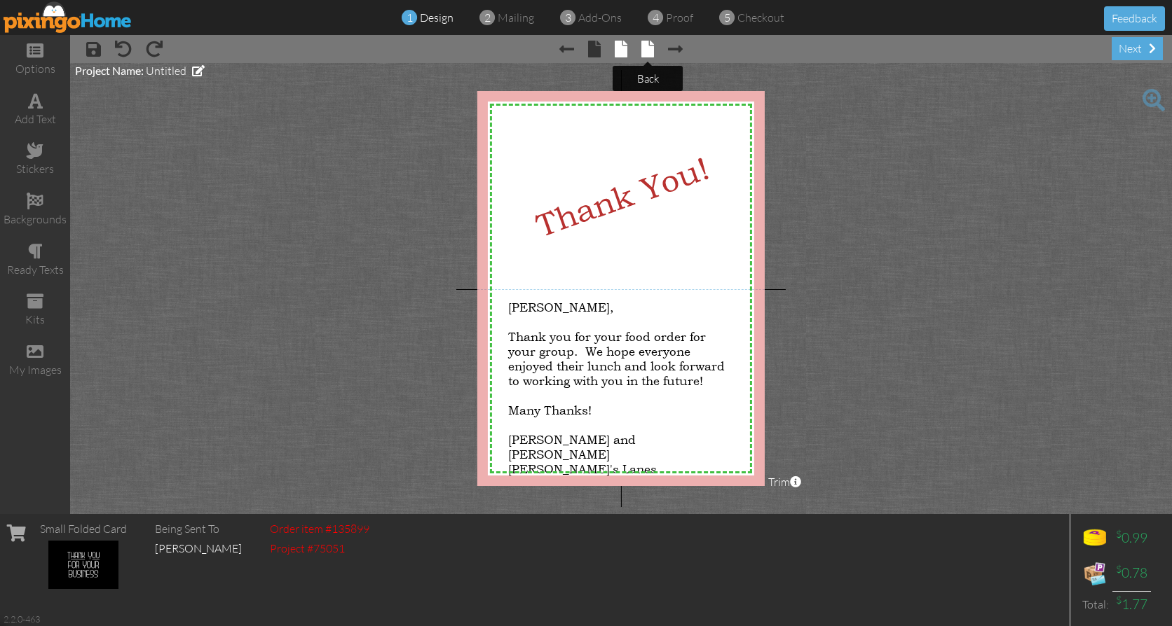
click at [647, 48] on span at bounding box center [647, 49] width 13 height 17
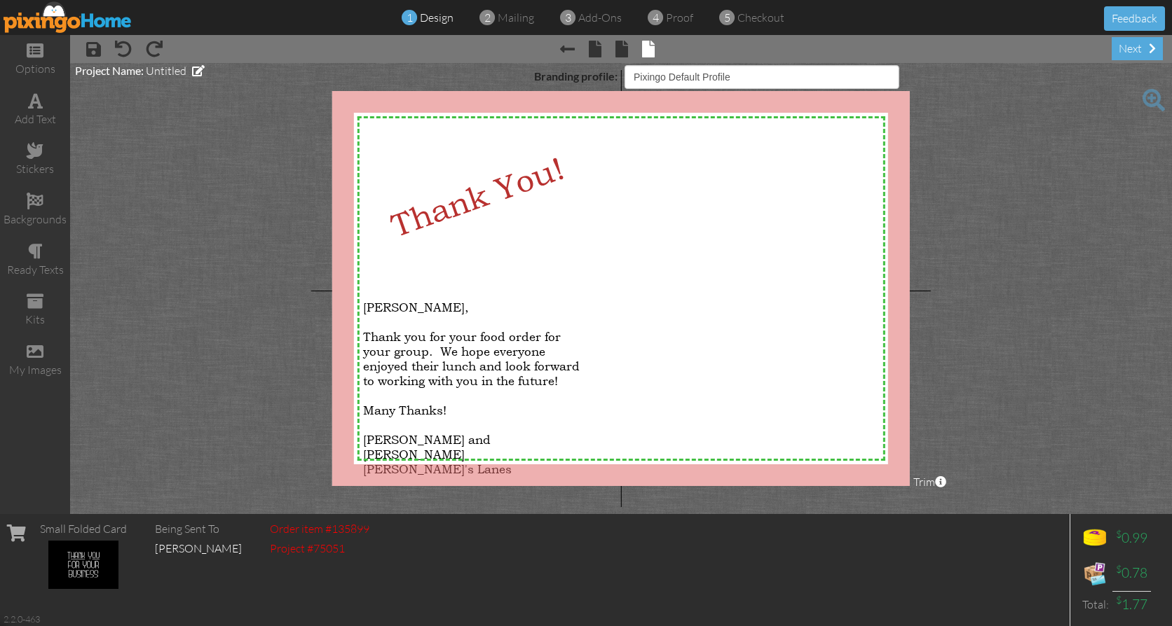
select select "object:143"
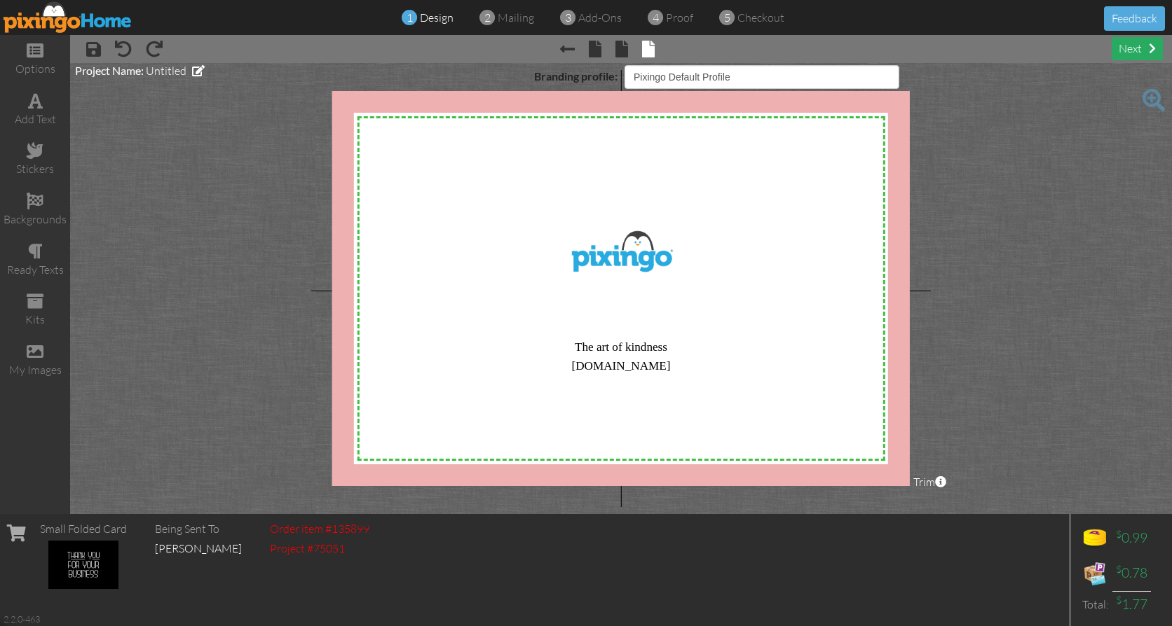
click at [1131, 48] on div "next" at bounding box center [1136, 48] width 51 height 23
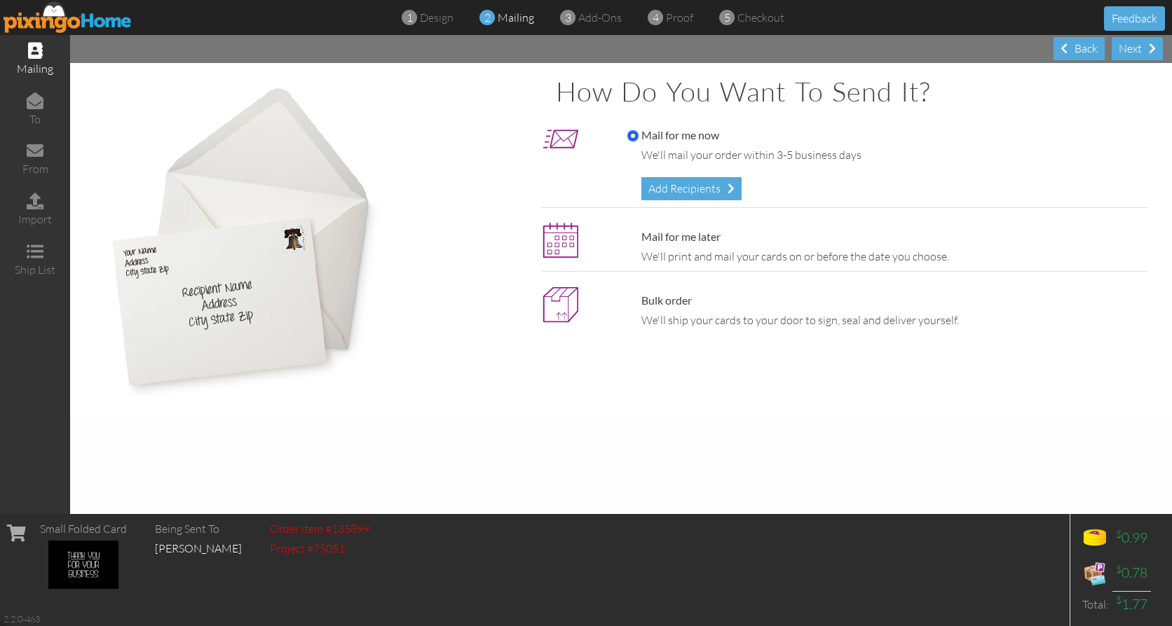
drag, startPoint x: 1134, startPoint y: 45, endPoint x: 1094, endPoint y: 127, distance: 91.2
click at [1133, 46] on div "Next" at bounding box center [1136, 48] width 51 height 23
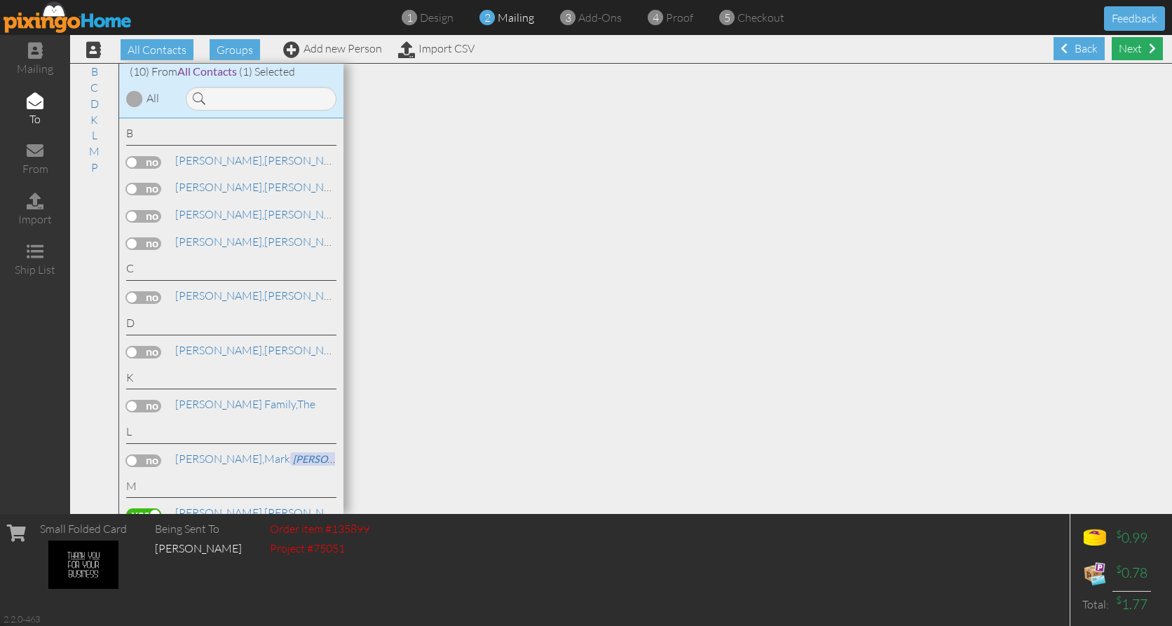
click at [1119, 46] on div "Next" at bounding box center [1136, 48] width 51 height 23
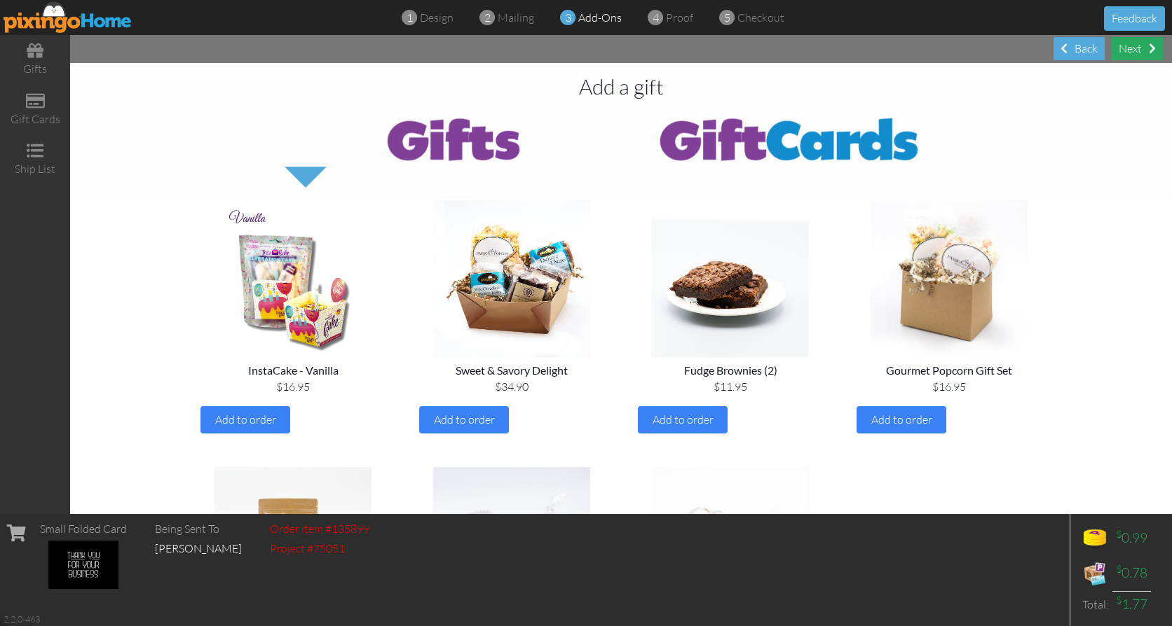
click at [1133, 46] on div "Next" at bounding box center [1136, 48] width 51 height 23
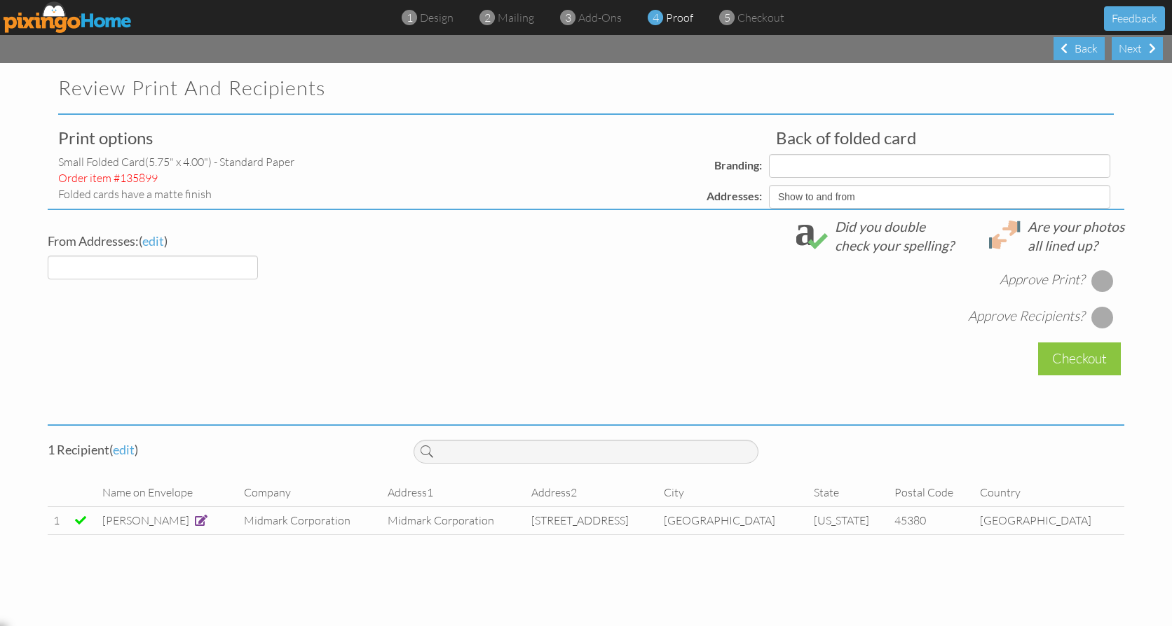
select select "object:357"
select select "object:354"
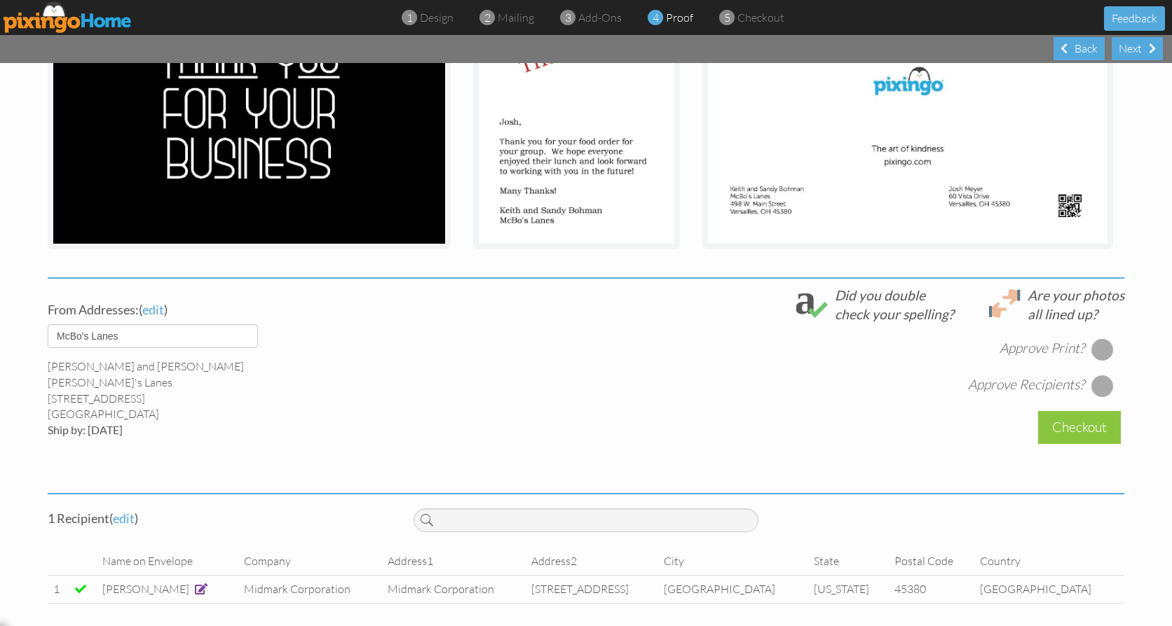
scroll to position [304, 0]
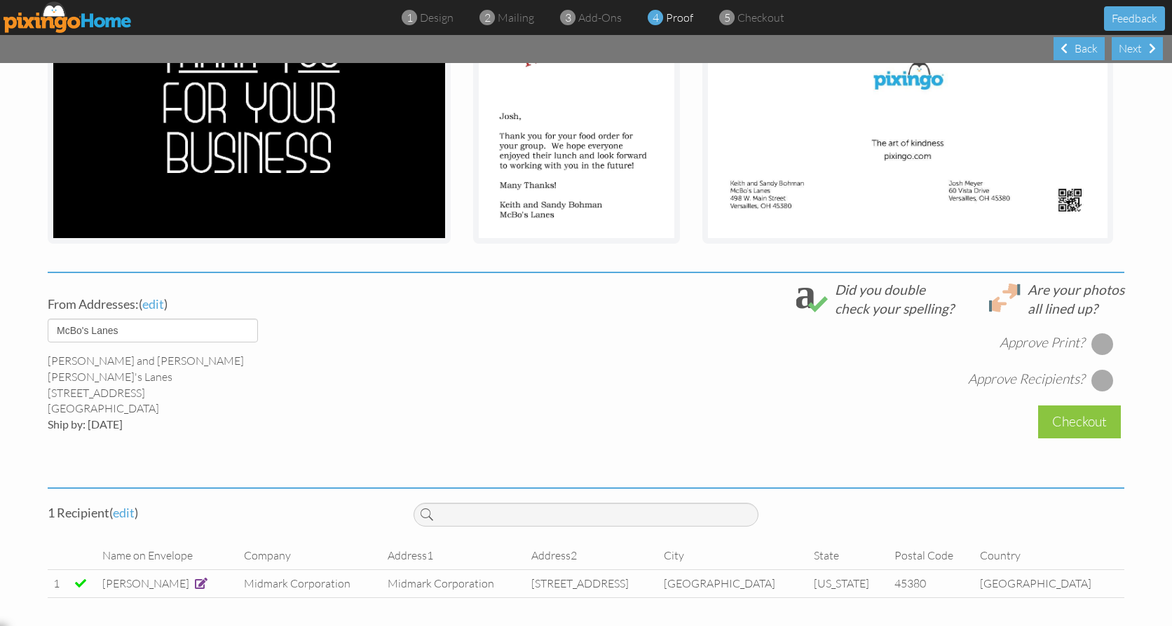
click at [1101, 342] on div at bounding box center [1102, 344] width 22 height 22
click at [1102, 384] on div at bounding box center [1102, 380] width 22 height 22
click at [1074, 422] on div "Checkout" at bounding box center [1079, 422] width 83 height 33
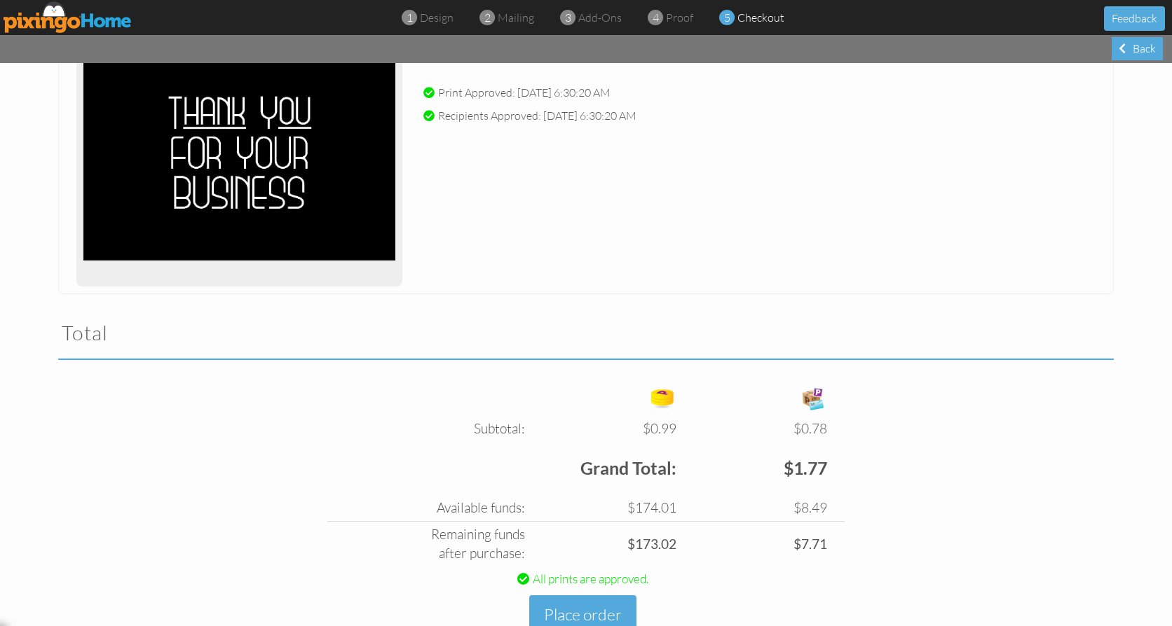
scroll to position [263, 0]
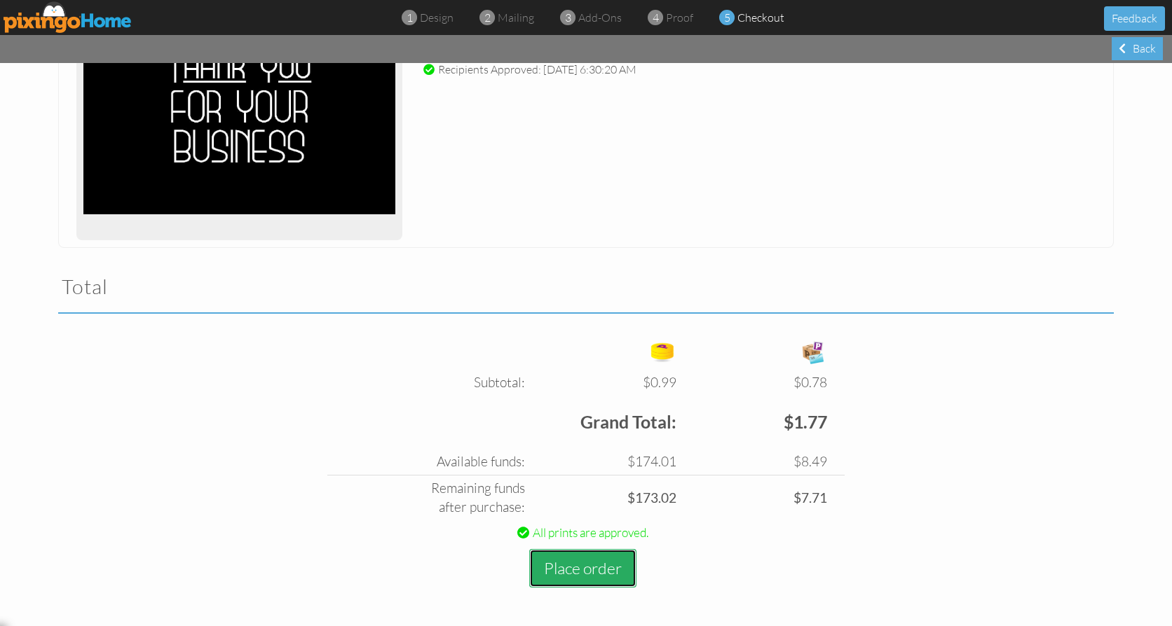
click at [585, 568] on button "Place order" at bounding box center [582, 568] width 107 height 39
